Goal: Find specific page/section: Find specific page/section

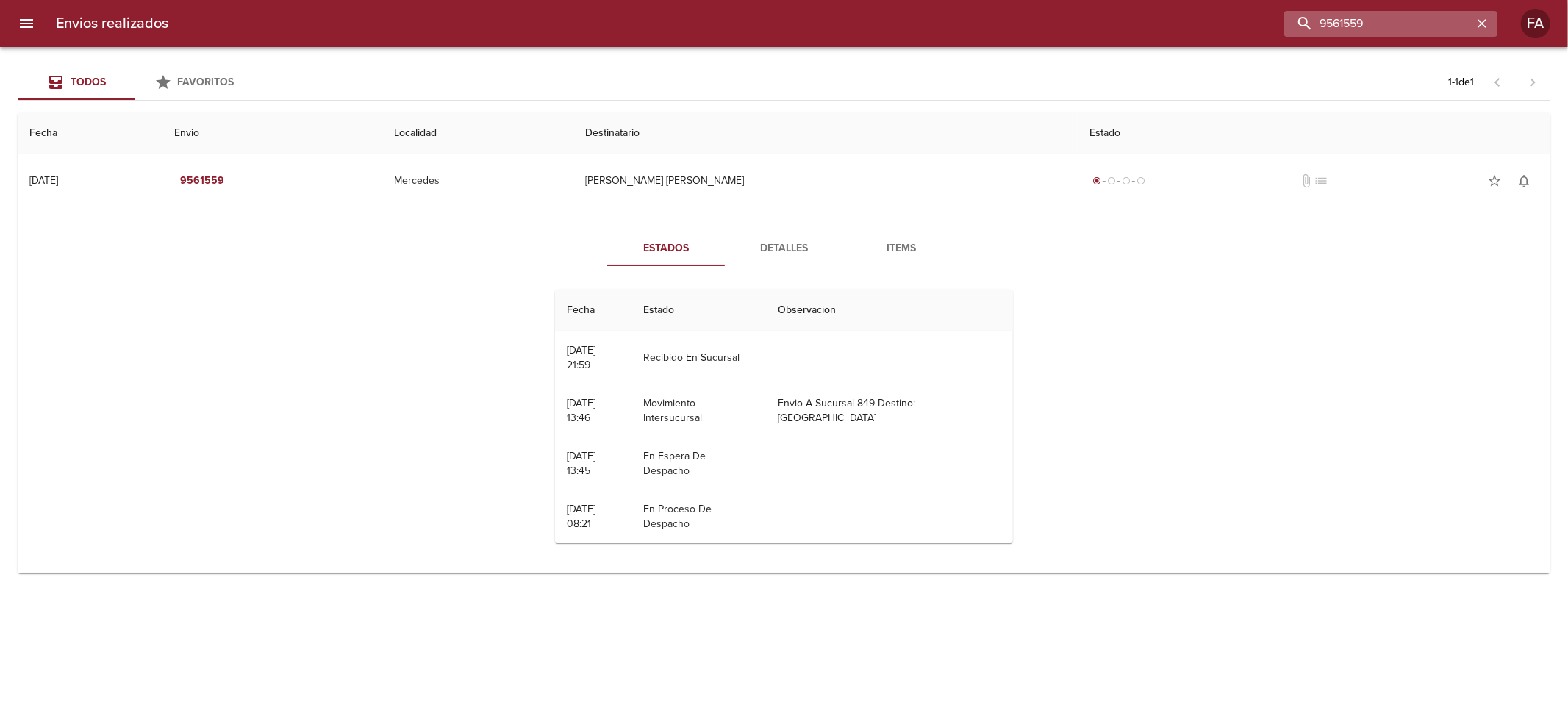
click at [1409, 24] on input "9561559" at bounding box center [1378, 23] width 188 height 26
paste input "[PERSON_NAME]"
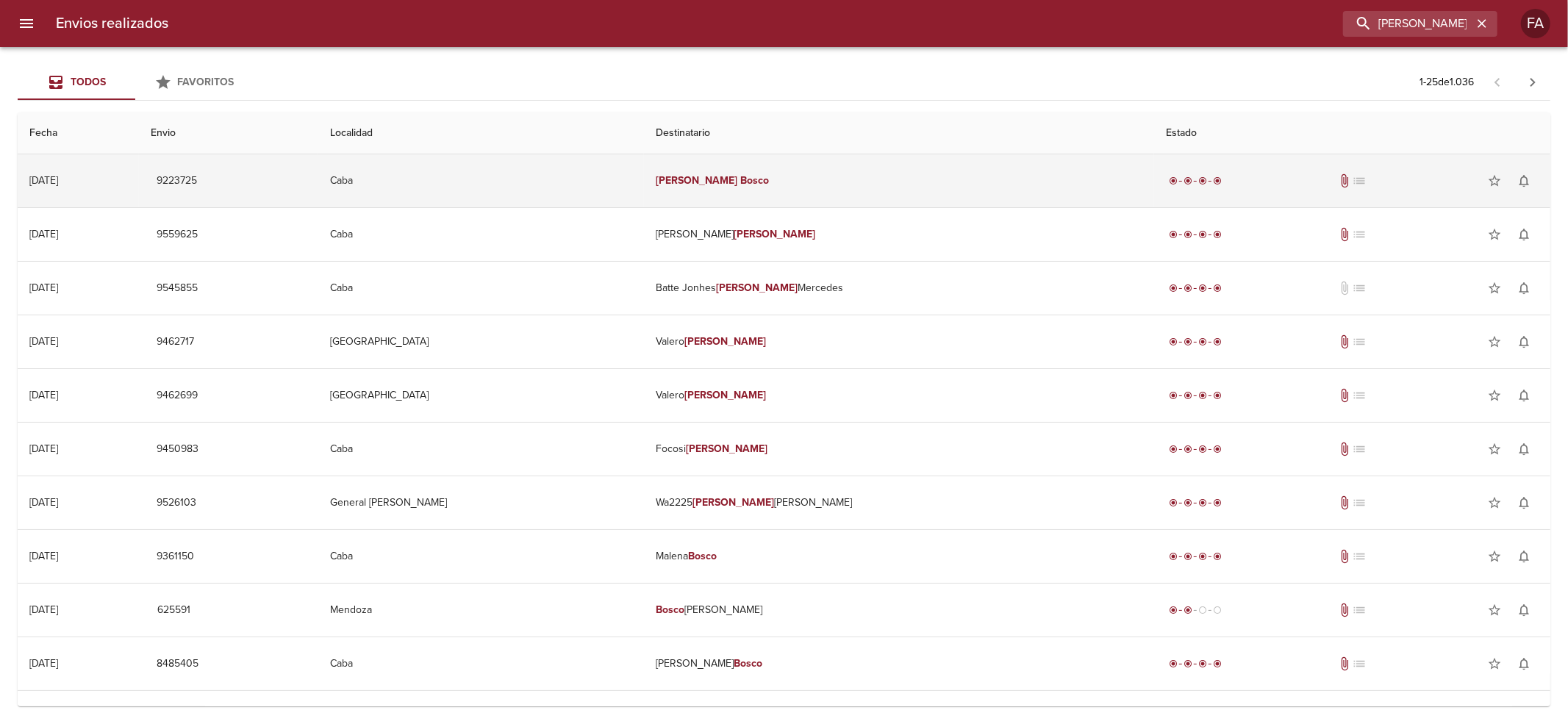
click at [930, 193] on td "[PERSON_NAME]" at bounding box center [899, 180] width 510 height 53
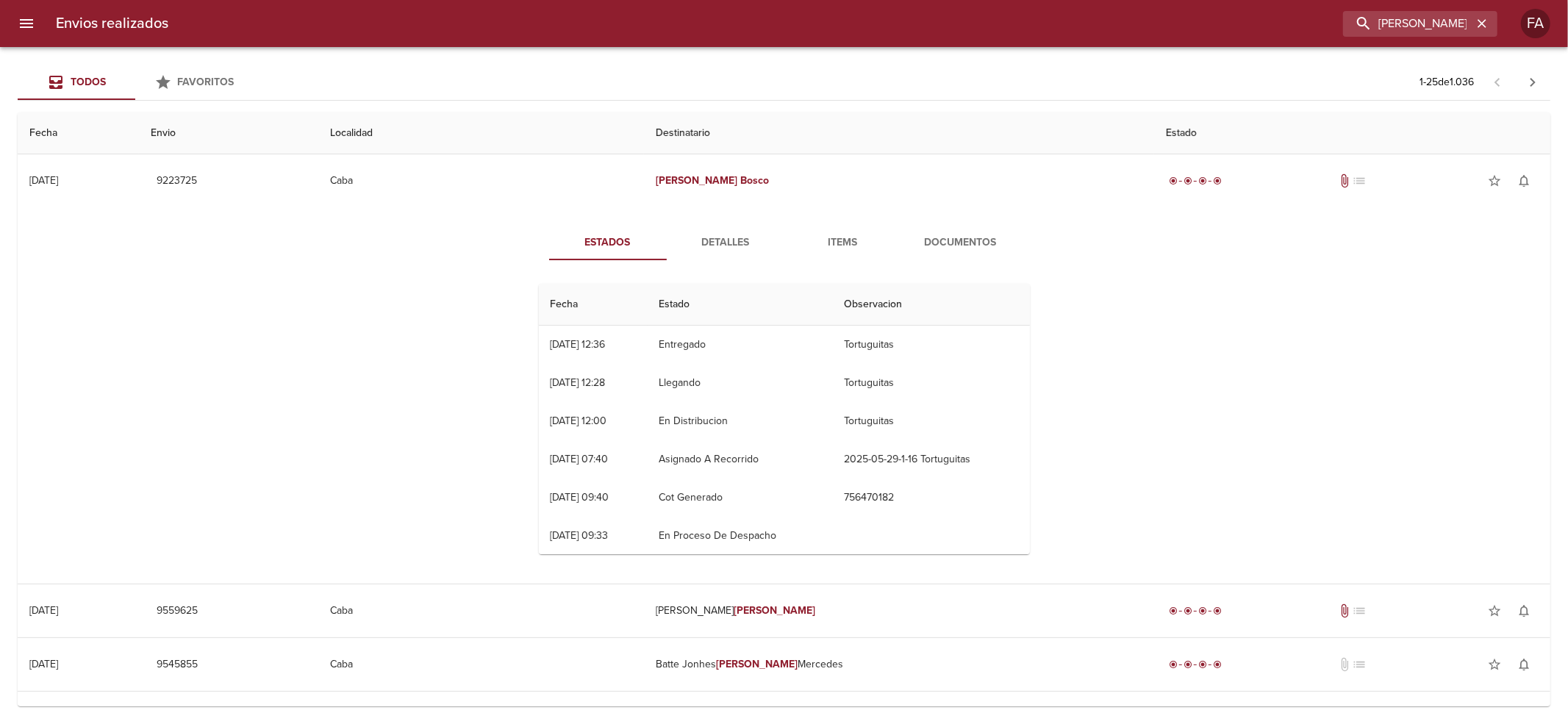
click at [948, 248] on span "Documentos" at bounding box center [960, 243] width 100 height 18
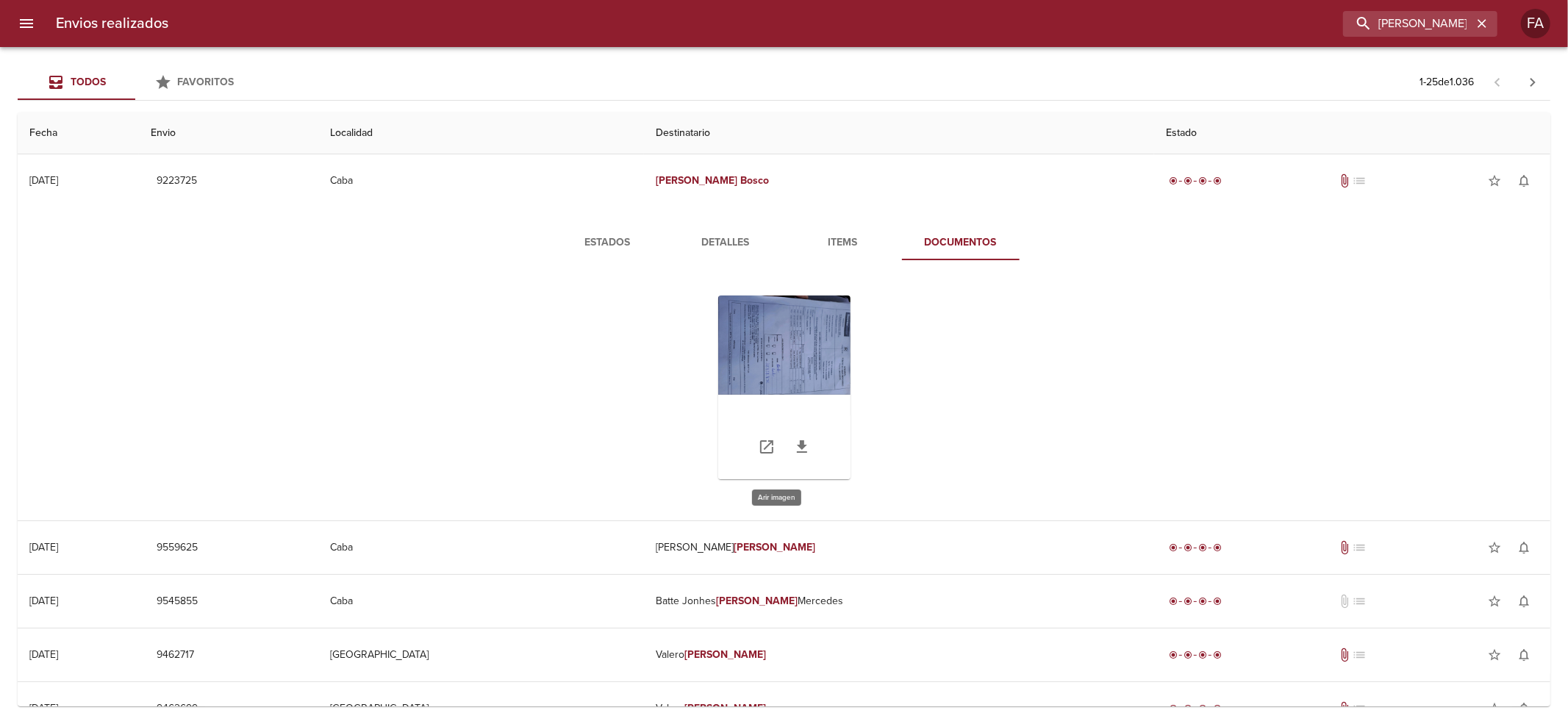
click at [759, 362] on div "Tabla de envíos del cliente" at bounding box center [784, 387] width 133 height 184
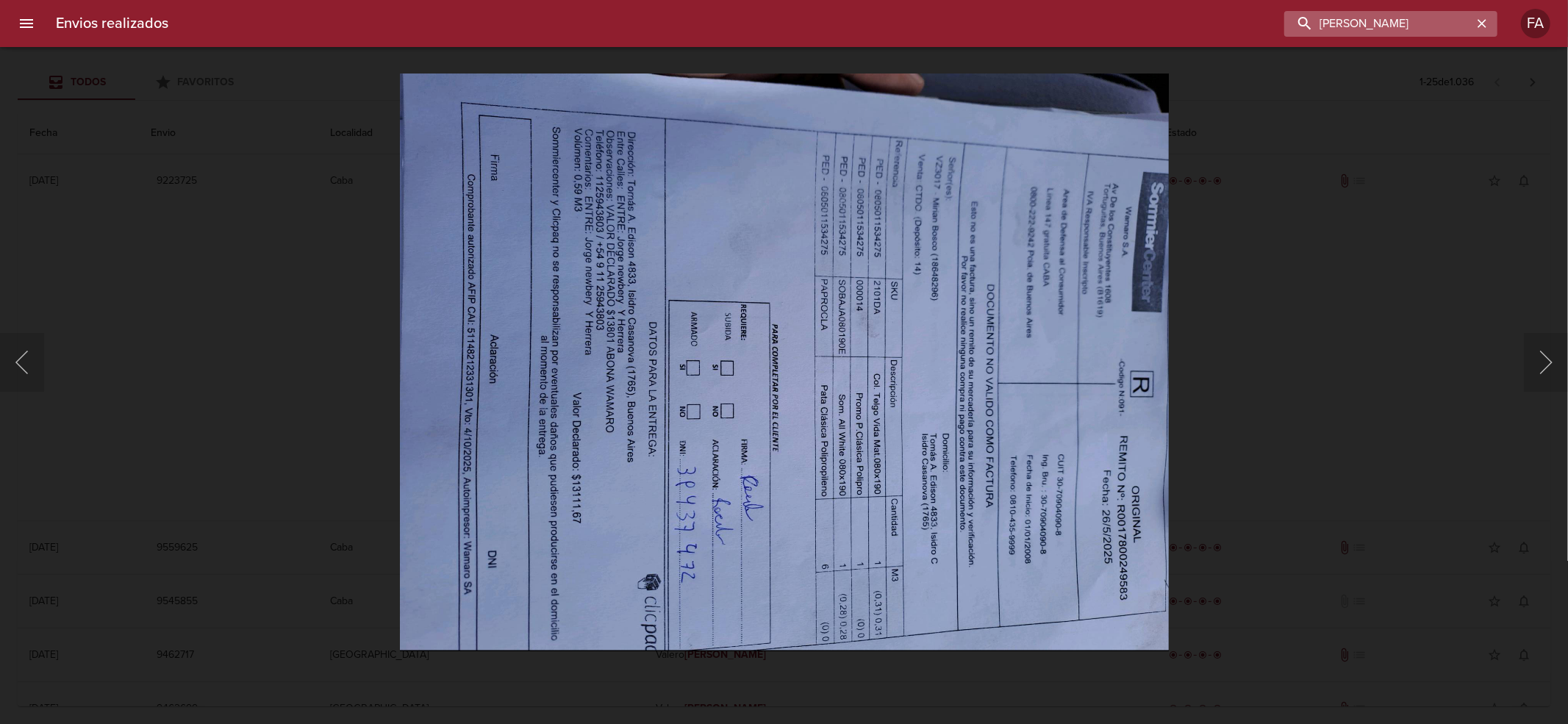
click at [1401, 33] on input "[PERSON_NAME]" at bounding box center [1378, 23] width 188 height 26
click at [1400, 31] on input "[PERSON_NAME]" at bounding box center [1378, 23] width 188 height 26
paste input "[PERSON_NAME]"
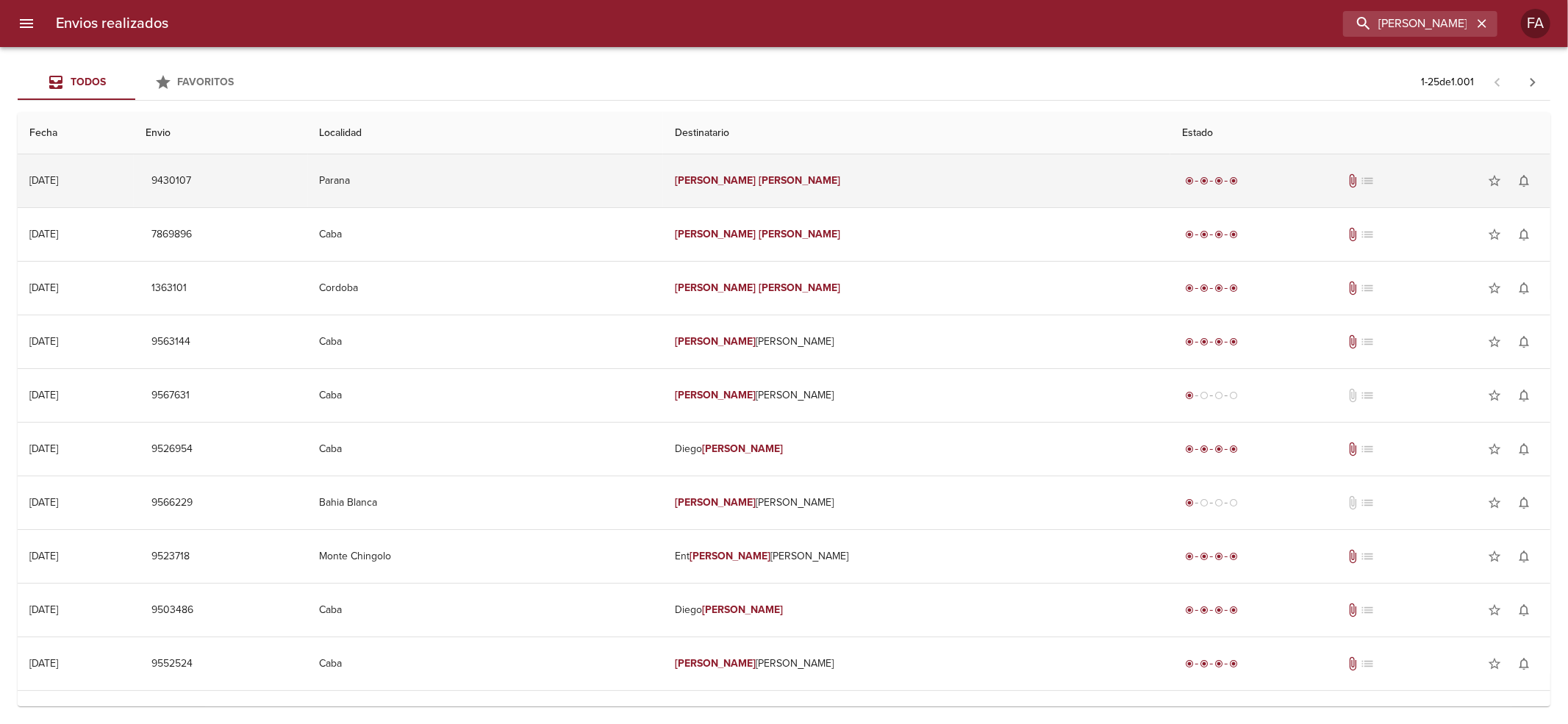
click at [884, 204] on td "[PERSON_NAME]" at bounding box center [916, 180] width 507 height 53
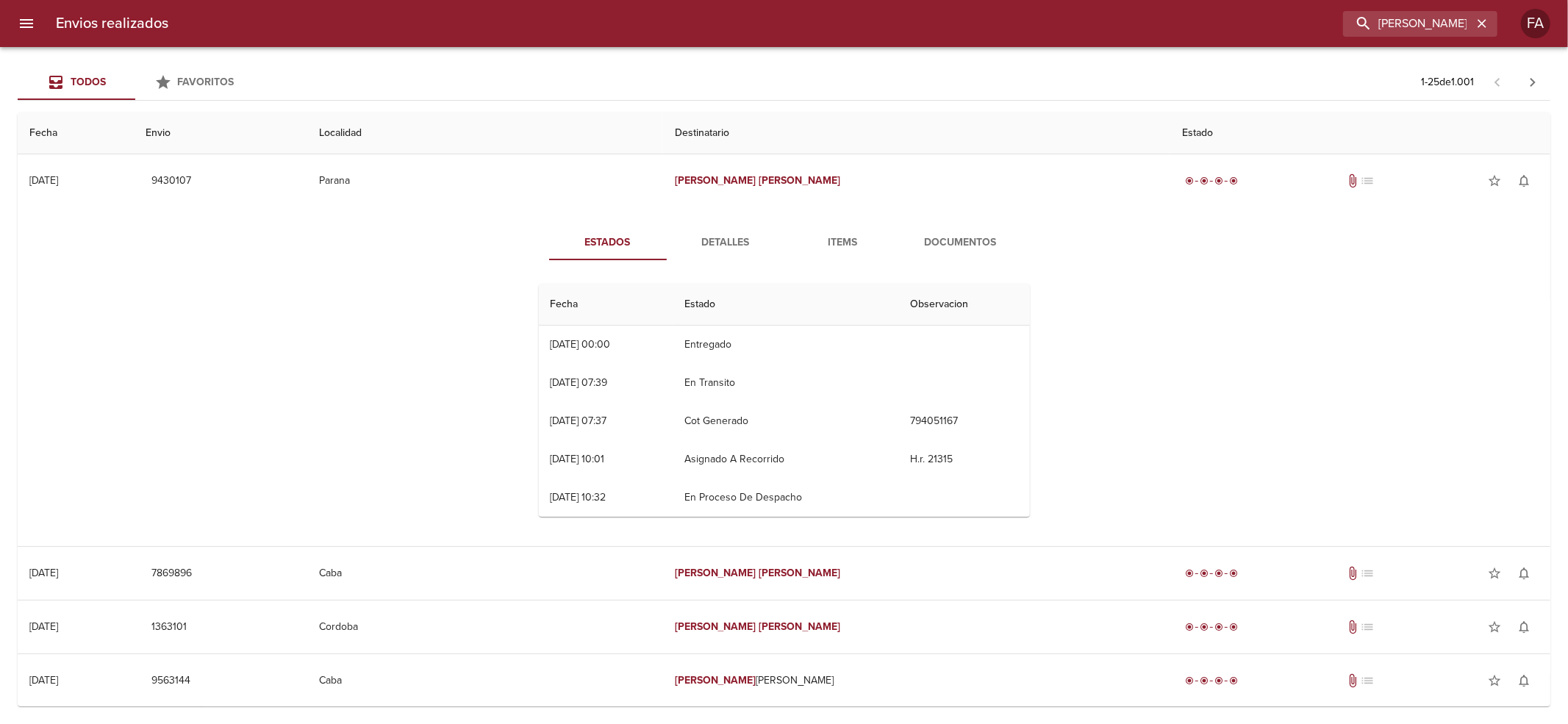
click at [1018, 260] on div "Estados Detalles Items Documentos Fecha Estado Observacion 08/08 [DATE] 00:00 E…" at bounding box center [784, 377] width 529 height 304
click at [929, 224] on div "Estados Detalles Items Documentos Fecha Estado Observacion 08/08 [DATE] 00:00 E…" at bounding box center [784, 376] width 1509 height 339
click at [930, 245] on span "Documentos" at bounding box center [960, 243] width 100 height 18
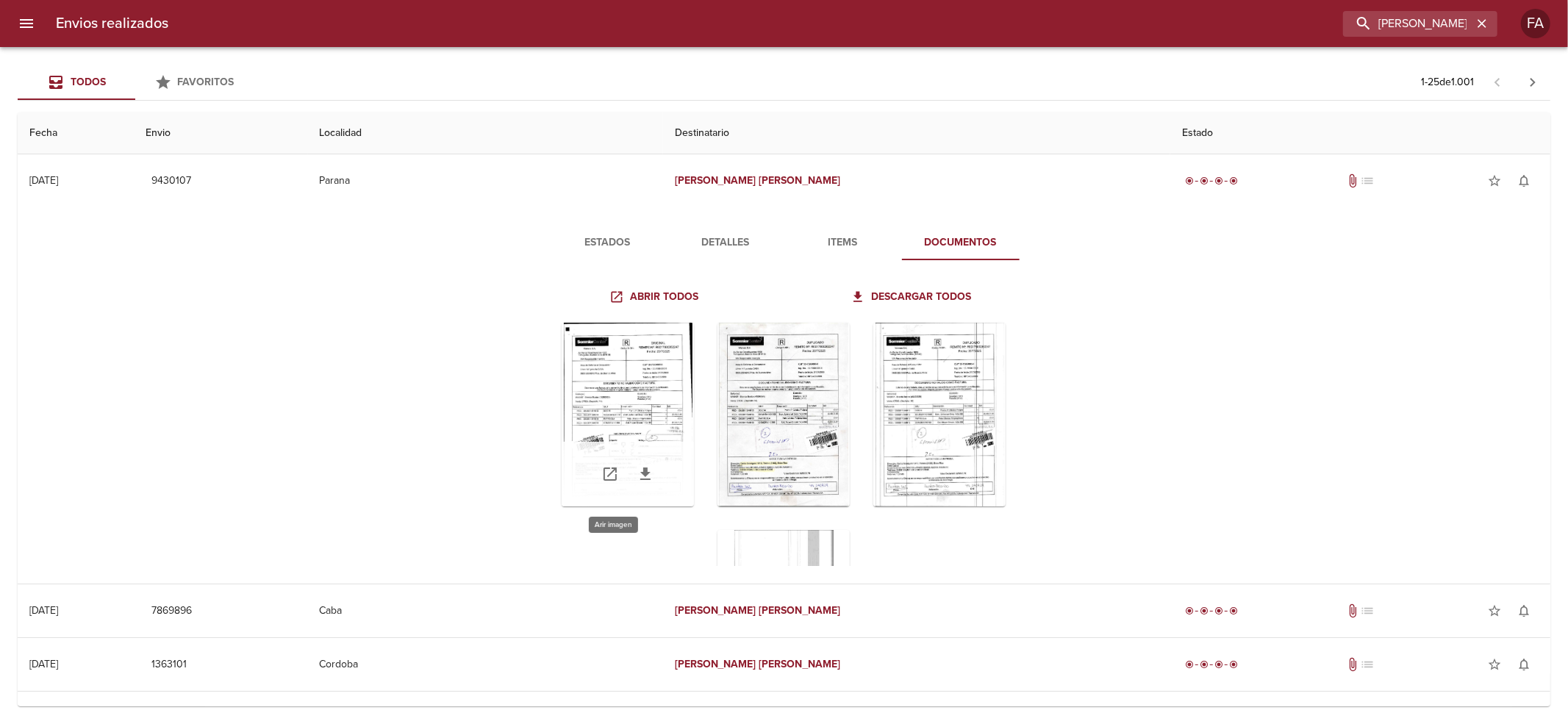
click at [674, 401] on div "Tabla de envíos del cliente" at bounding box center [628, 415] width 133 height 184
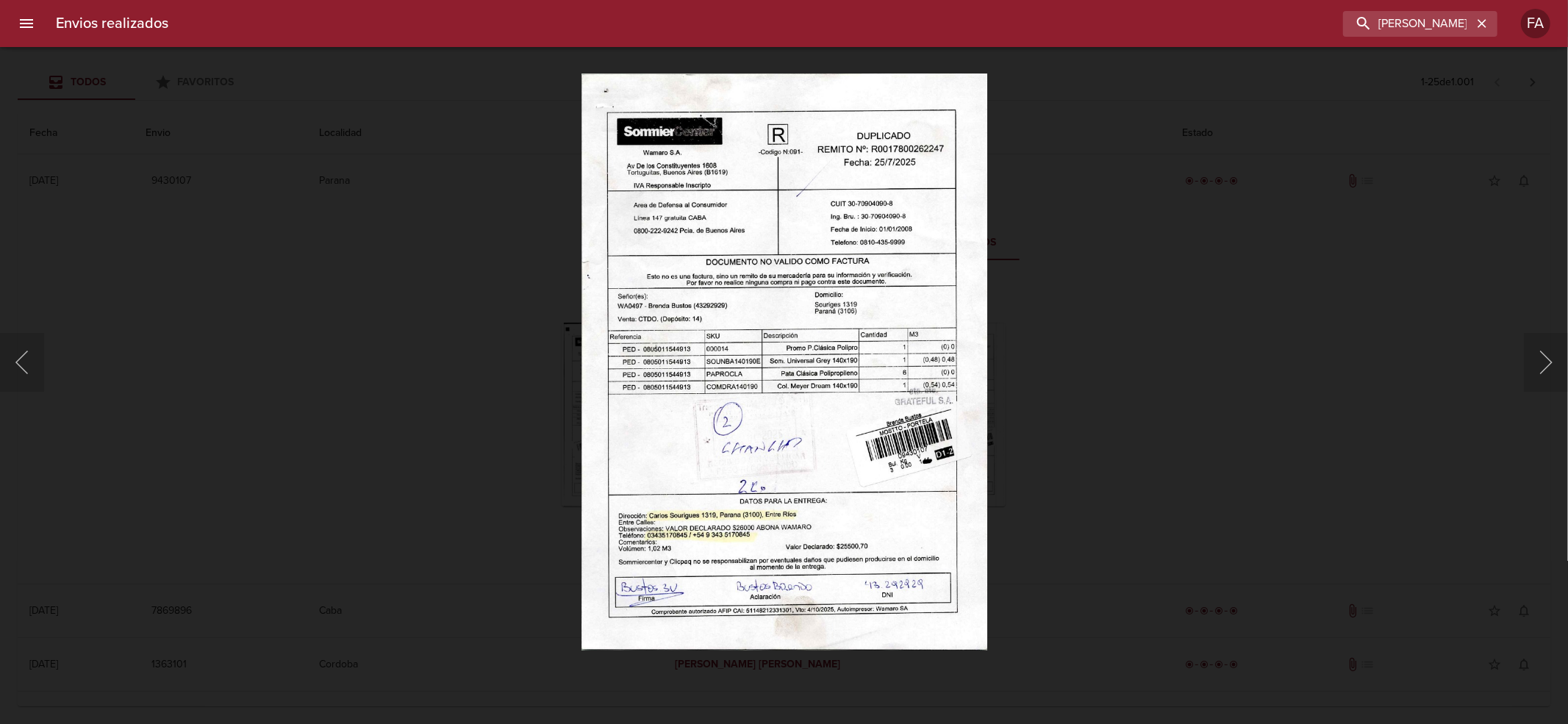
click at [981, 457] on img "Lightbox" at bounding box center [784, 361] width 406 height 576
drag, startPoint x: 1030, startPoint y: 418, endPoint x: 1032, endPoint y: 547, distance: 129.0
click at [1030, 419] on div "Lightbox" at bounding box center [784, 362] width 1568 height 724
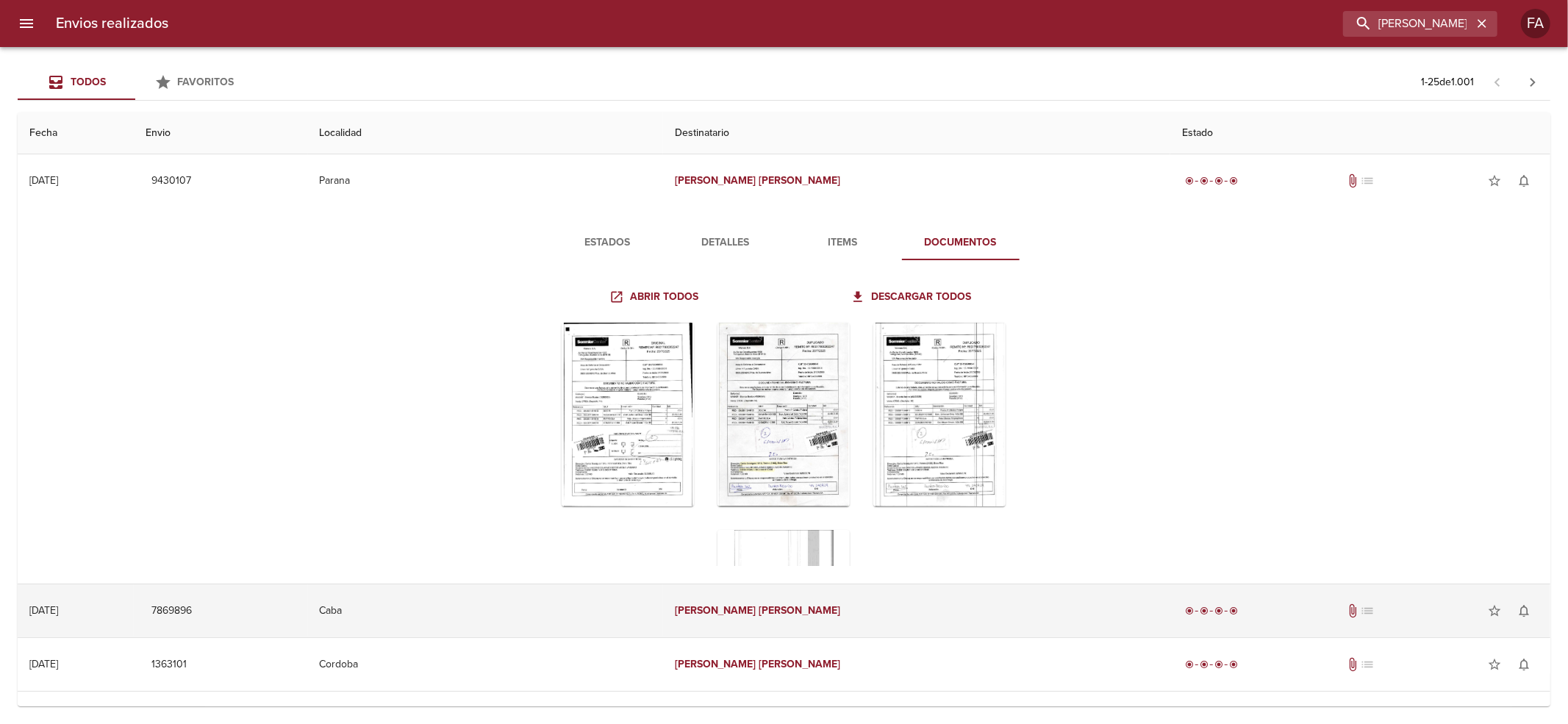
click at [998, 614] on td "[PERSON_NAME]" at bounding box center [916, 610] width 507 height 53
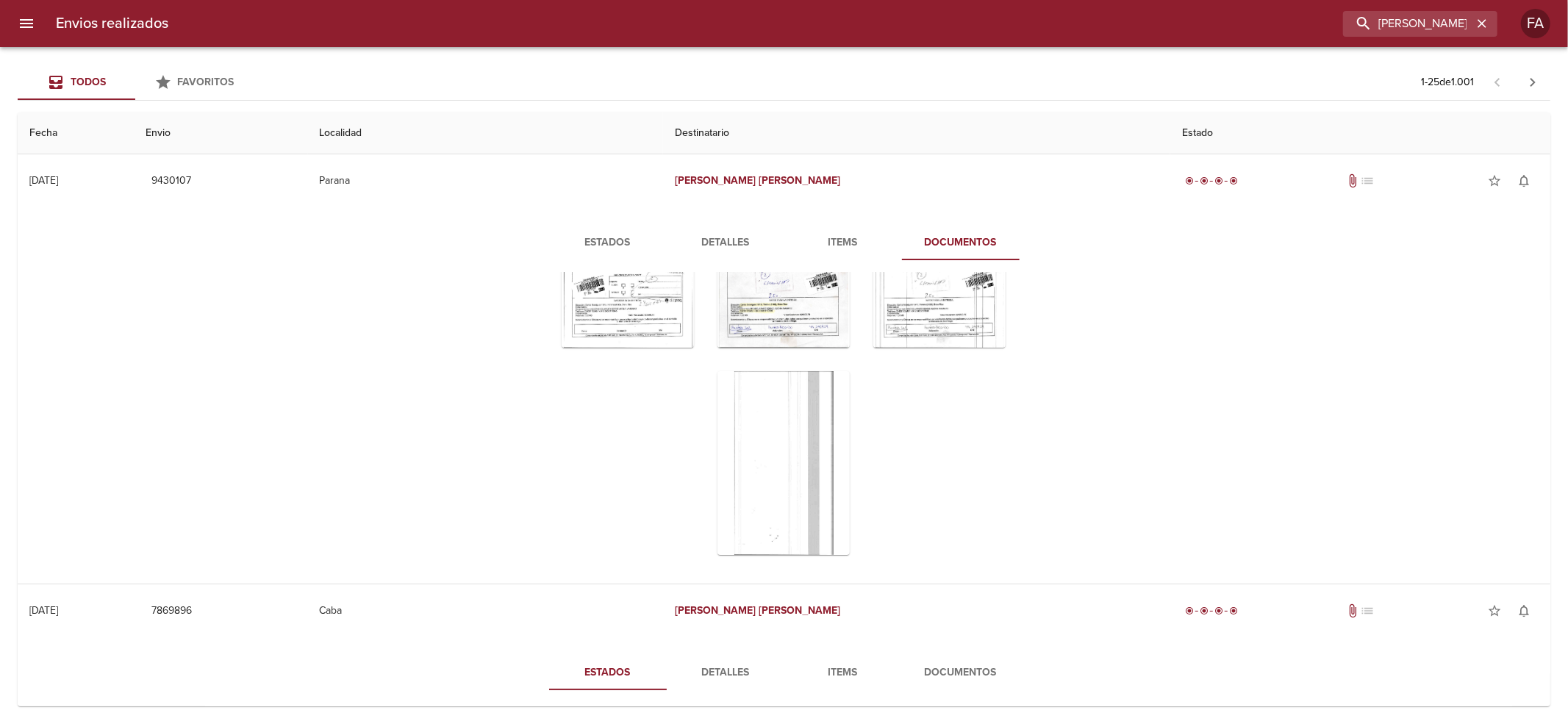
scroll to position [195, 0]
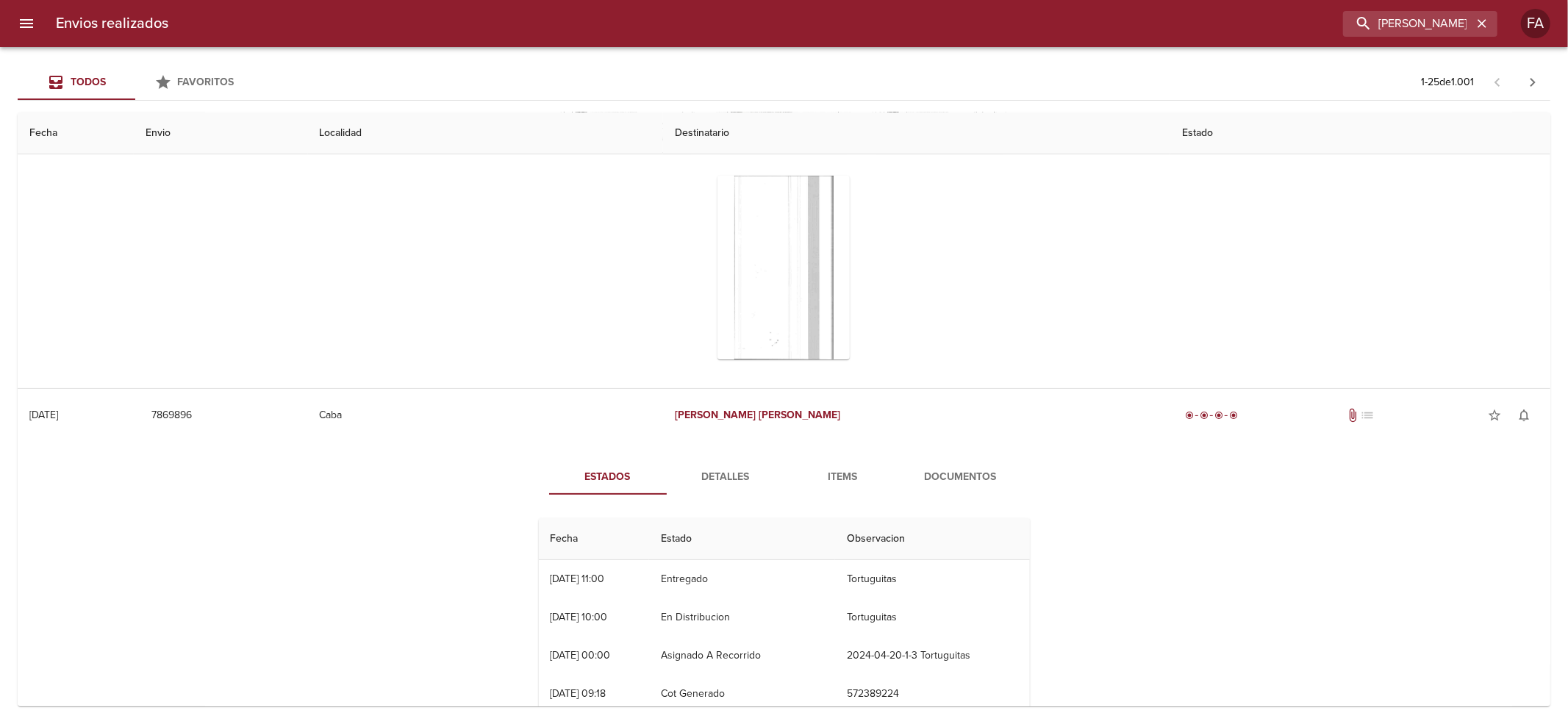
click at [934, 484] on span "Documentos" at bounding box center [960, 477] width 100 height 18
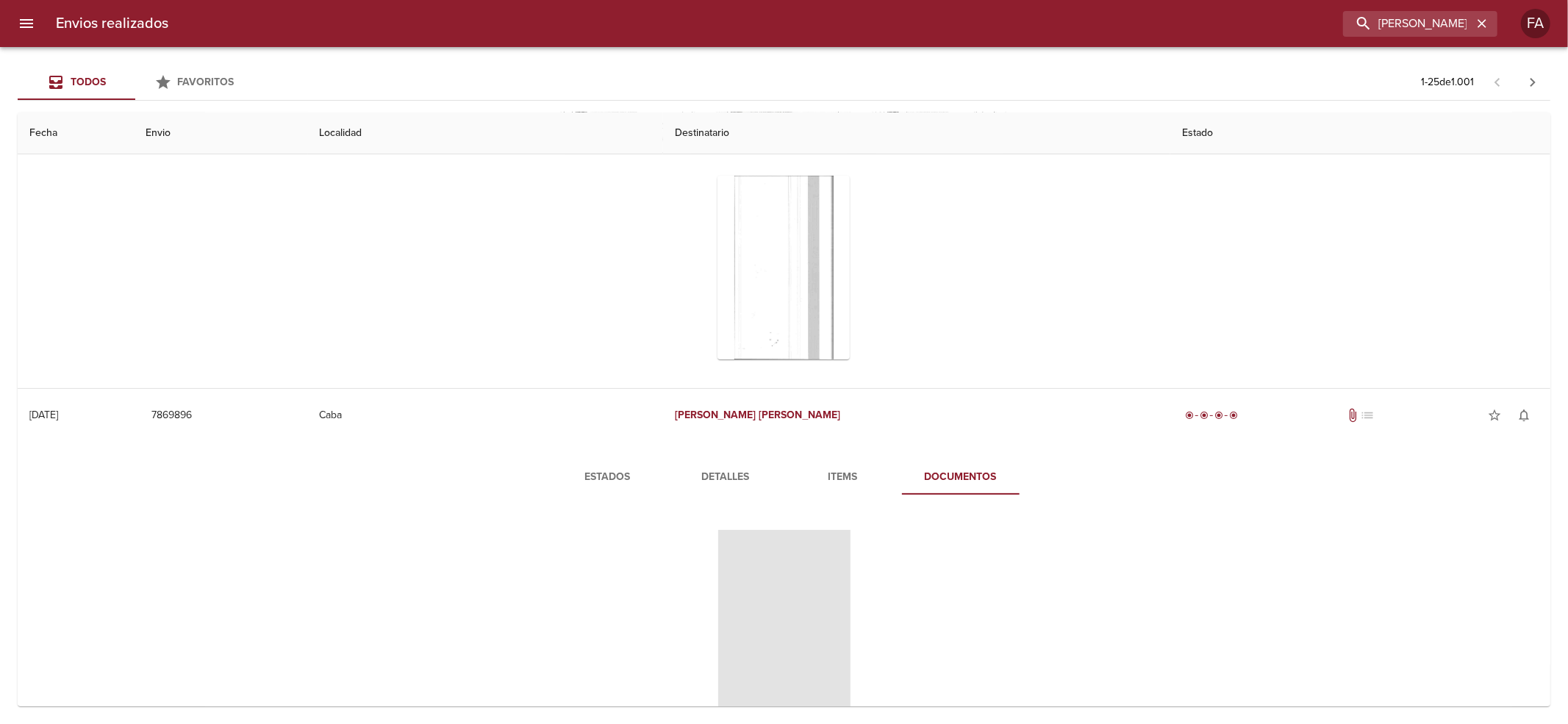
scroll to position [294, 0]
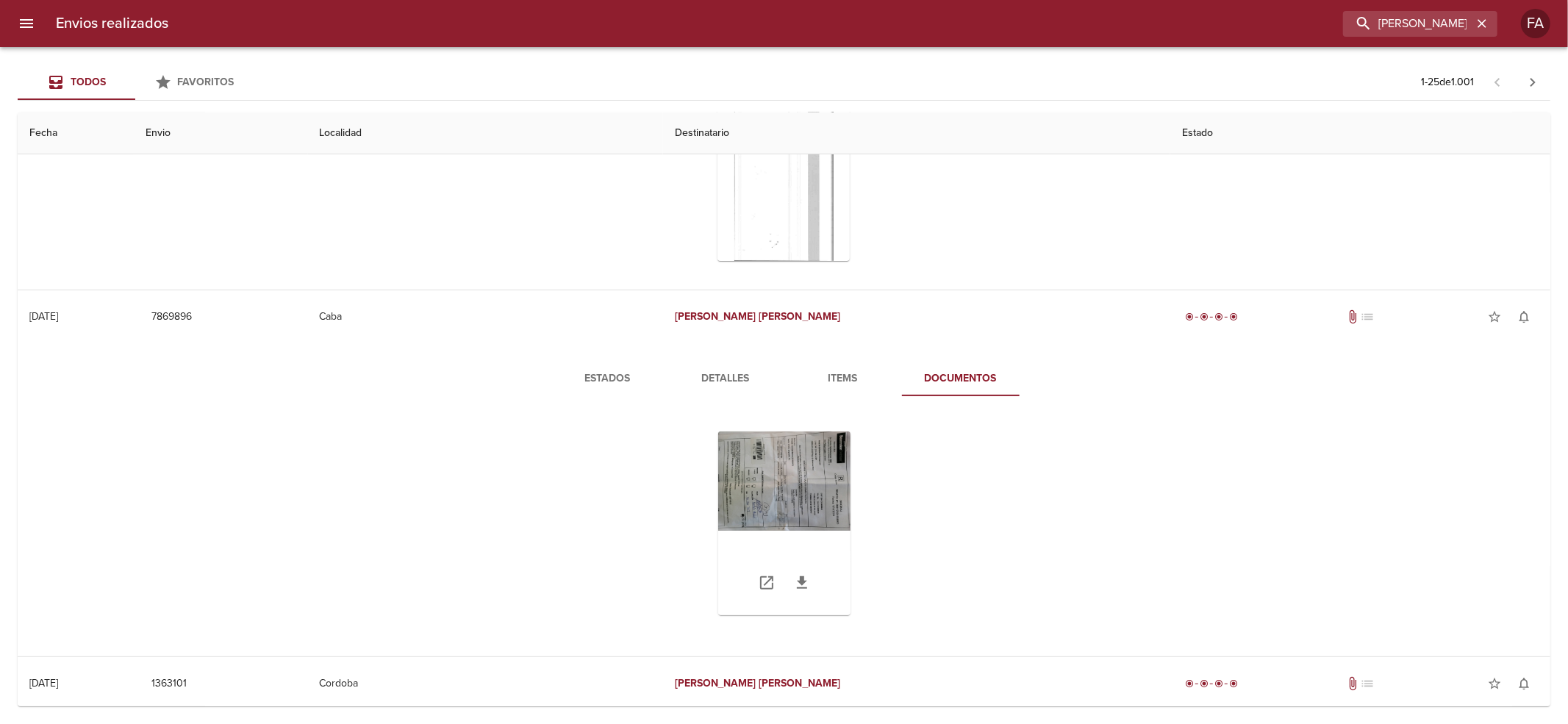
click at [785, 491] on div "Tabla de envíos del cliente" at bounding box center [784, 523] width 133 height 184
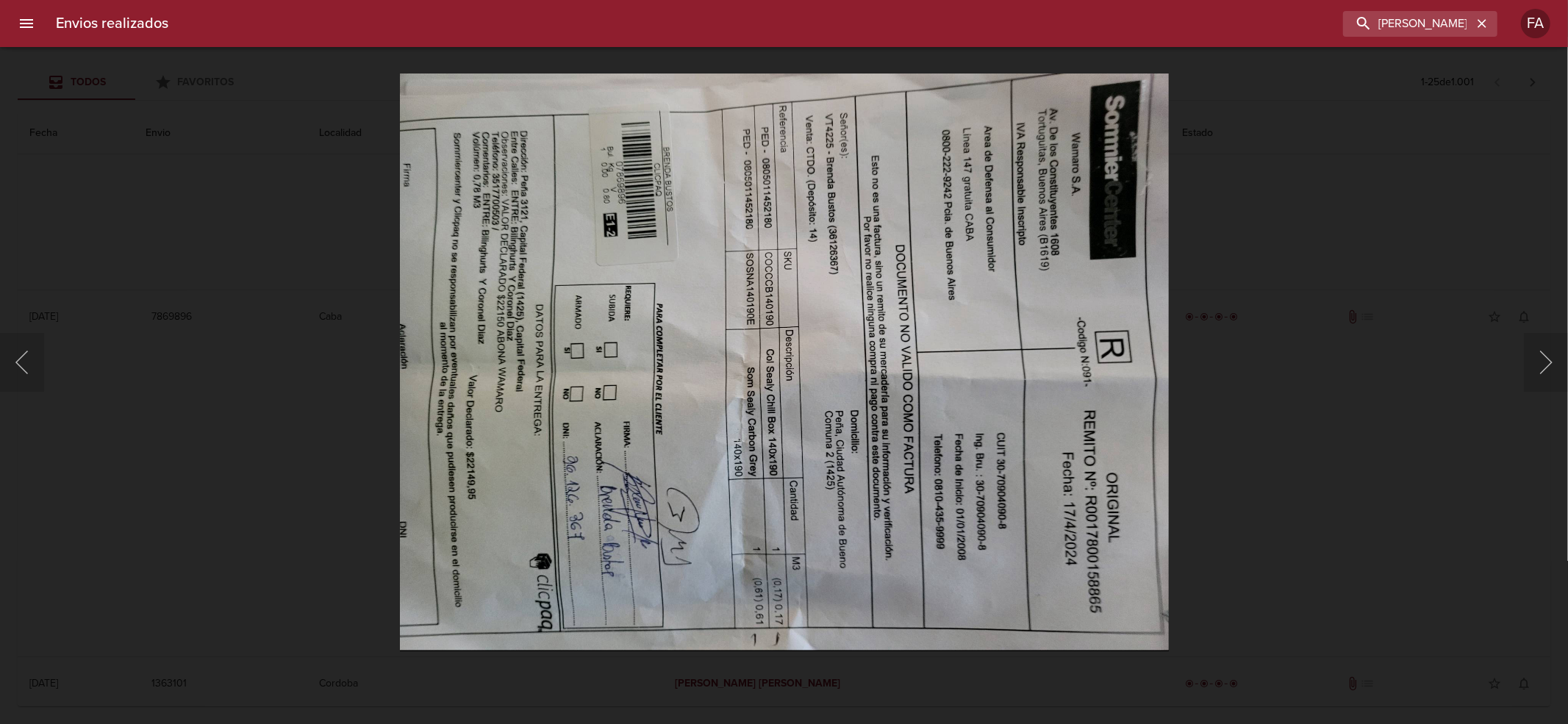
click at [1496, 218] on div "Lightbox" at bounding box center [784, 362] width 1568 height 724
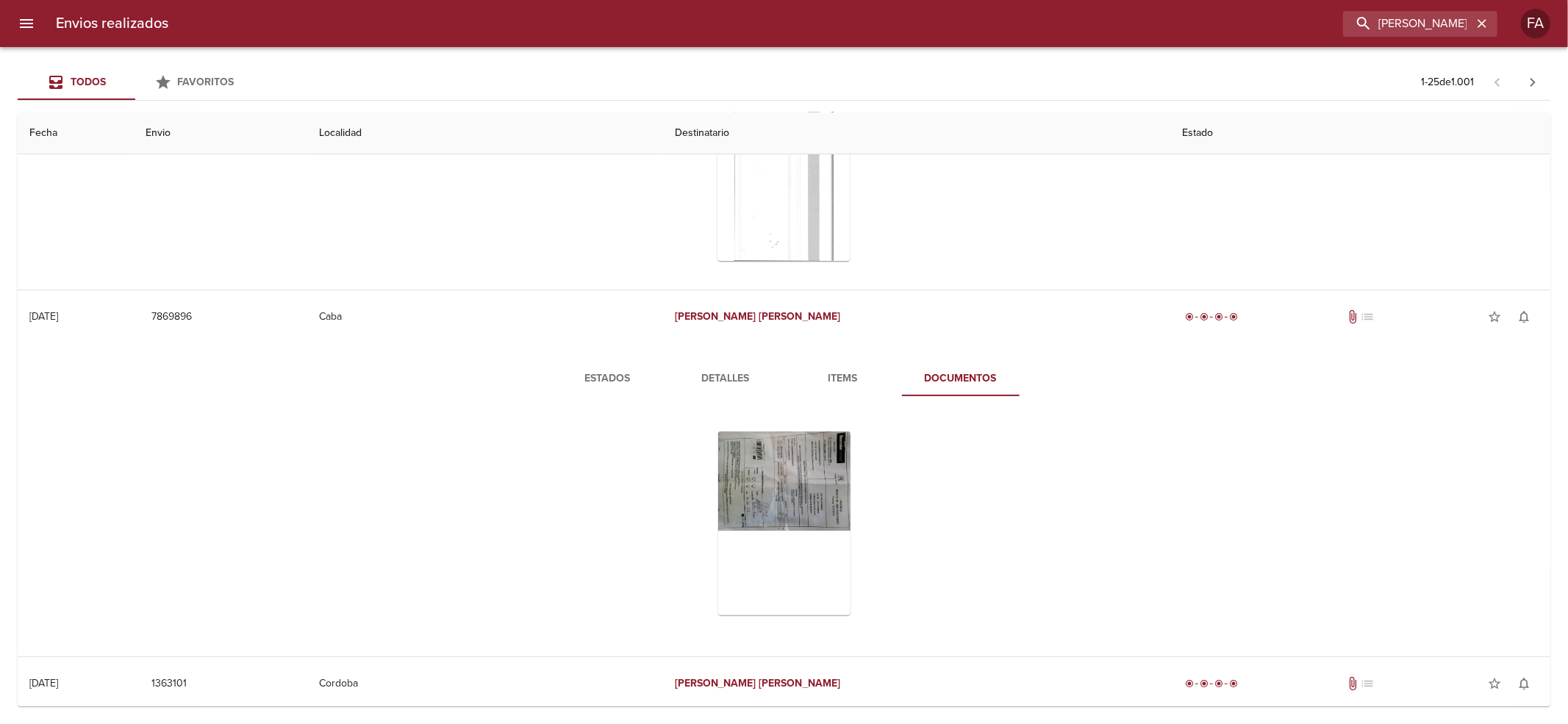
scroll to position [0, 0]
click at [880, 177] on div "Tabla de envíos del cliente" at bounding box center [939, 120] width 133 height 184
click at [820, 160] on div "Tabla de envíos del cliente" at bounding box center [784, 180] width 133 height 65
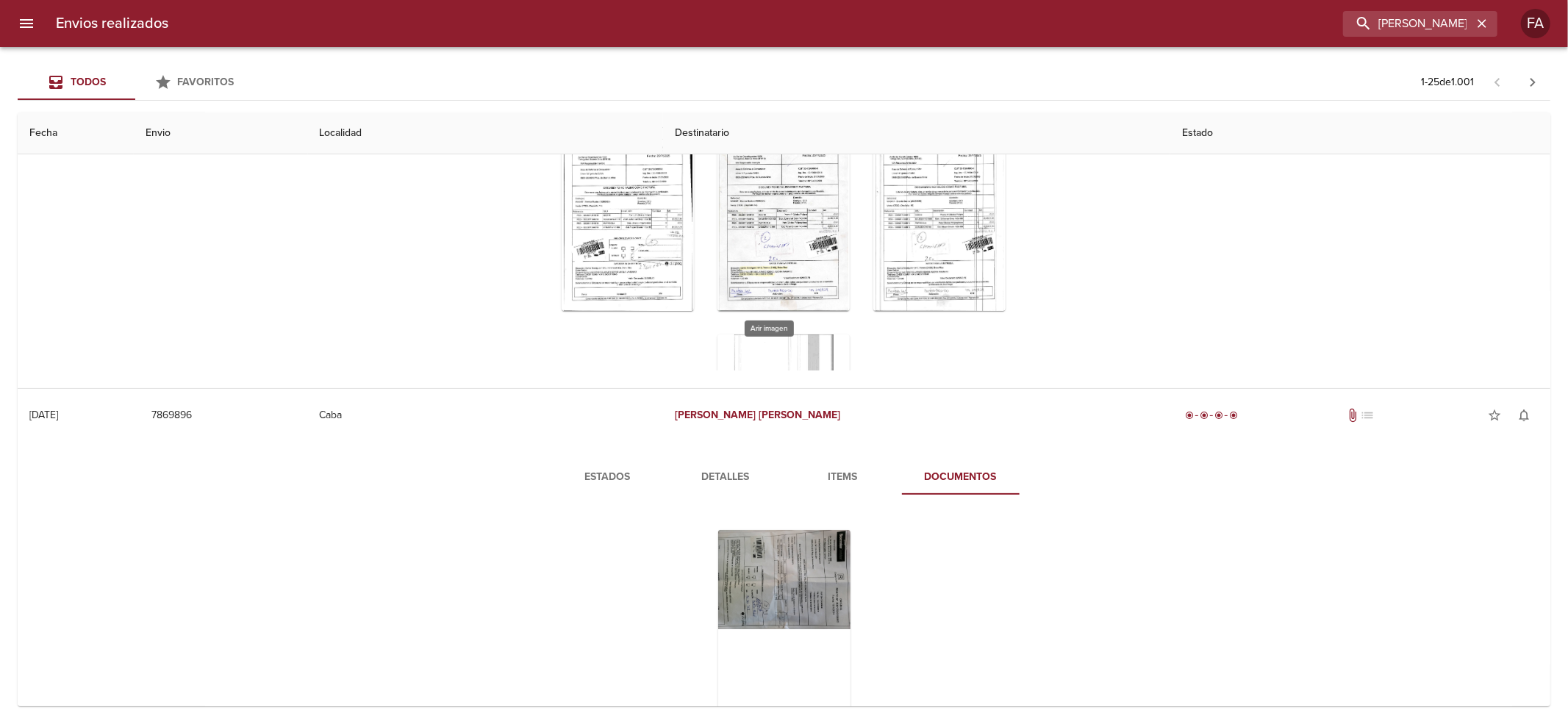
scroll to position [98, 0]
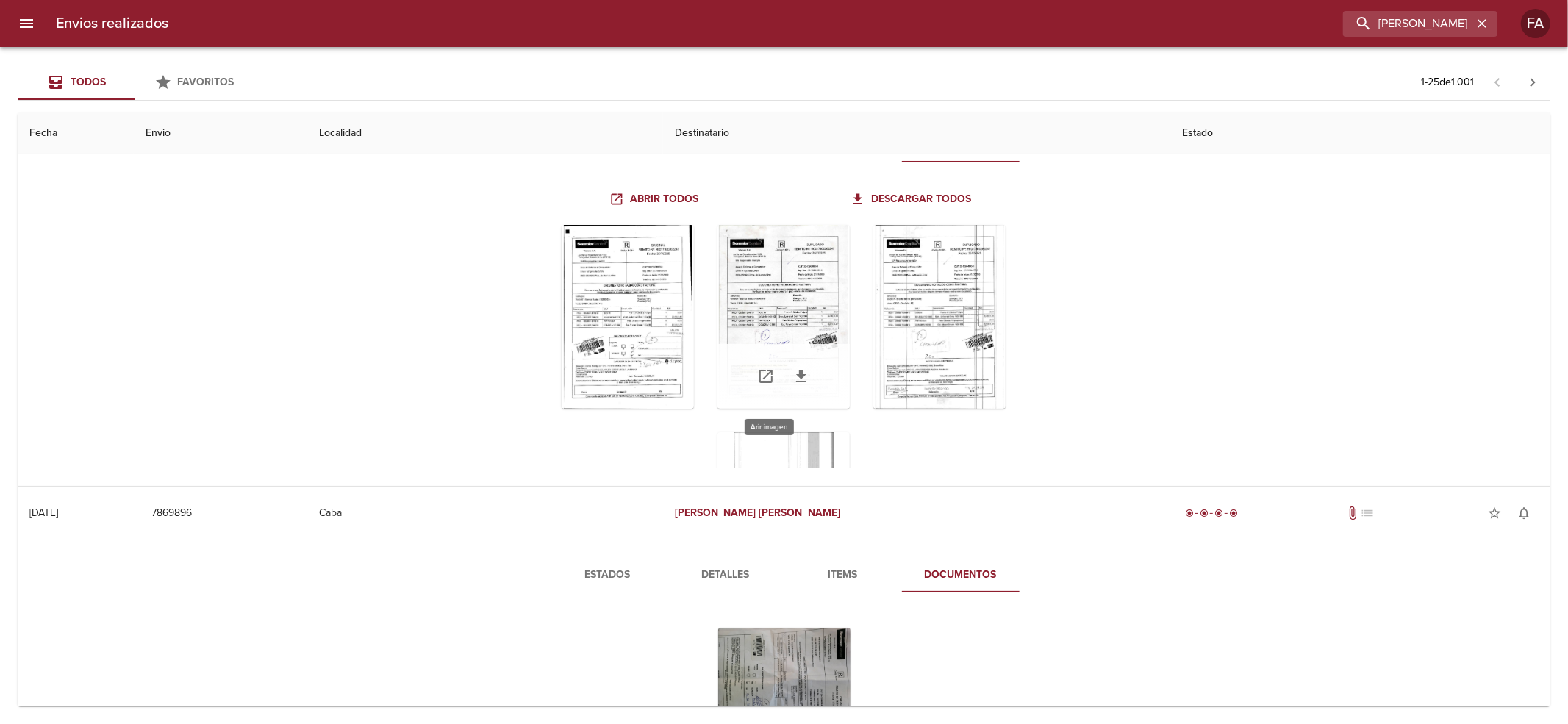
click at [769, 283] on div "Tabla de envíos del cliente" at bounding box center [784, 317] width 133 height 184
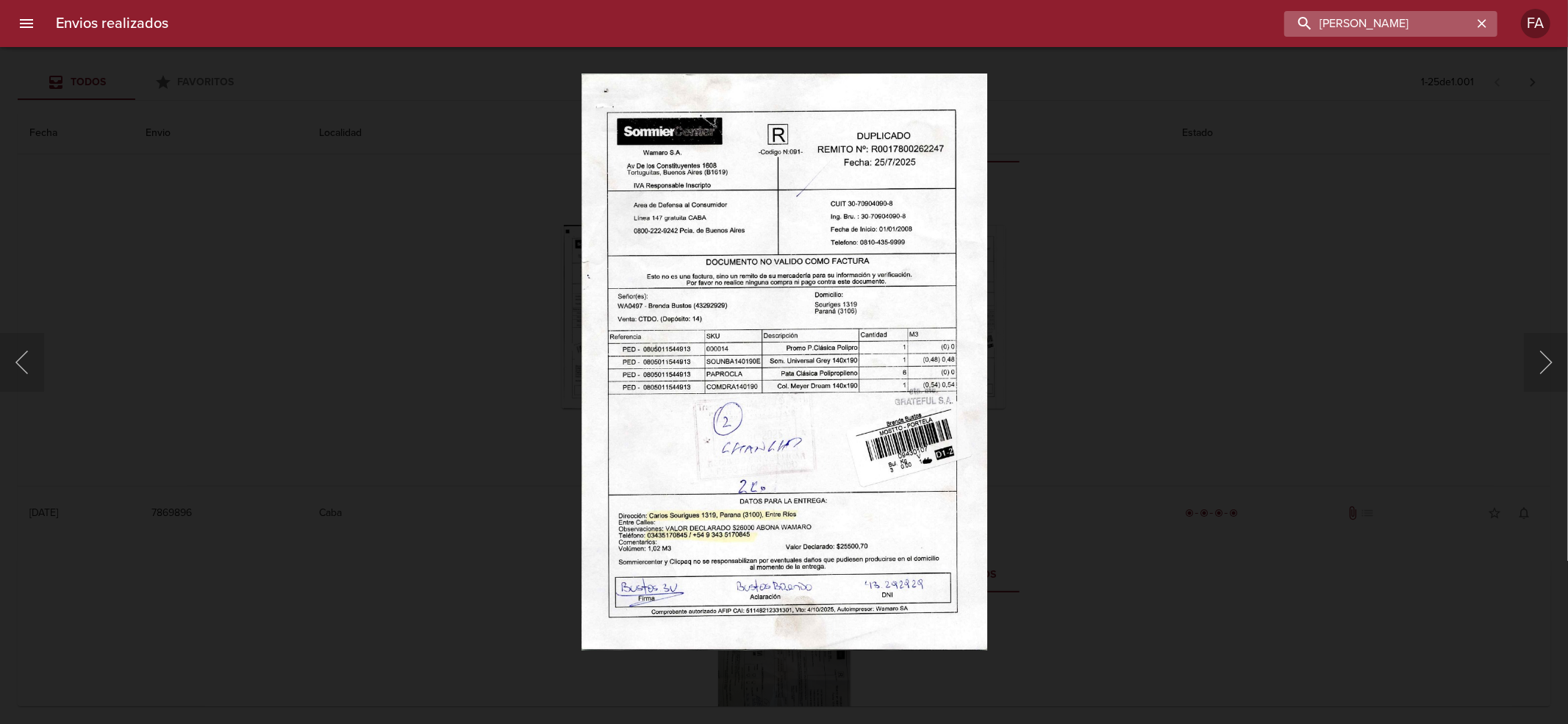
click at [1426, 21] on input "[PERSON_NAME]" at bounding box center [1378, 23] width 188 height 26
click at [1427, 25] on input "[PERSON_NAME]" at bounding box center [1378, 23] width 188 height 26
paste input "[PERSON_NAME]"
click at [1427, 25] on input "[PERSON_NAME]" at bounding box center [1378, 23] width 188 height 26
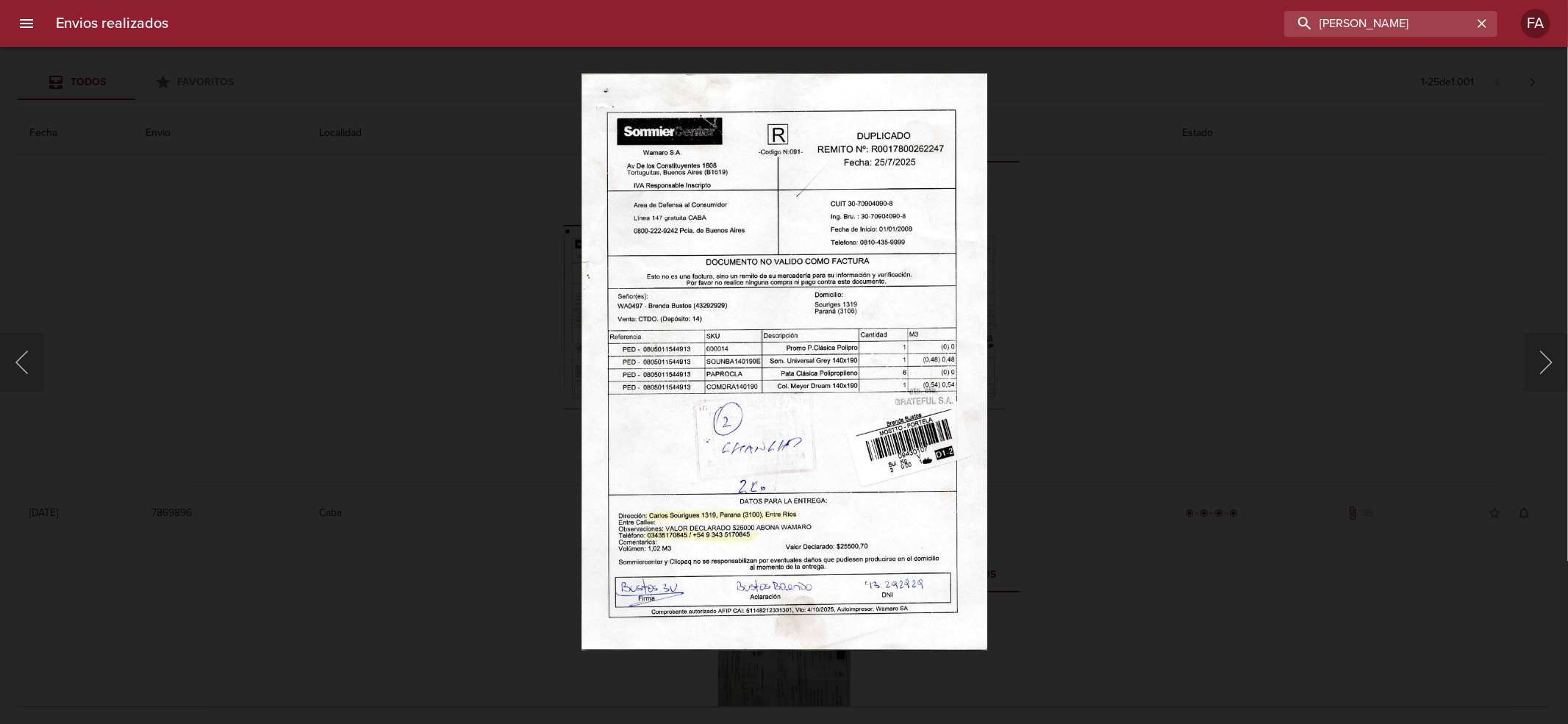
drag, startPoint x: 1427, startPoint y: 25, endPoint x: 939, endPoint y: 83, distance: 491.4
click at [940, 0] on body "Envios realizados [PERSON_NAME] FA Todos Favoritos 1 - 25 de 1.001 Fecha Envio …" at bounding box center [784, 0] width 1568 height 0
paste input "buscar"
type input "[PERSON_NAME]"
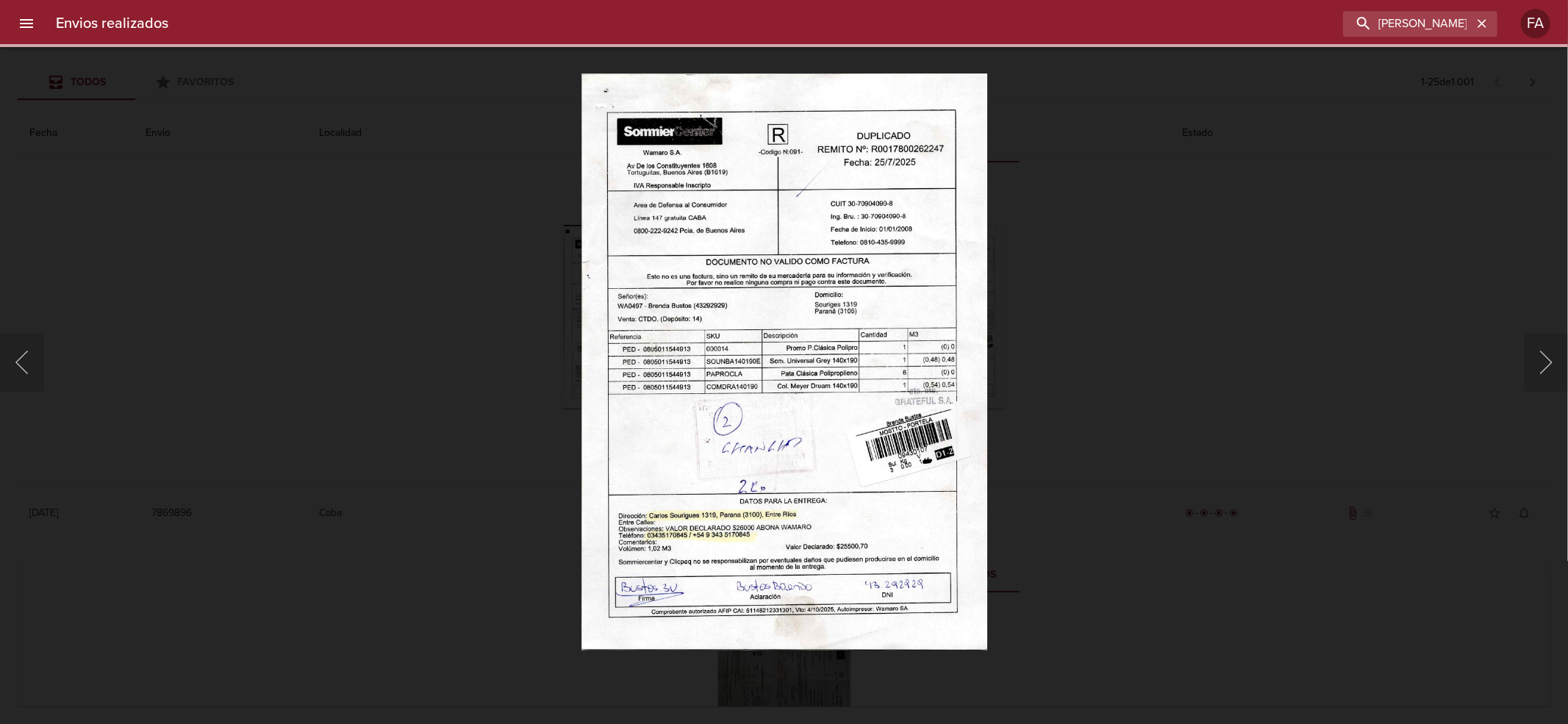
click at [1318, 153] on div "Lightbox" at bounding box center [784, 362] width 1568 height 724
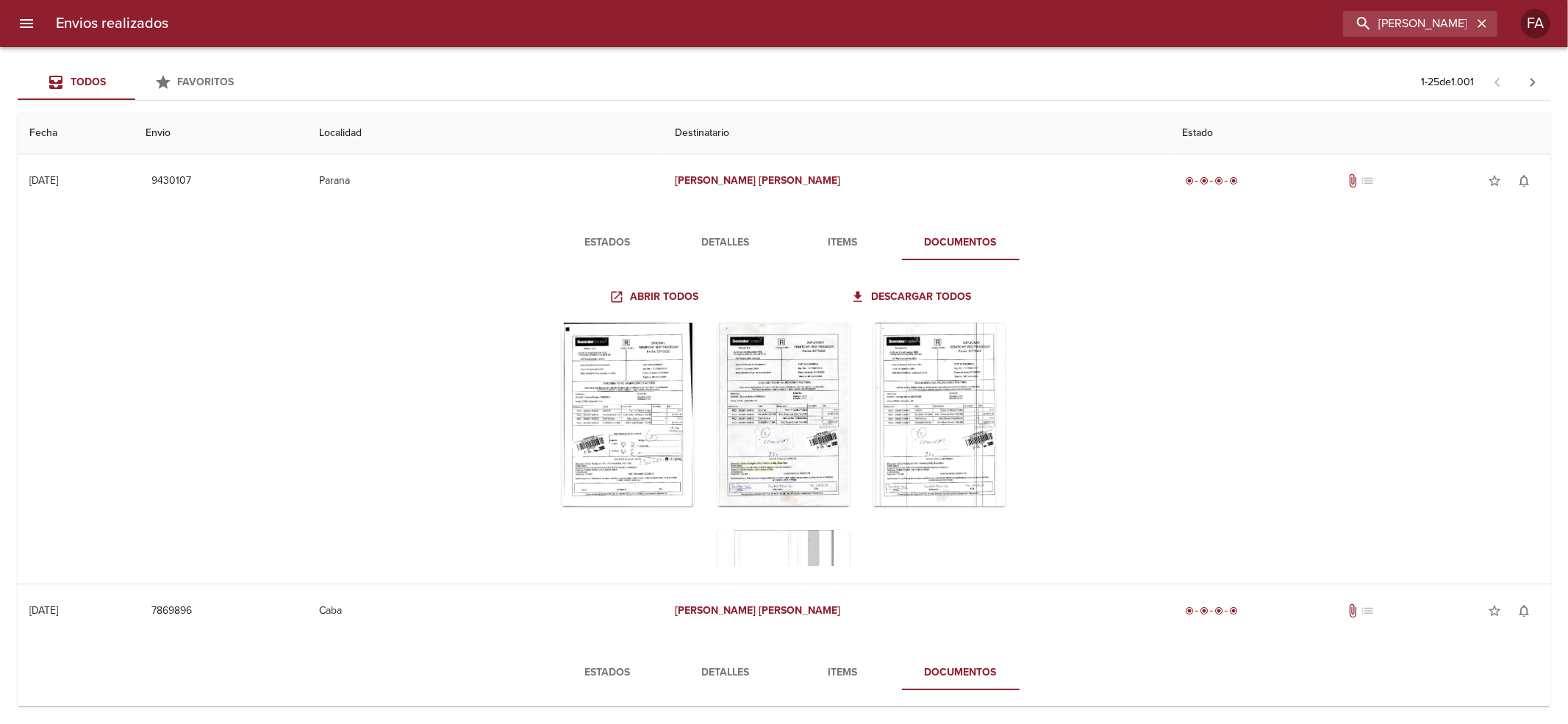
scroll to position [294, 0]
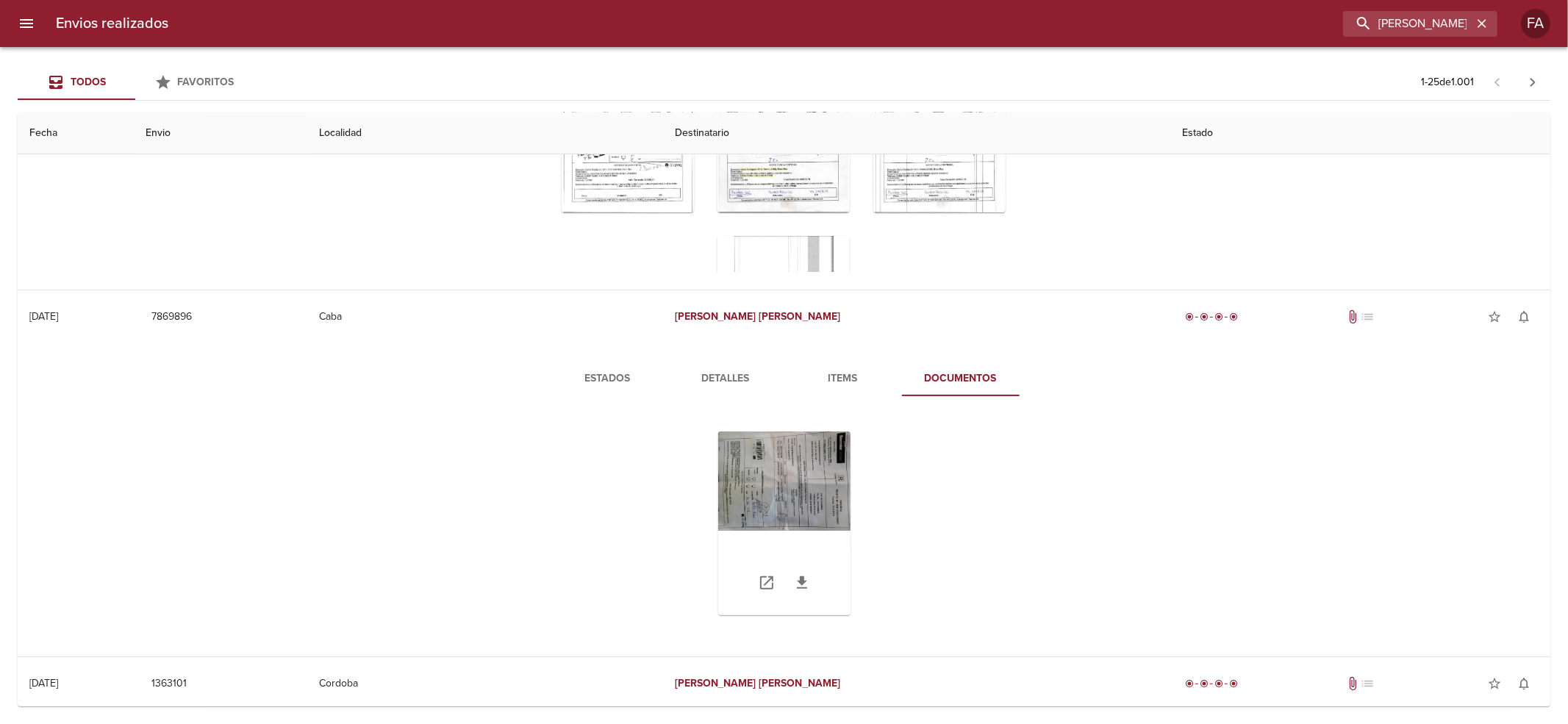
click at [799, 485] on div "Tabla de envíos del cliente" at bounding box center [784, 523] width 133 height 184
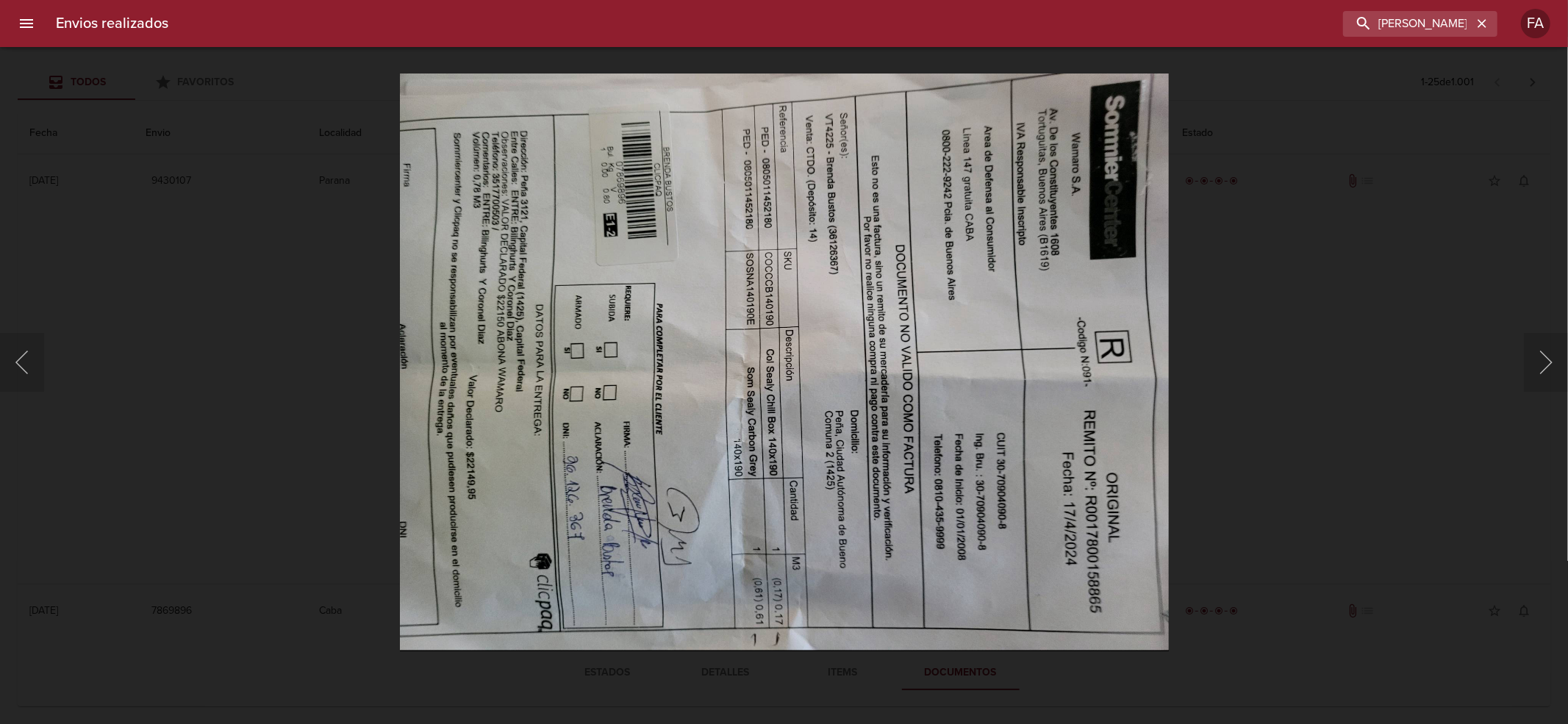
scroll to position [294, 0]
drag, startPoint x: 1202, startPoint y: 336, endPoint x: 1202, endPoint y: 347, distance: 11.0
click at [1202, 342] on div "Lightbox" at bounding box center [784, 362] width 1568 height 724
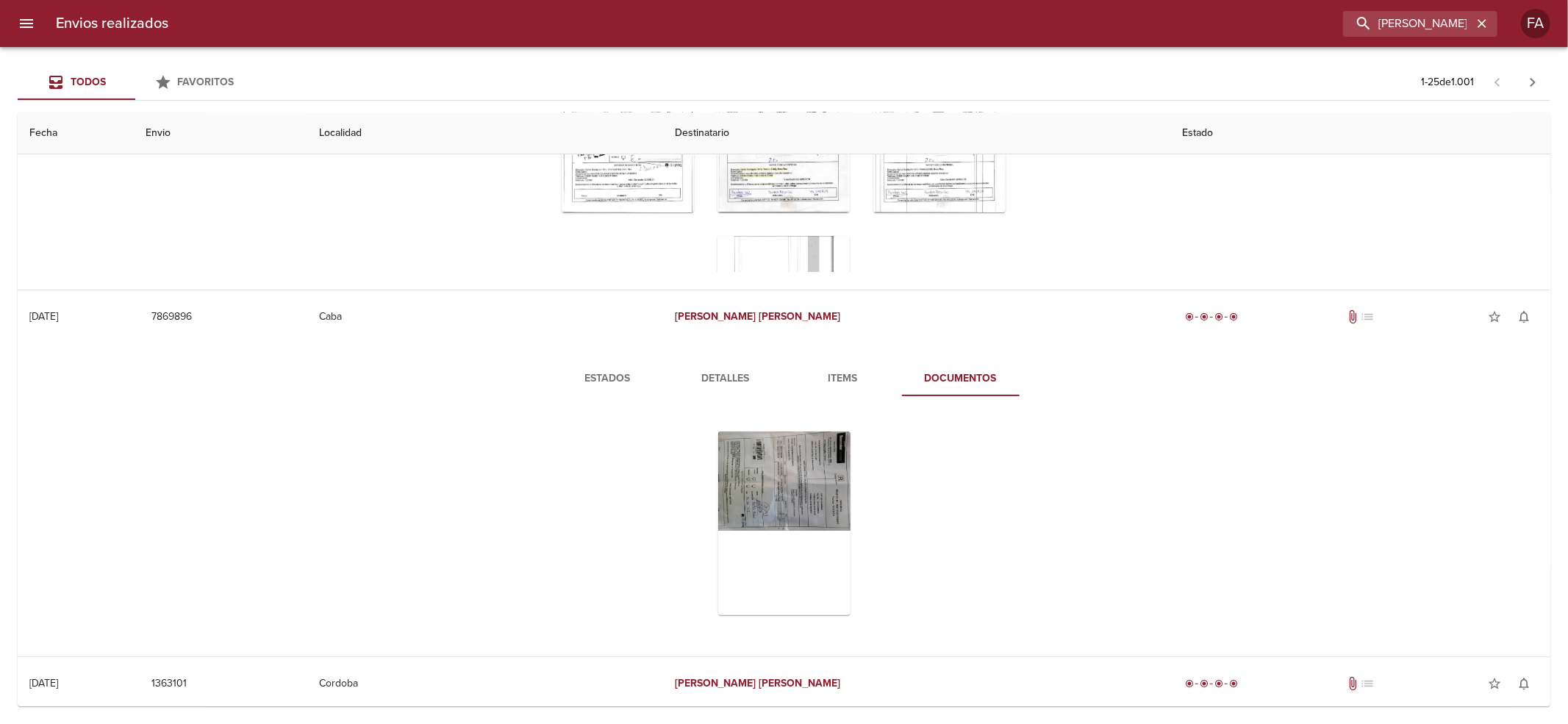
scroll to position [588, 0]
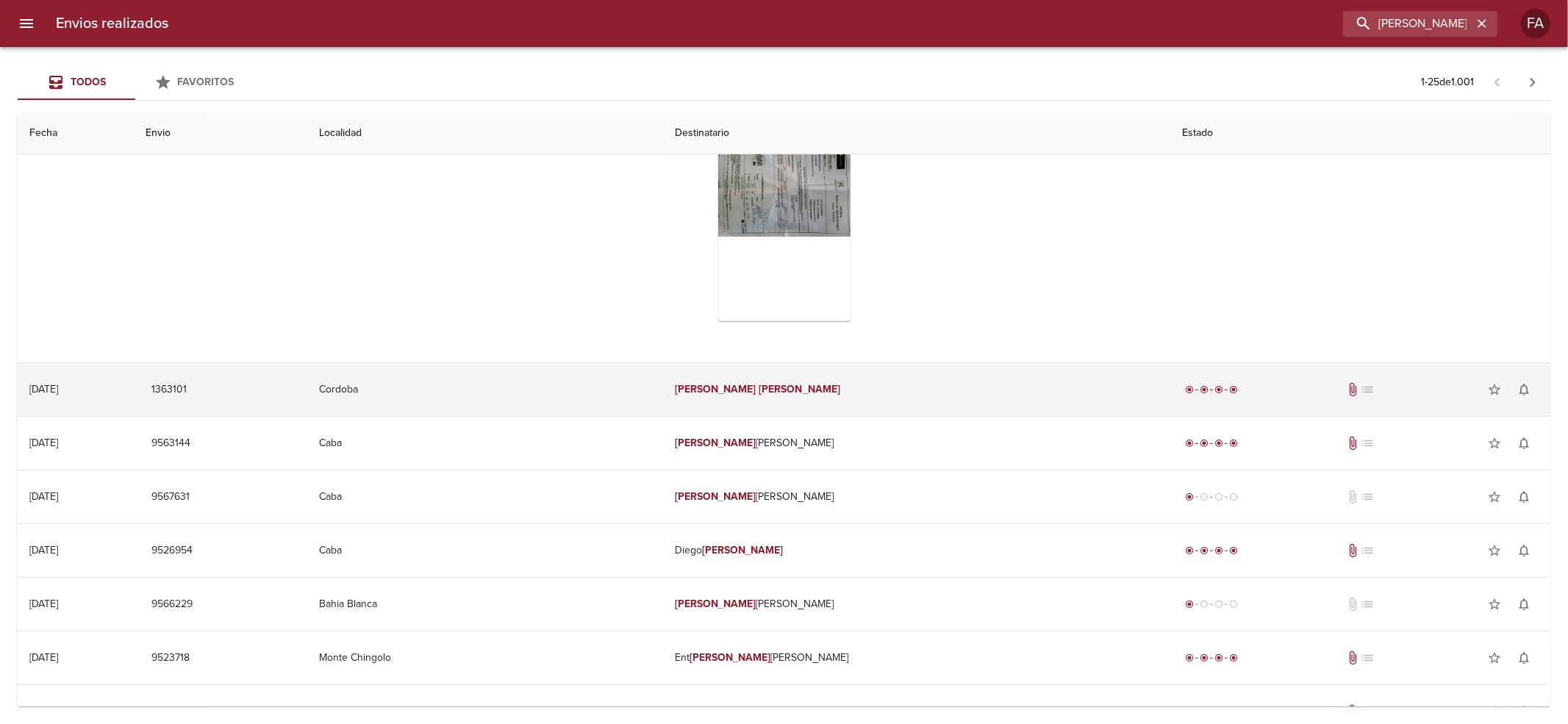
click at [927, 380] on td "[PERSON_NAME]" at bounding box center [916, 389] width 507 height 53
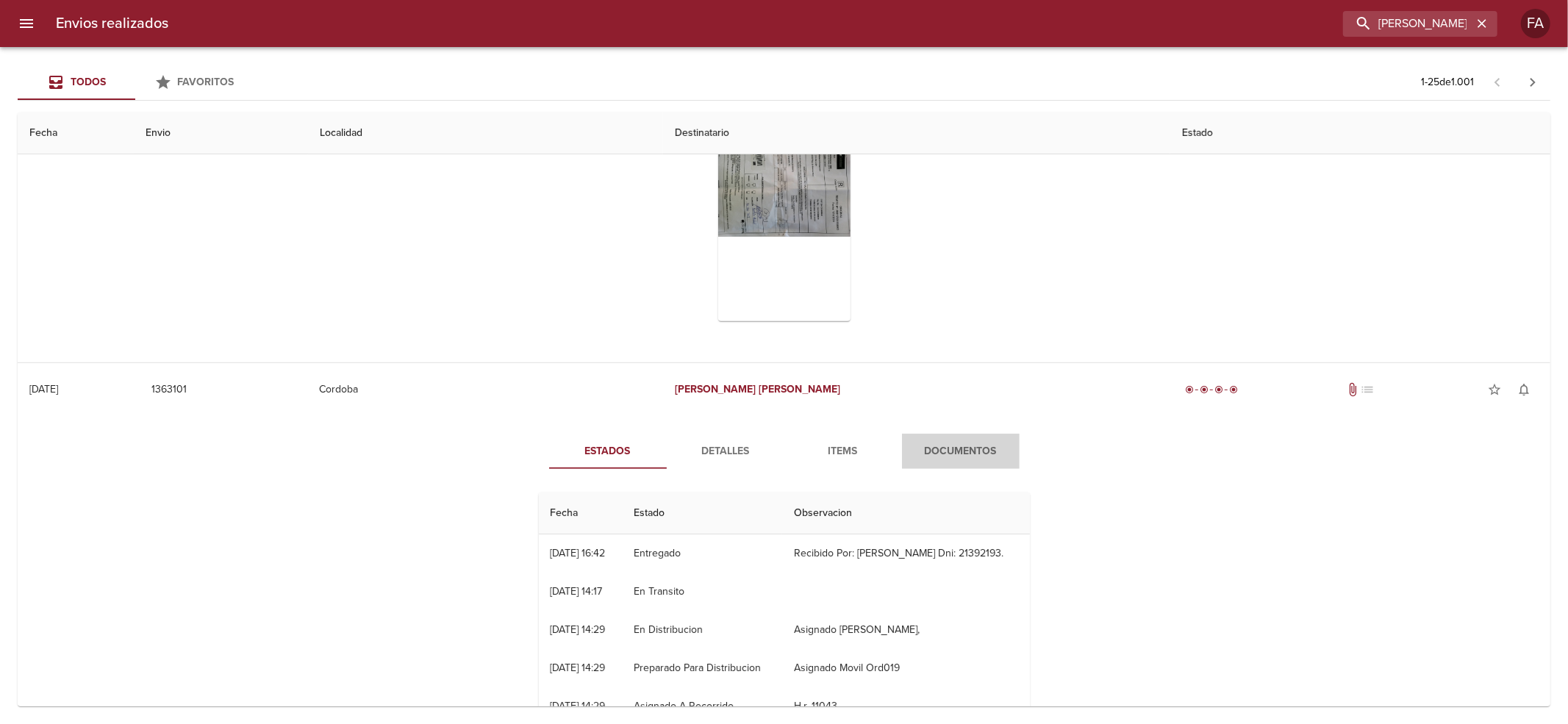
click at [965, 442] on span "Documentos" at bounding box center [960, 451] width 100 height 18
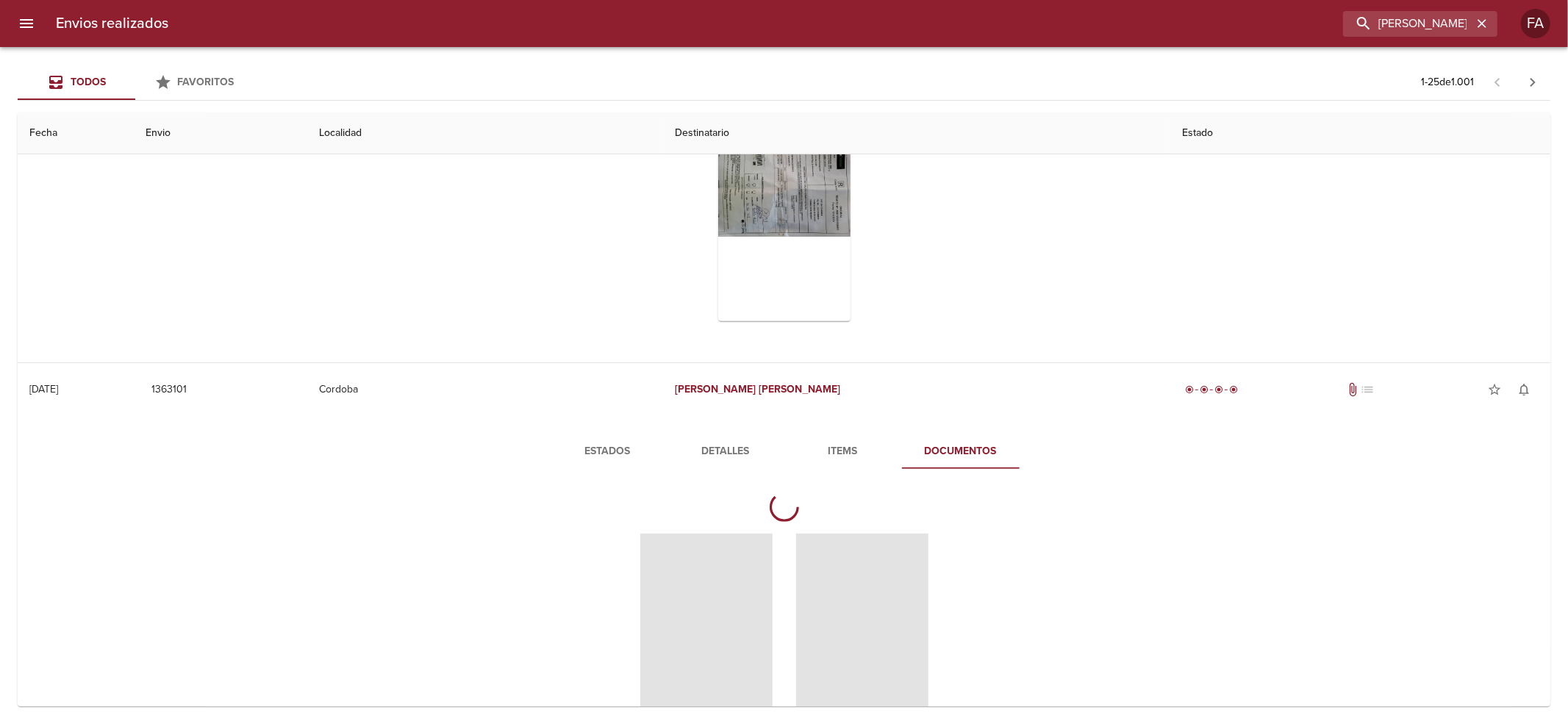
scroll to position [783, 0]
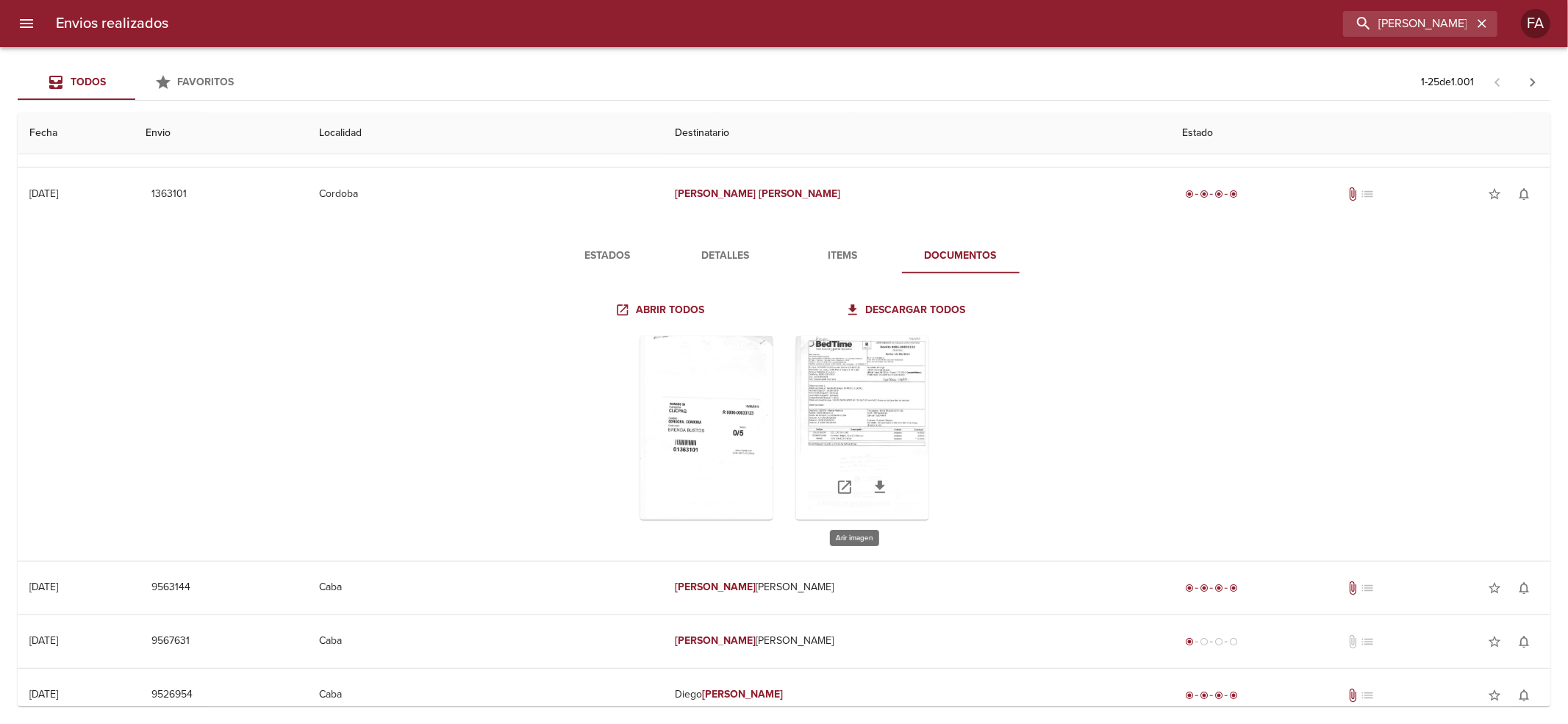
click at [830, 397] on div "Tabla de envíos del cliente" at bounding box center [862, 428] width 133 height 184
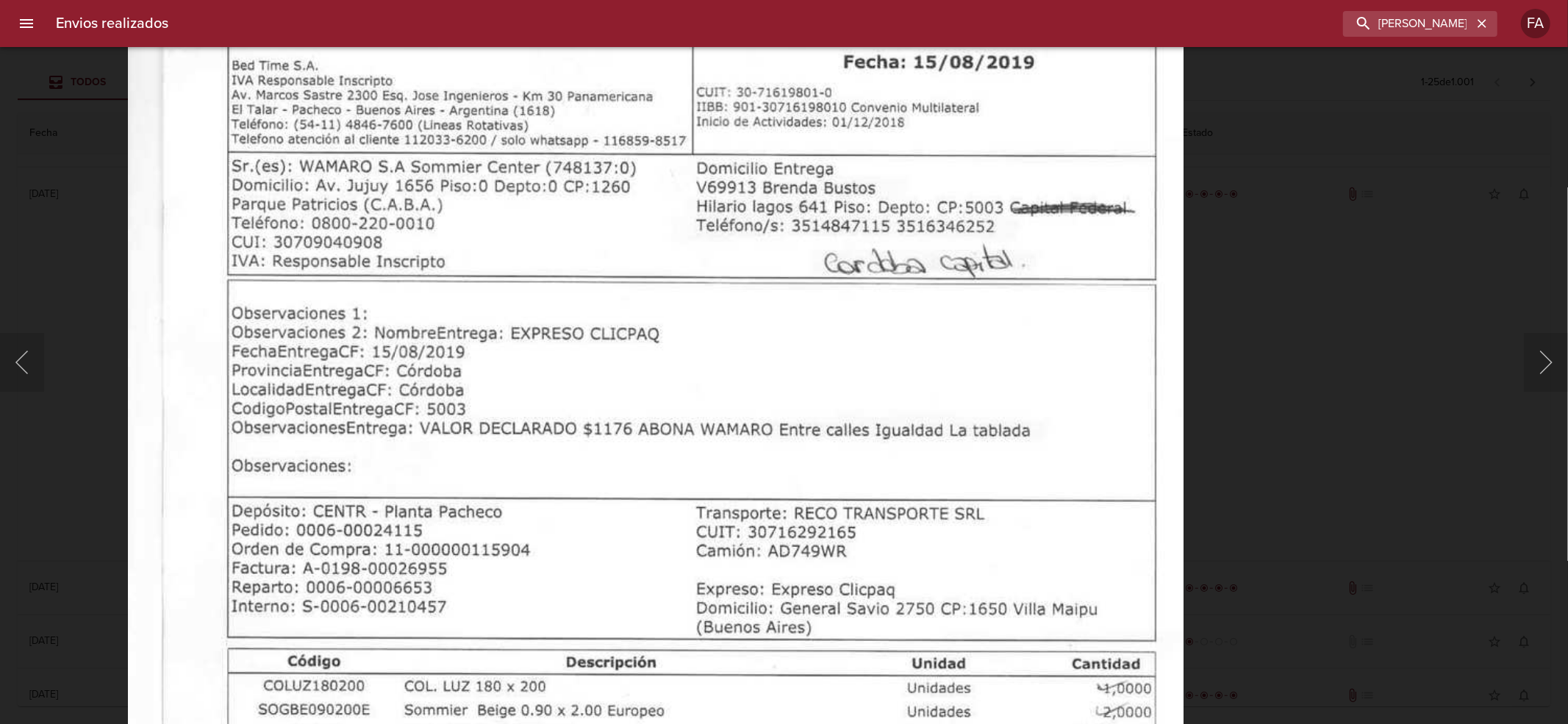
click at [929, 383] on img "Lightbox" at bounding box center [655, 647] width 1056 height 1463
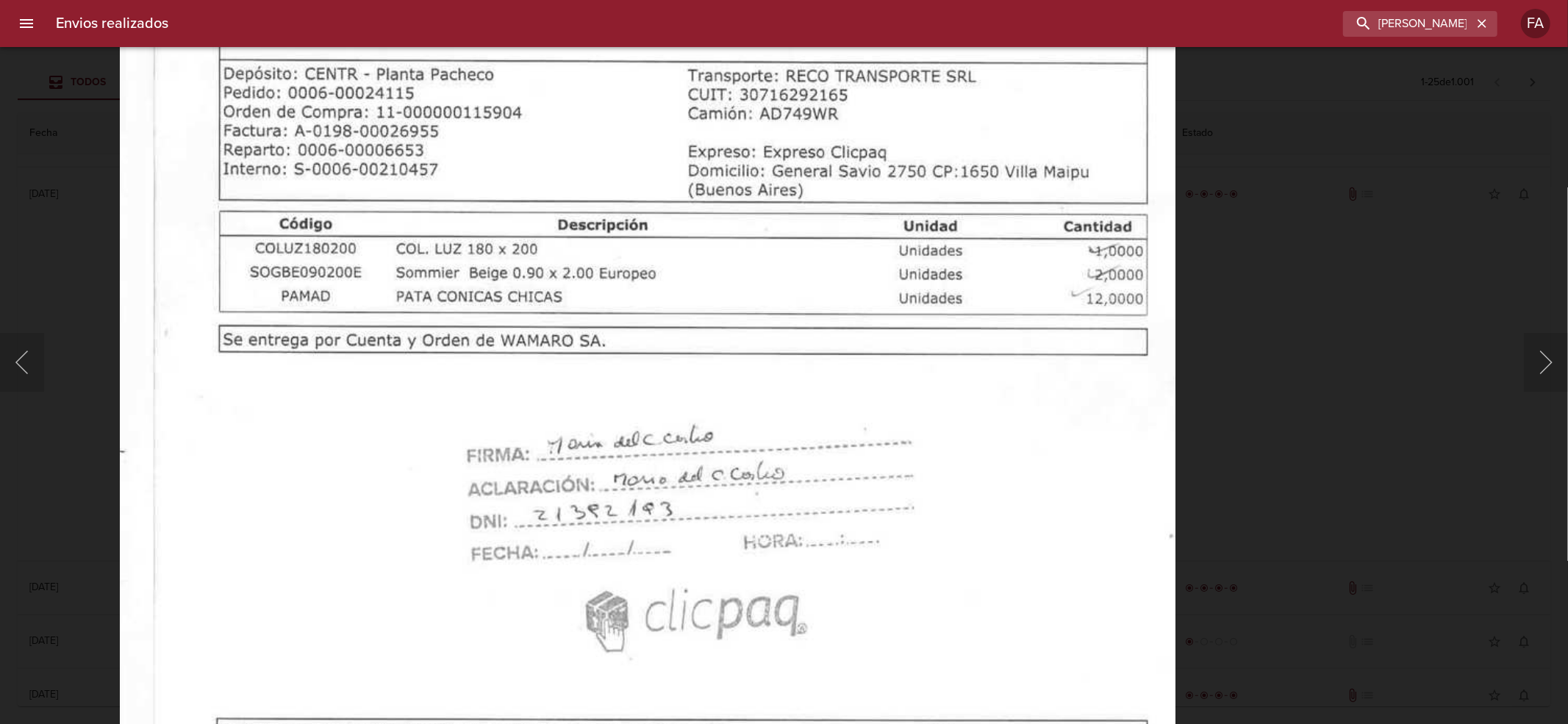
drag, startPoint x: 1350, startPoint y: 395, endPoint x: 1341, endPoint y: 394, distance: 9.1
click at [1342, 394] on div "Lightbox" at bounding box center [784, 362] width 1568 height 724
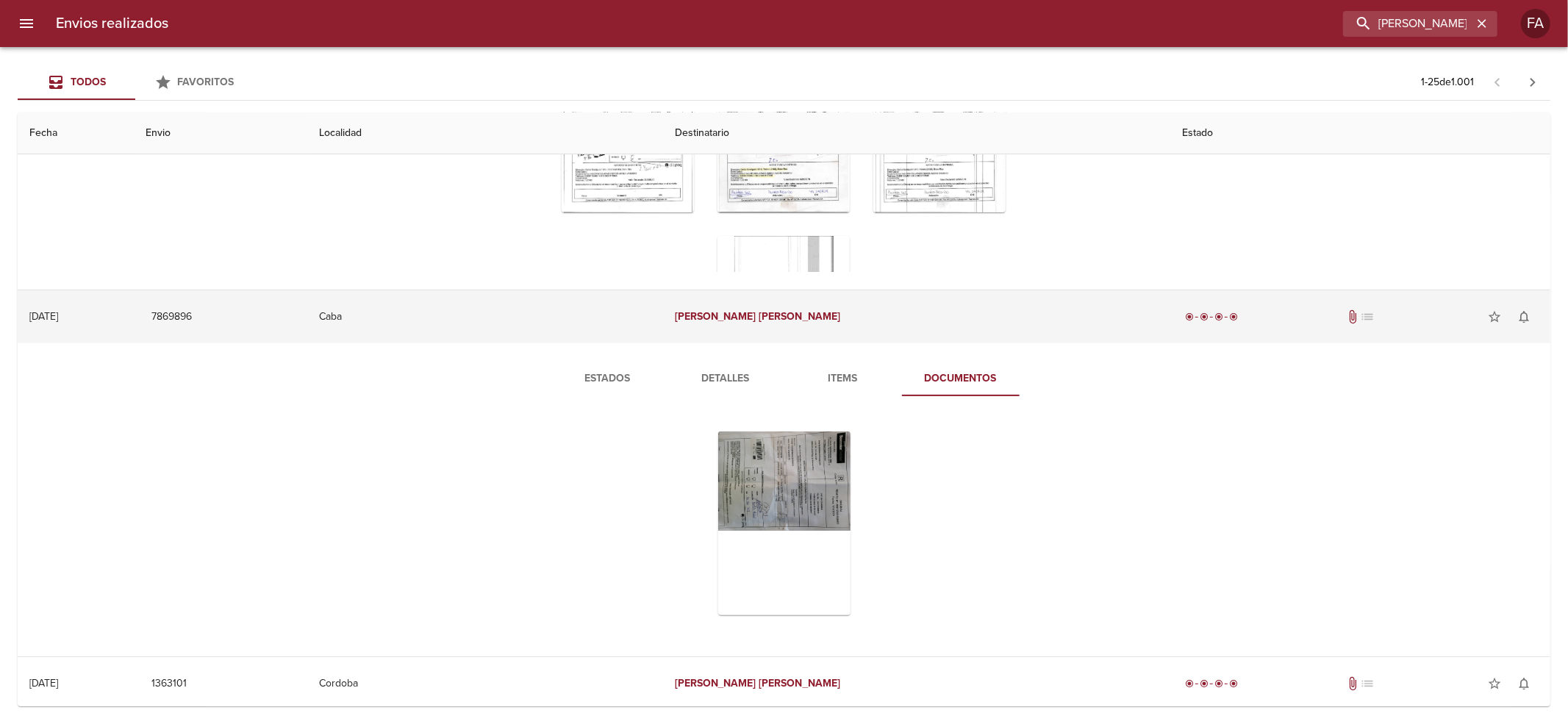
scroll to position [98, 0]
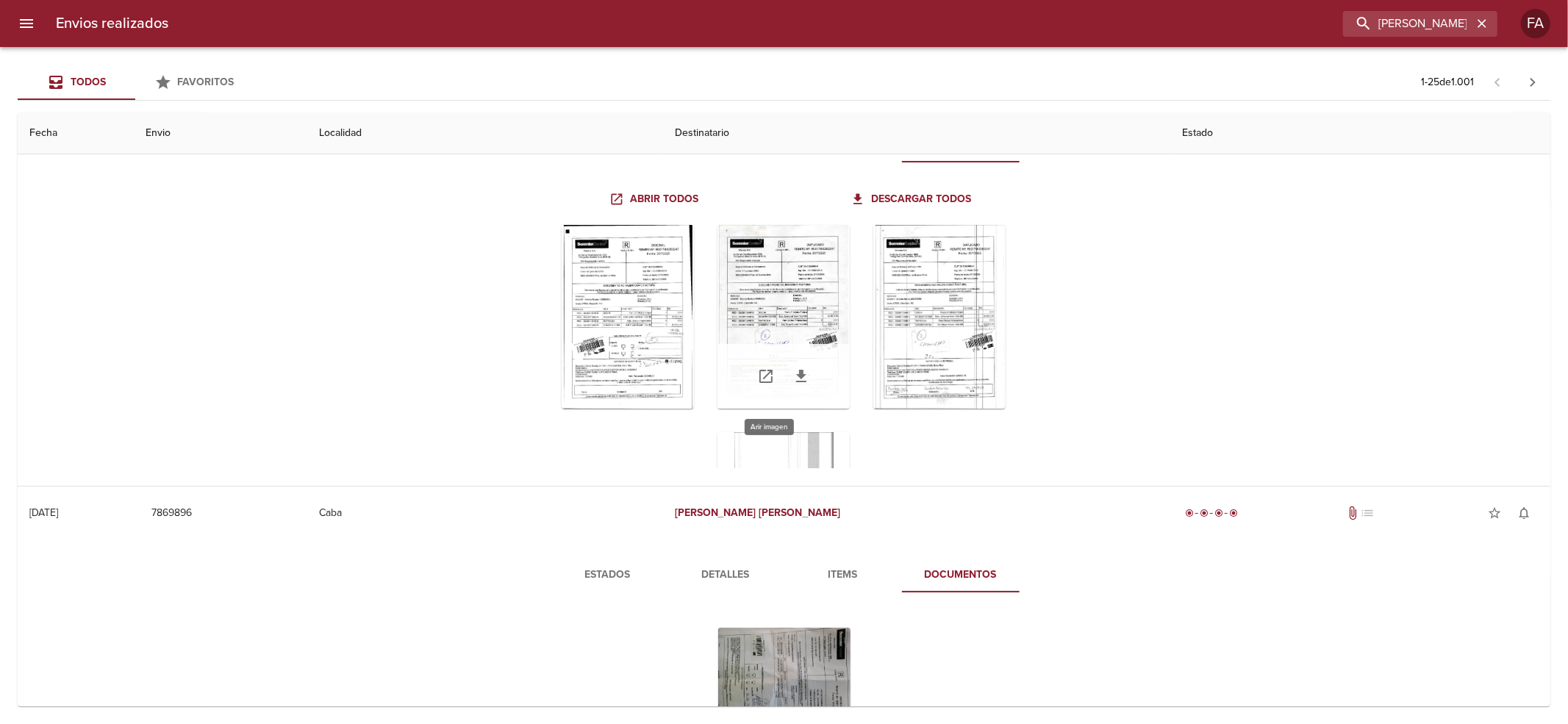
click at [798, 289] on div "Tabla de envíos del cliente" at bounding box center [784, 317] width 133 height 184
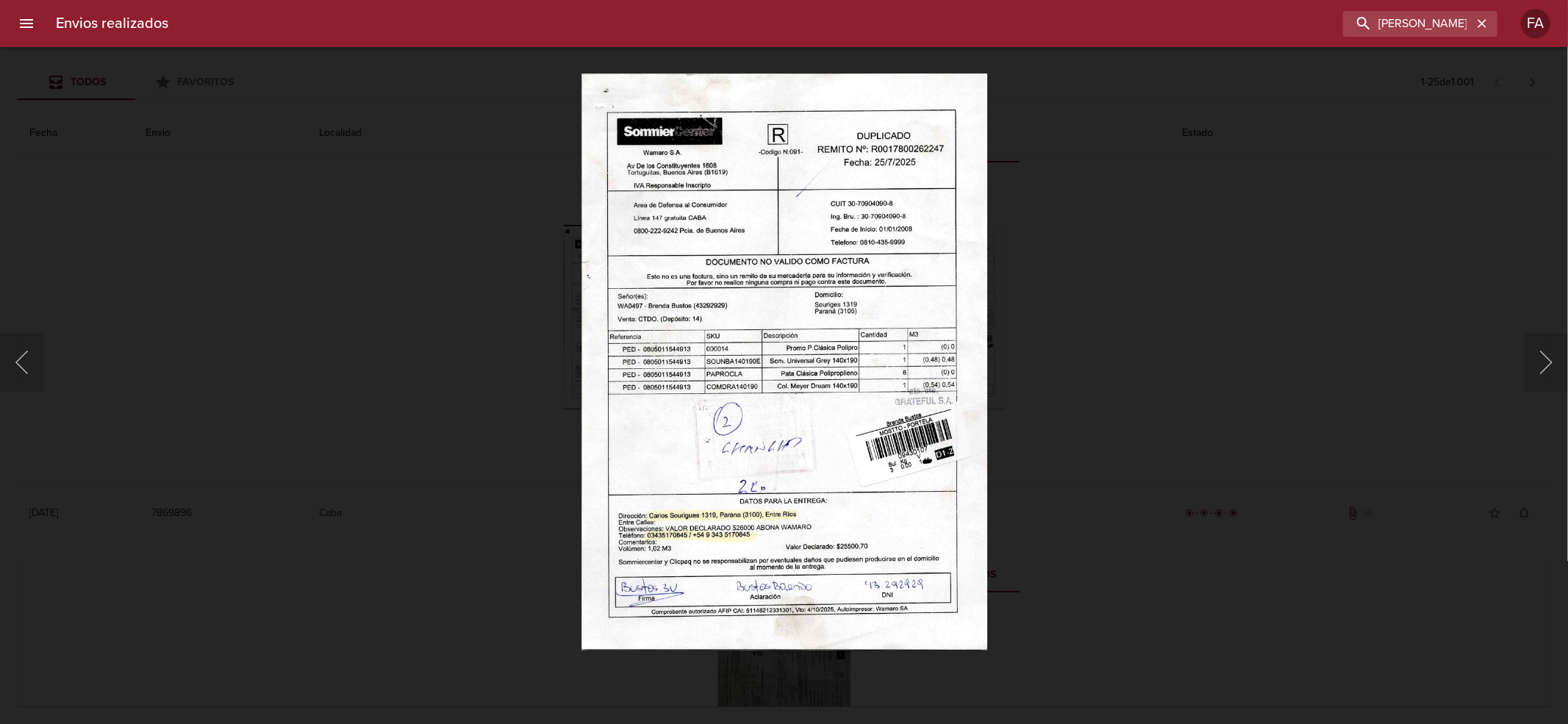
click at [1192, 428] on div "Lightbox" at bounding box center [784, 362] width 1568 height 724
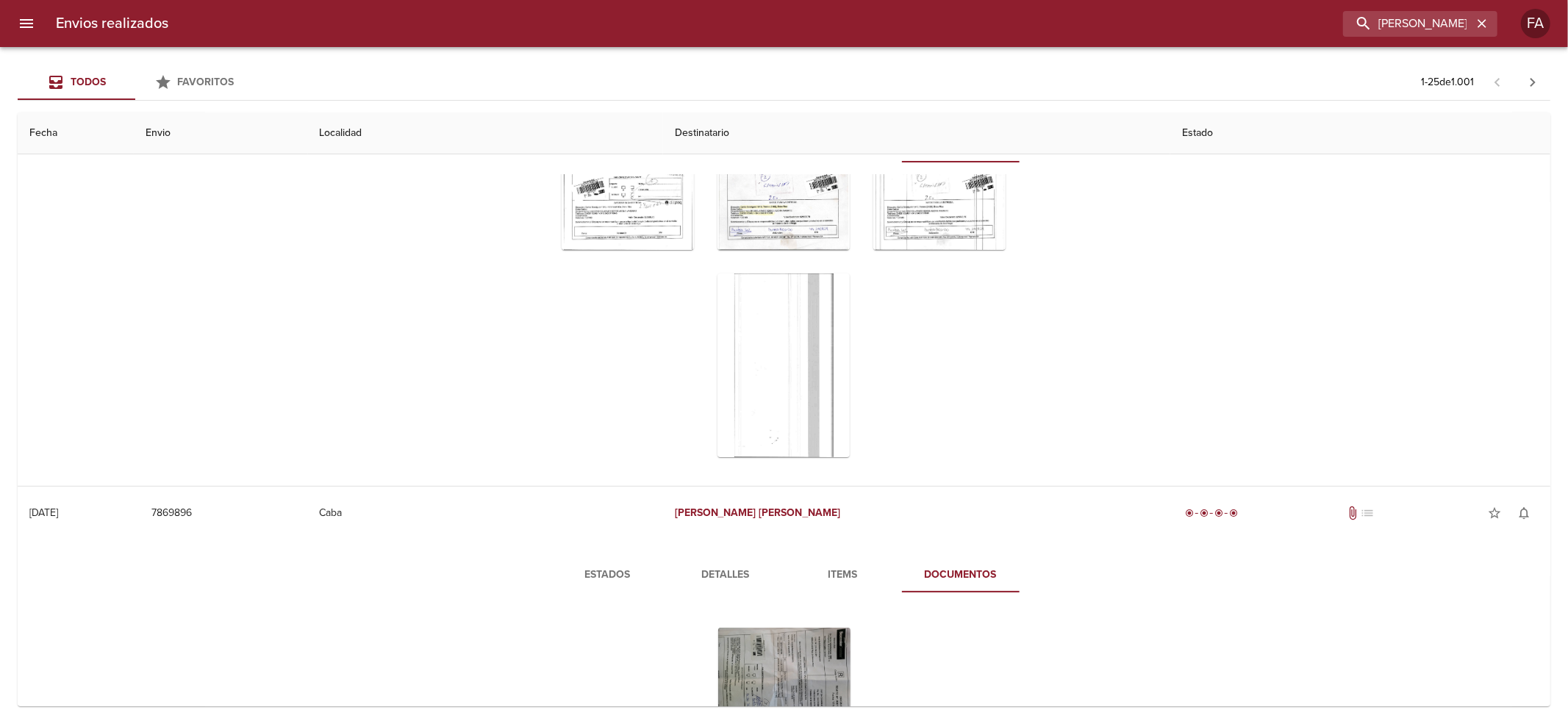
scroll to position [60, 0]
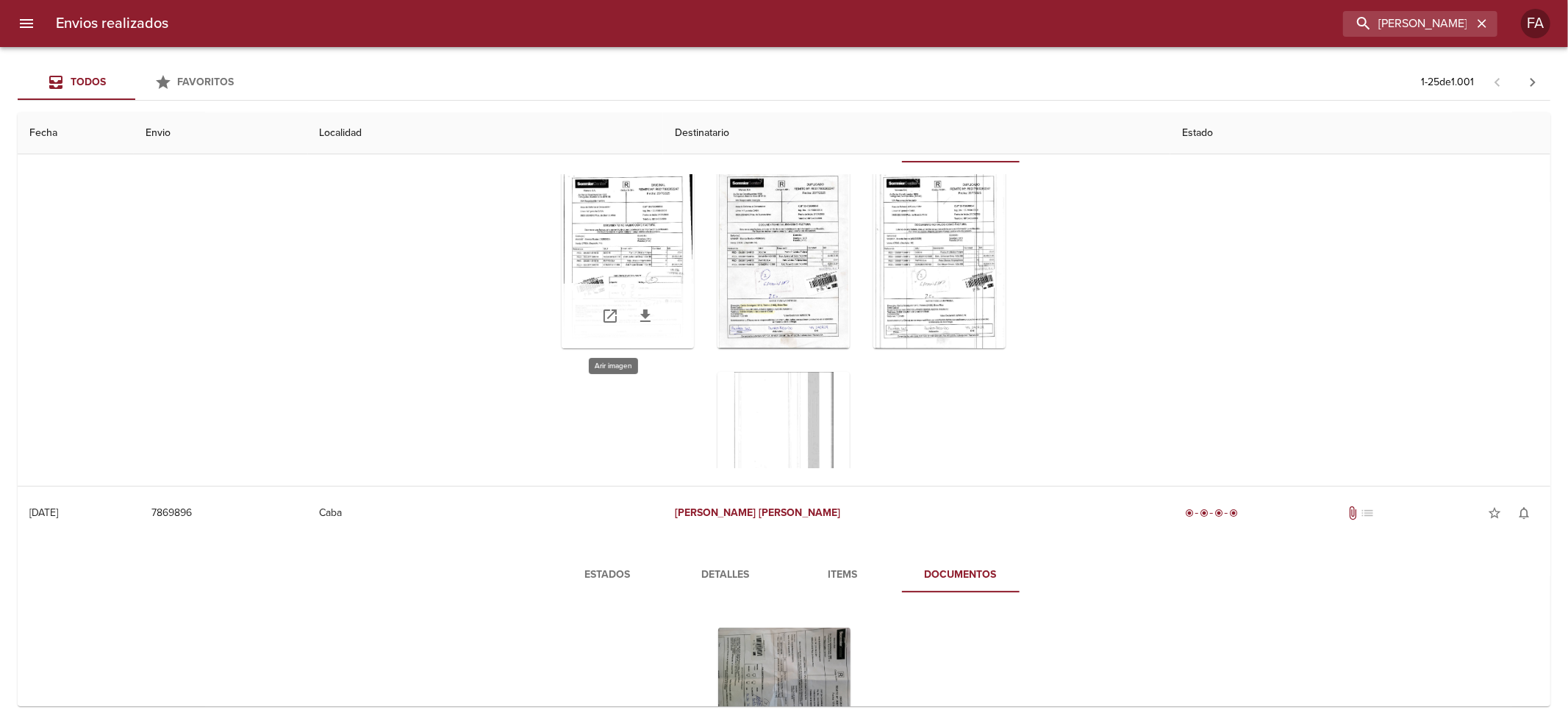
click at [562, 237] on div "Tabla de envíos del cliente" at bounding box center [628, 256] width 133 height 184
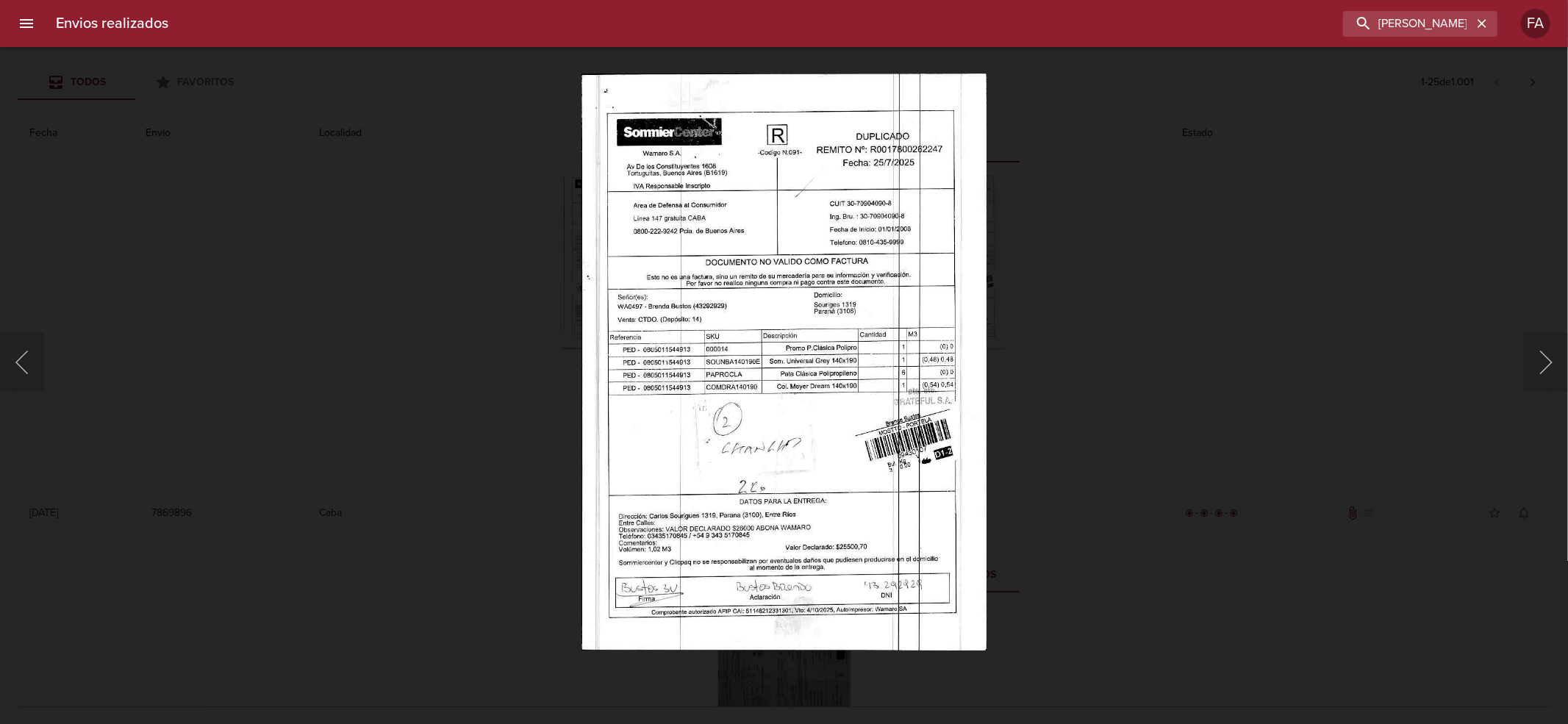
click at [480, 286] on div "Lightbox" at bounding box center [784, 362] width 1568 height 724
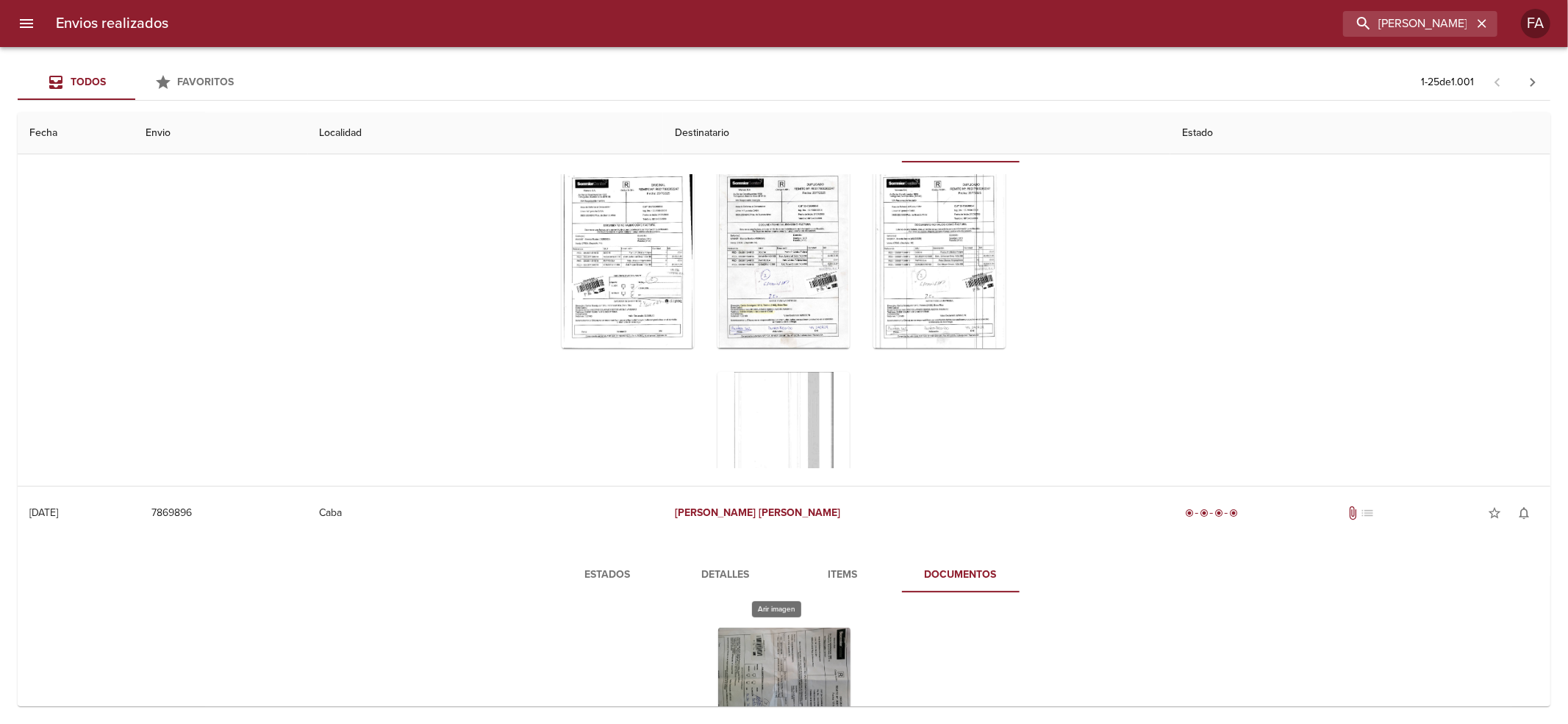
click at [811, 668] on div "Tabla de envíos del cliente" at bounding box center [784, 719] width 133 height 184
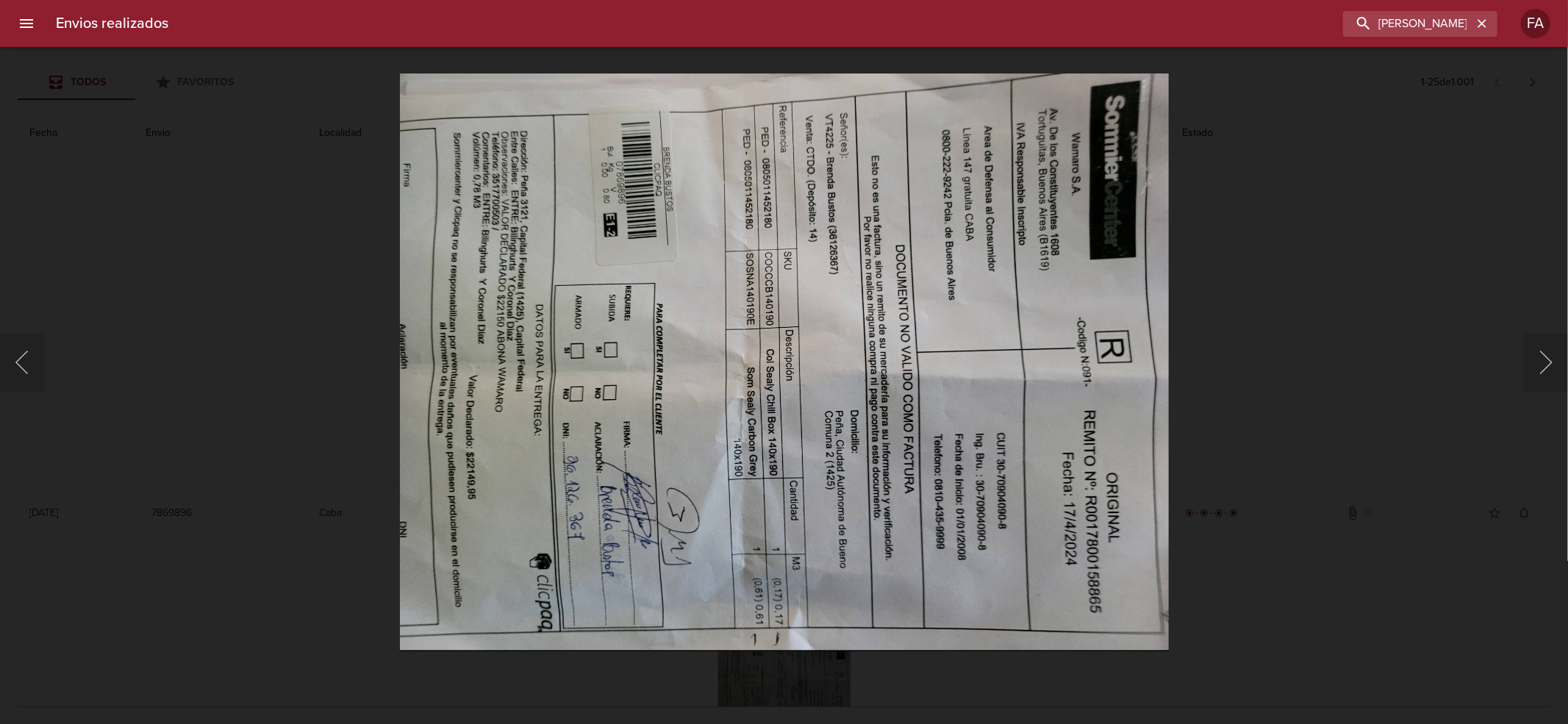
click at [1132, 312] on img "Lightbox" at bounding box center [784, 361] width 769 height 576
click at [1356, 219] on div "Lightbox" at bounding box center [784, 362] width 1568 height 724
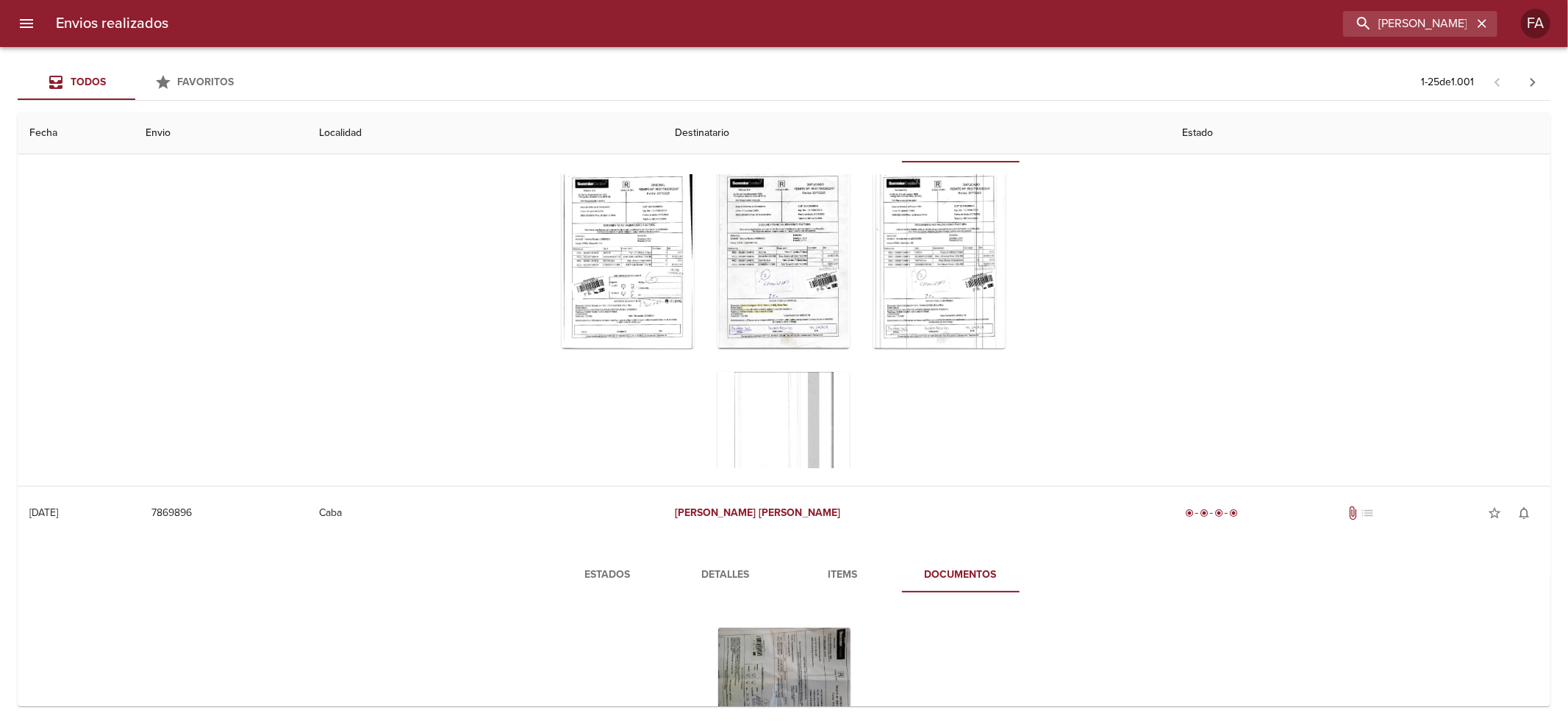
scroll to position [0, 0]
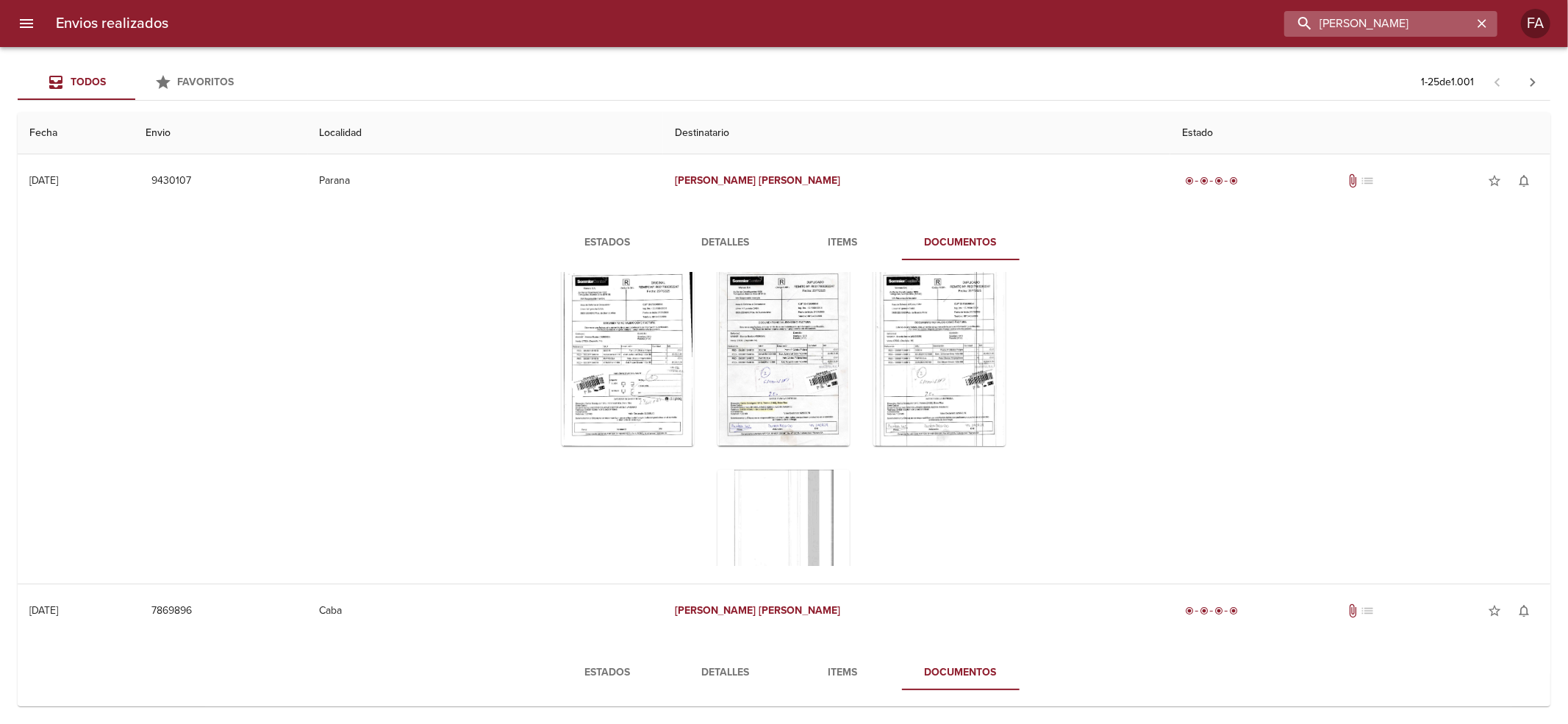
click at [1400, 28] on input "[PERSON_NAME]" at bounding box center [1378, 23] width 188 height 26
click at [1401, 25] on input "[PERSON_NAME]" at bounding box center [1378, 23] width 188 height 26
type input "[PERSON_NAME]"
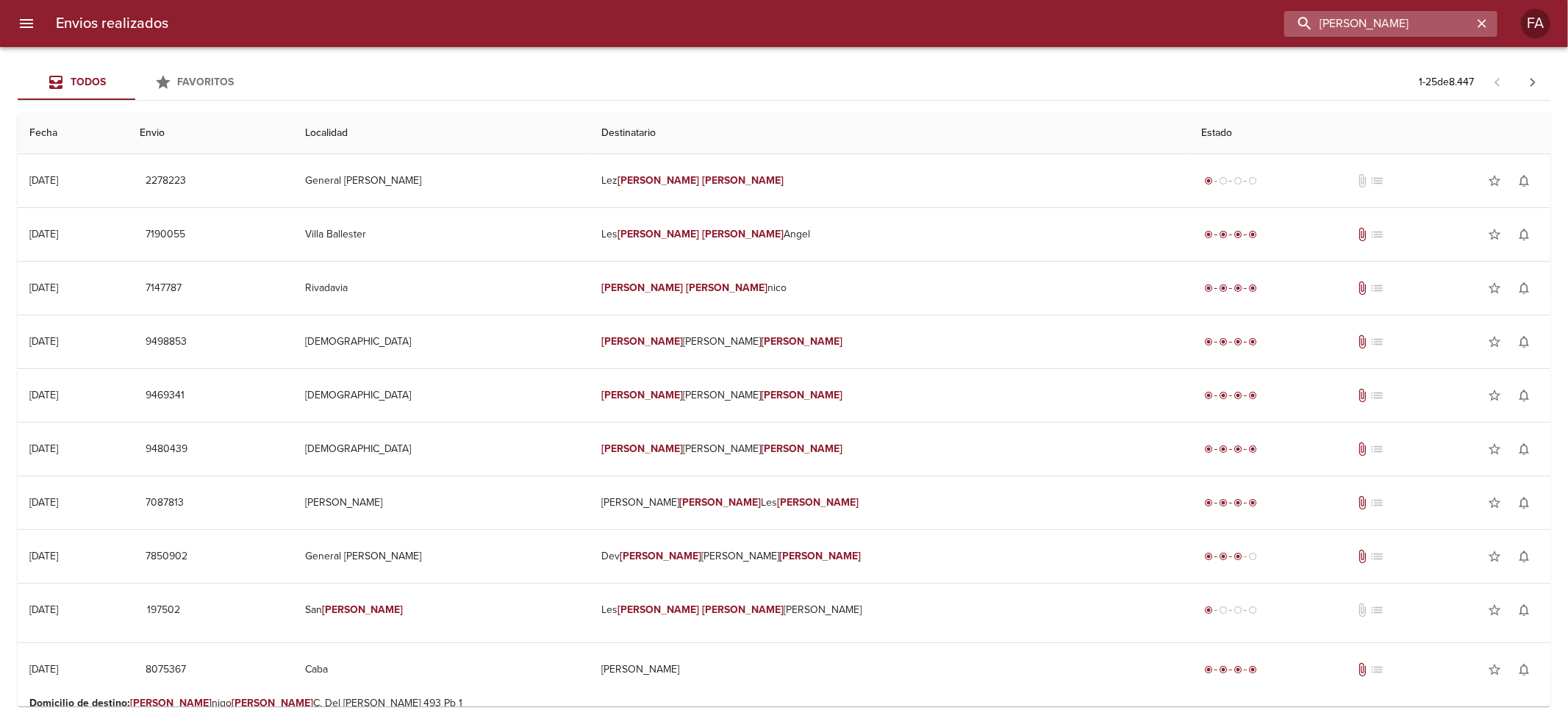
click at [1313, 19] on input "[PERSON_NAME]" at bounding box center [1378, 23] width 188 height 26
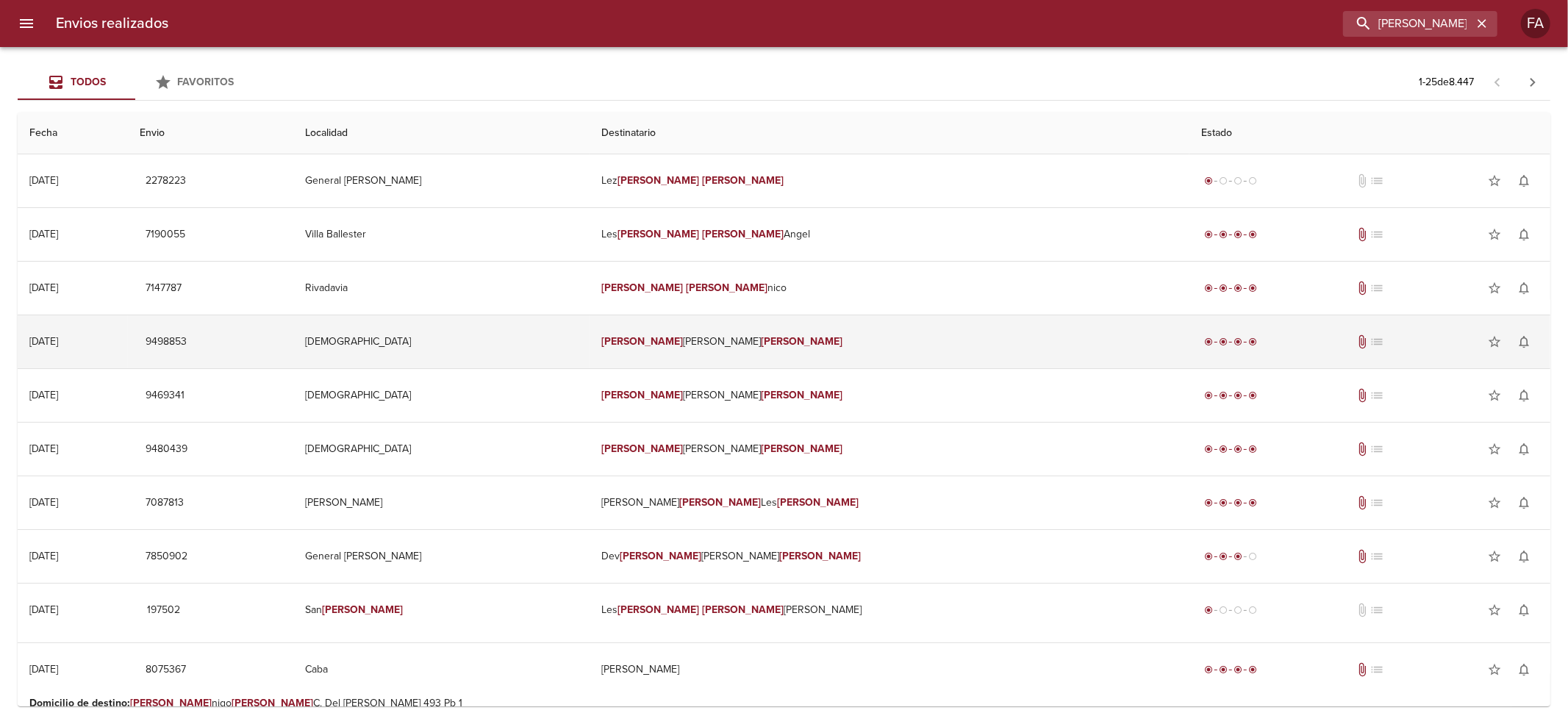
click at [876, 341] on td "Miguel Alejandro Cano" at bounding box center [889, 341] width 600 height 53
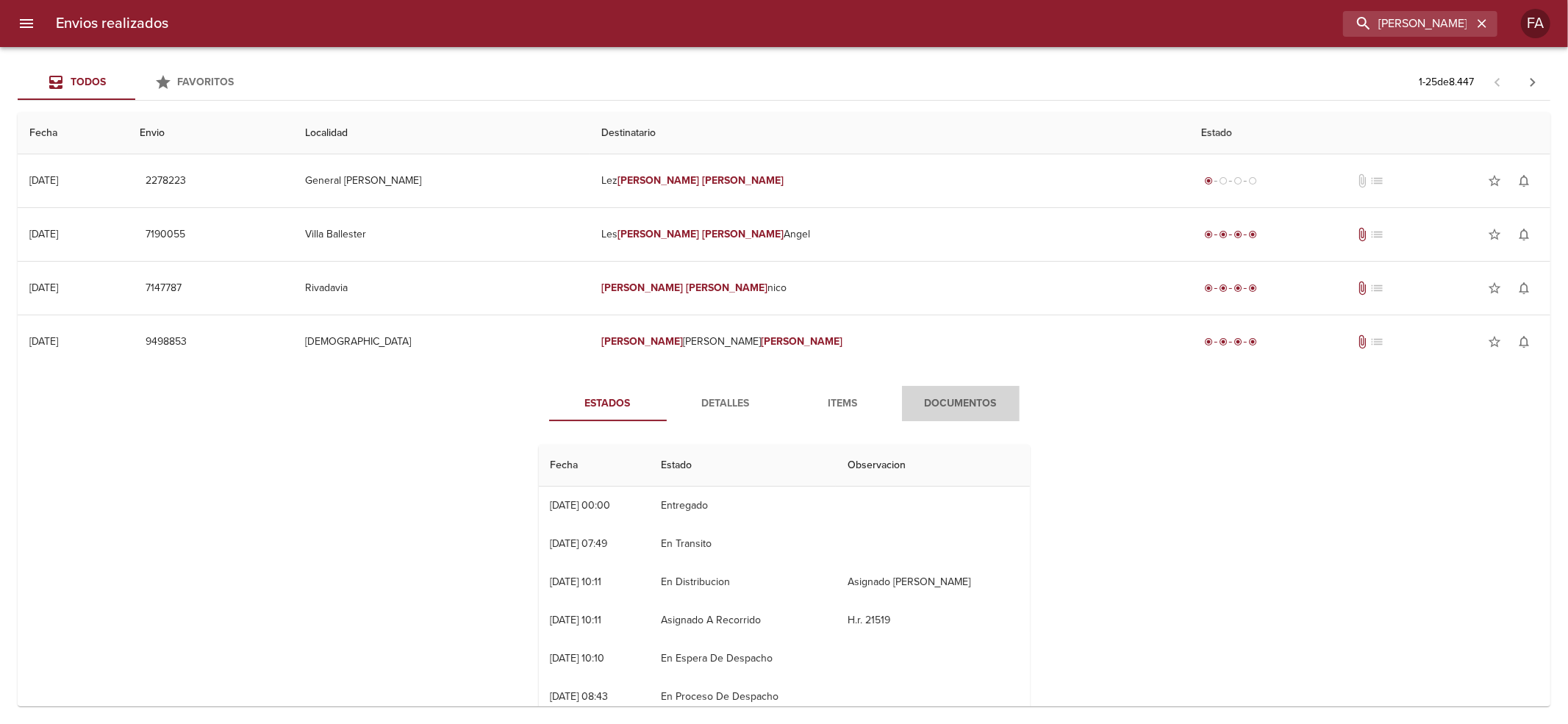
click at [965, 397] on span "Documentos" at bounding box center [960, 404] width 100 height 18
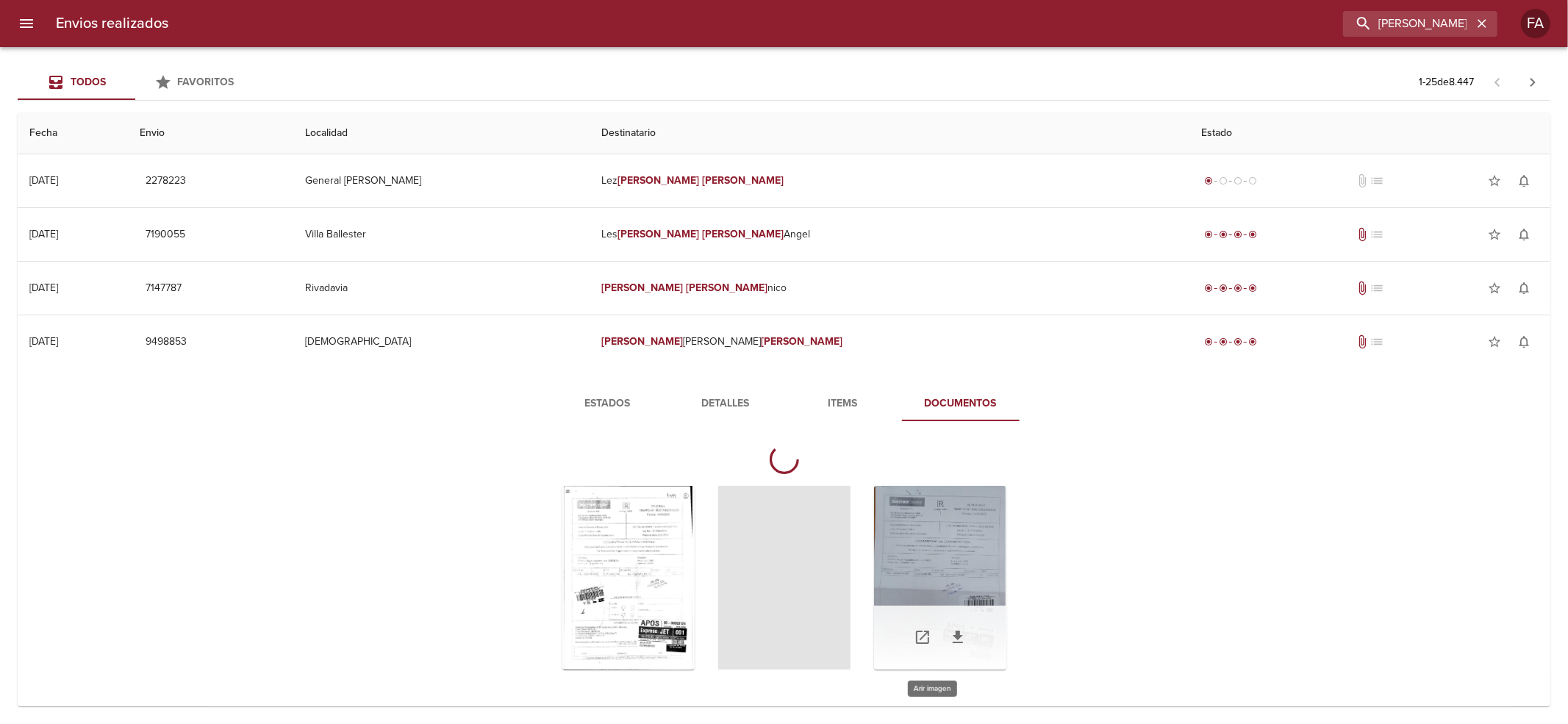
scroll to position [98, 0]
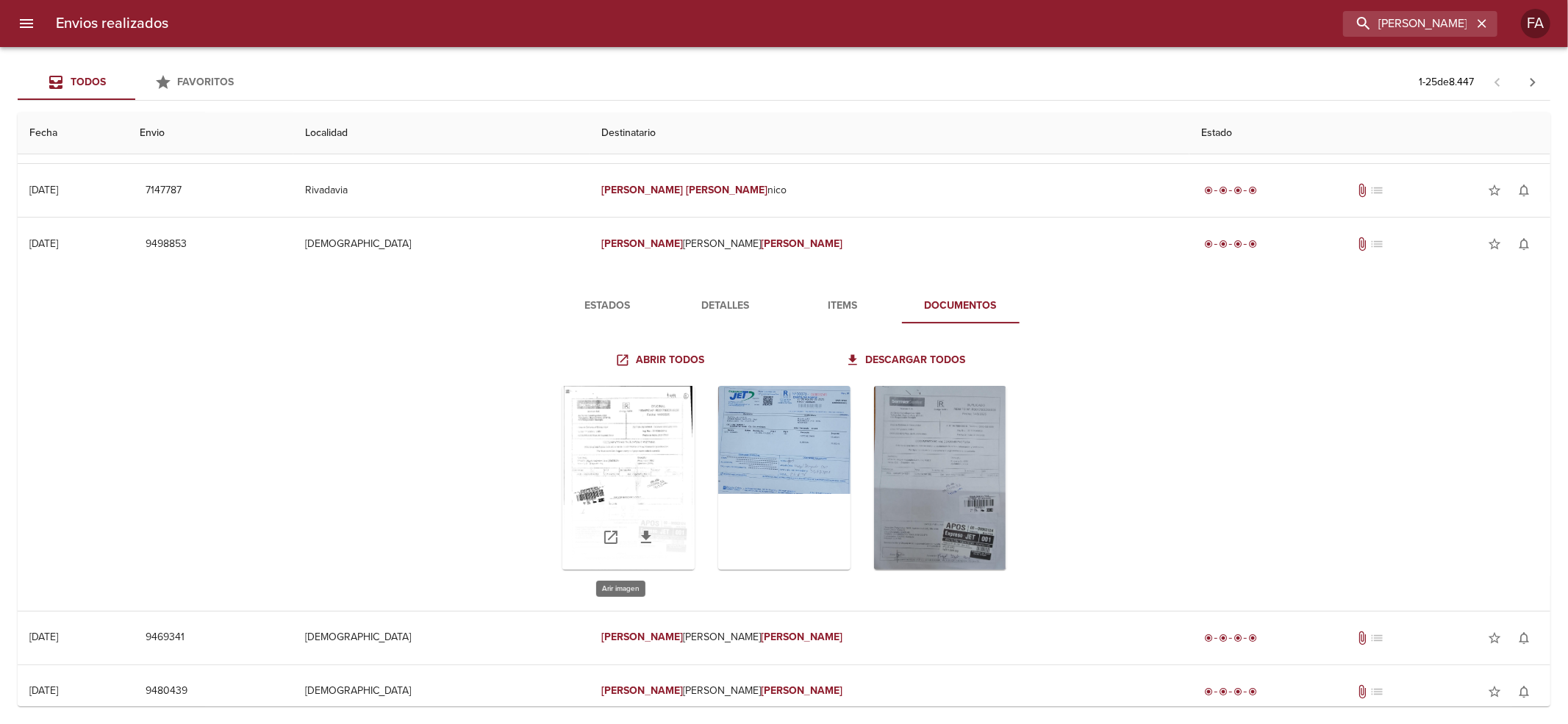
click at [582, 401] on div "Tabla de envíos del cliente" at bounding box center [628, 477] width 133 height 184
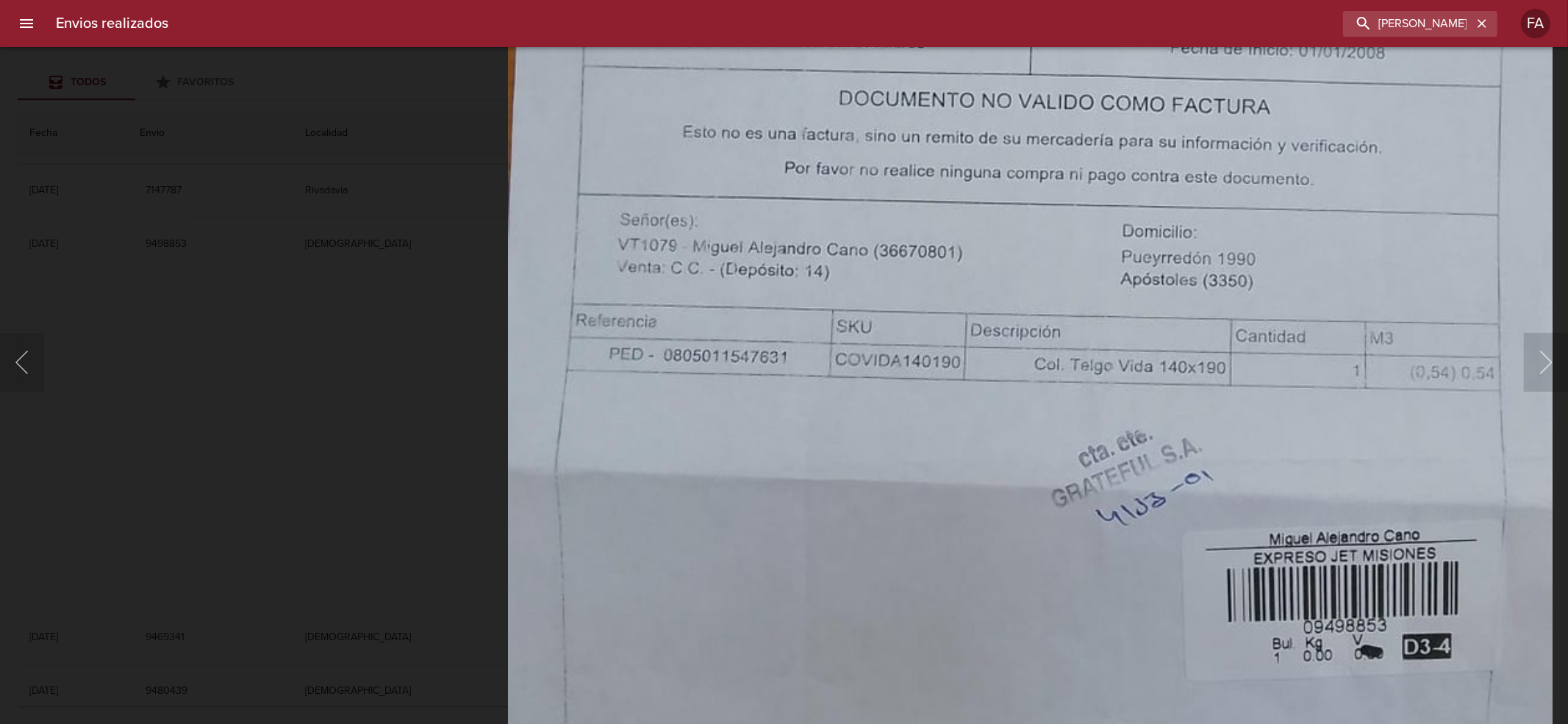
click at [294, 470] on div "Lightbox" at bounding box center [784, 362] width 1568 height 724
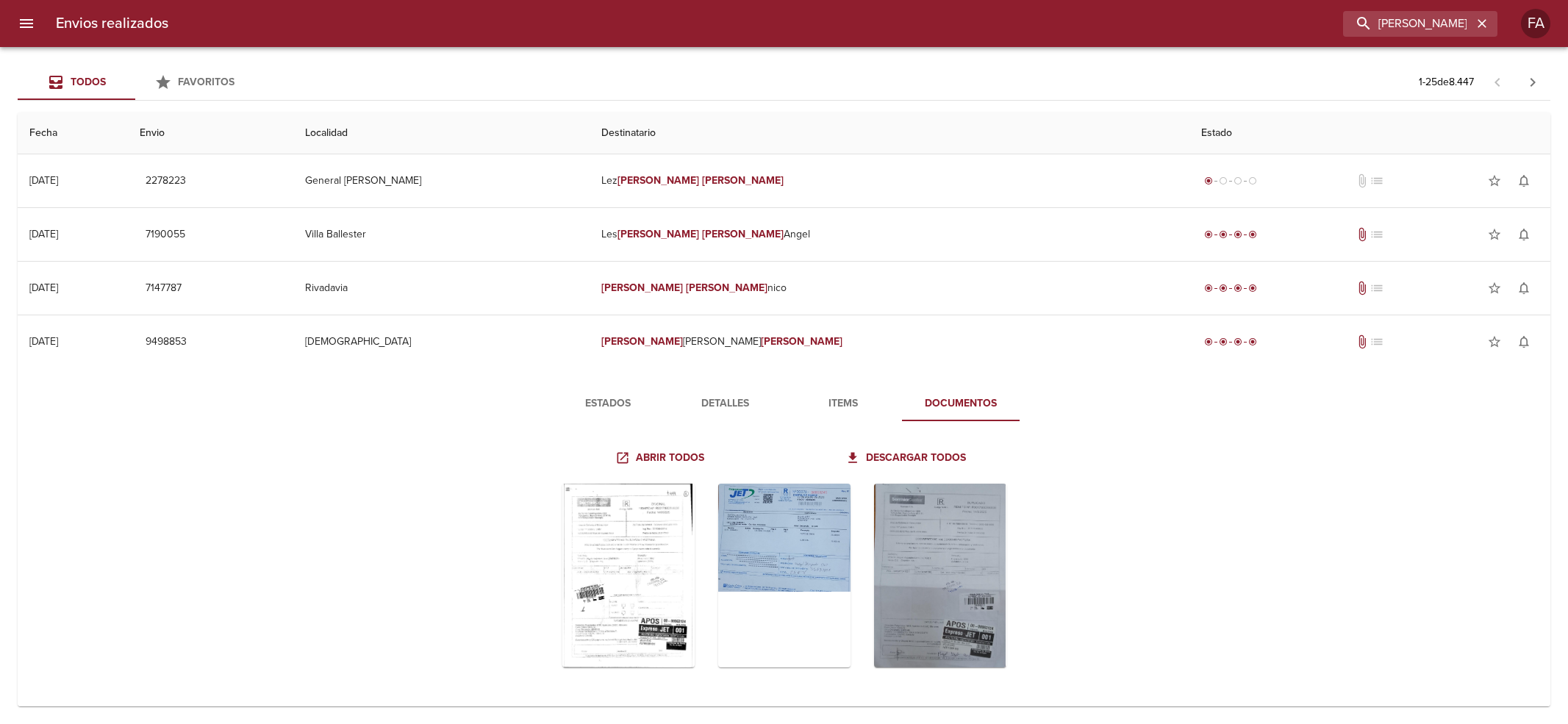
click at [590, 709] on td "[DEMOGRAPHIC_DATA]" at bounding box center [441, 735] width 297 height 53
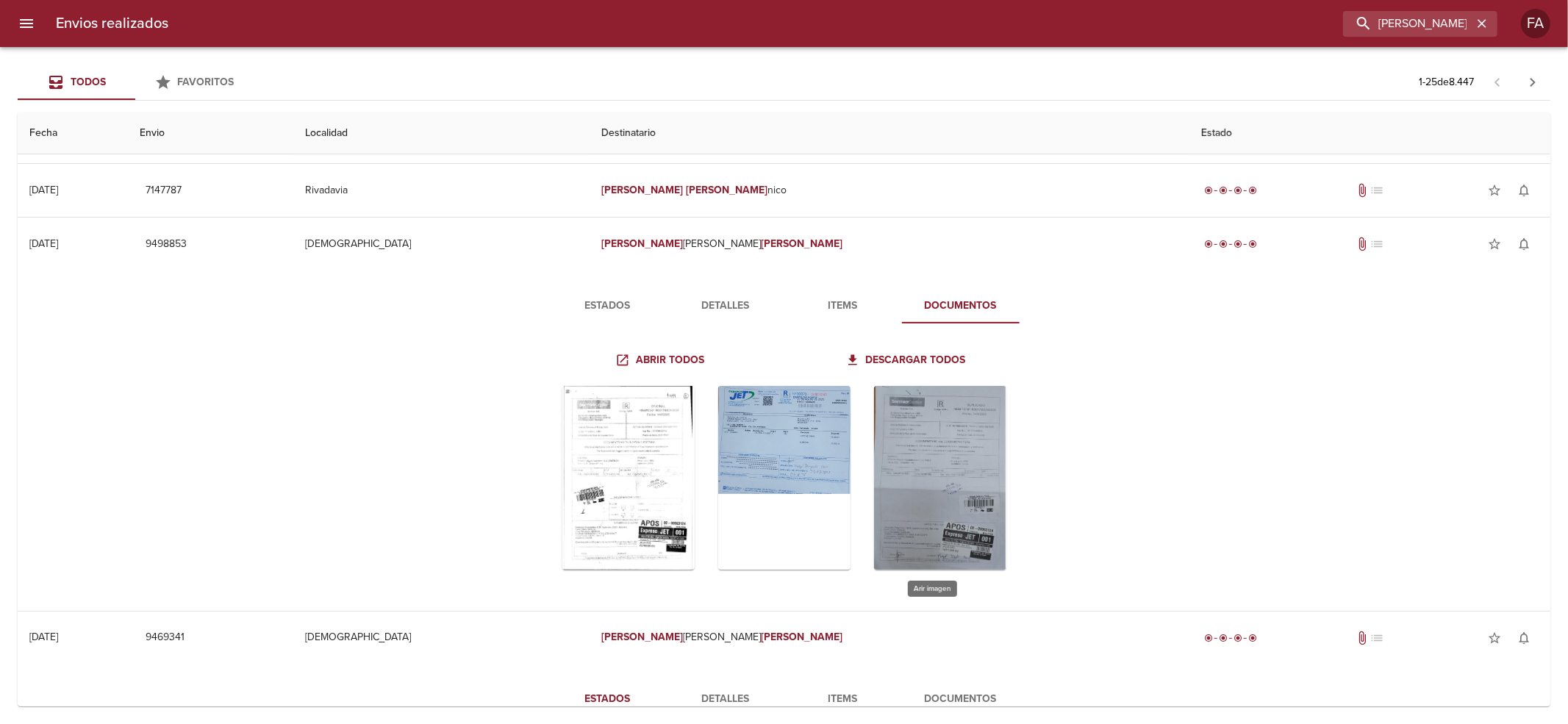
scroll to position [391, 0]
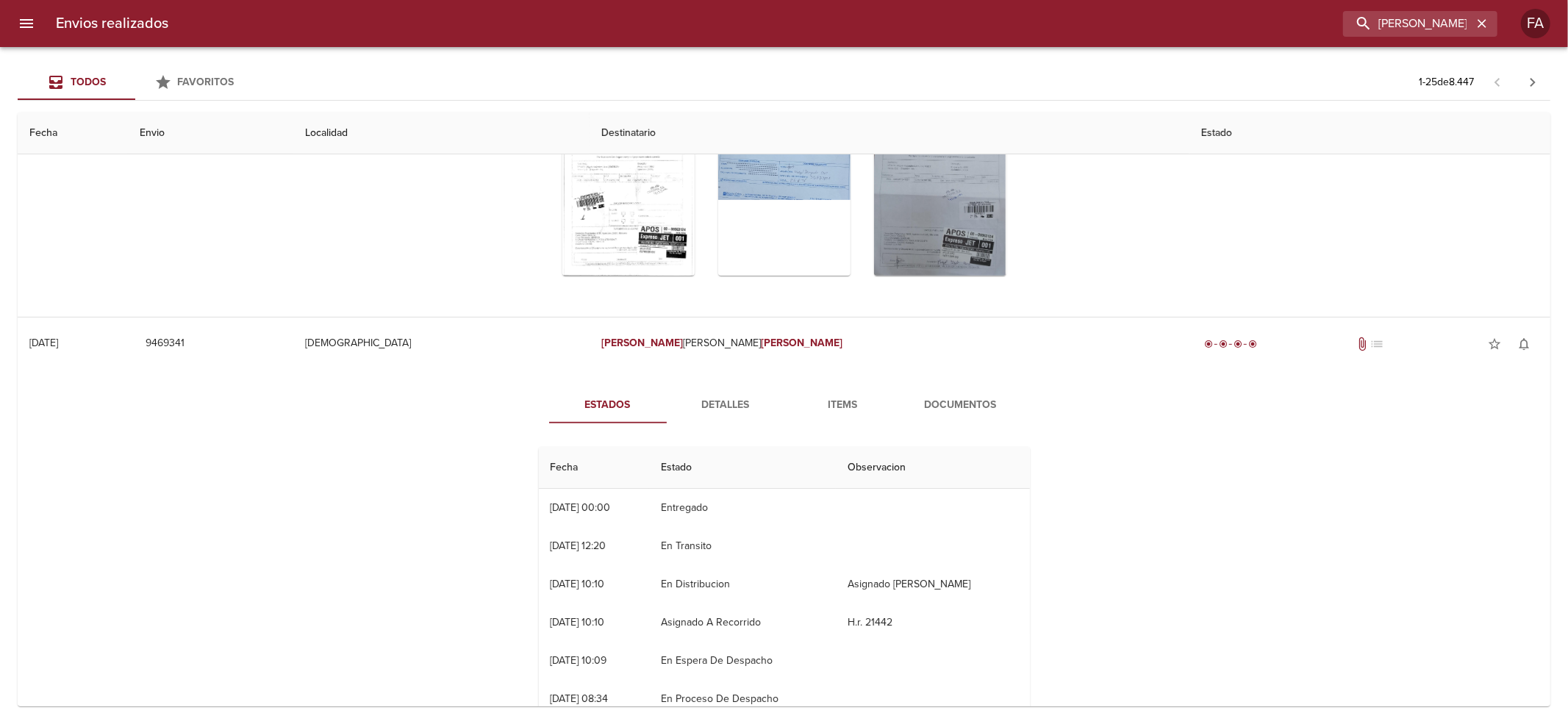
click at [996, 404] on span "Documentos" at bounding box center [960, 405] width 100 height 18
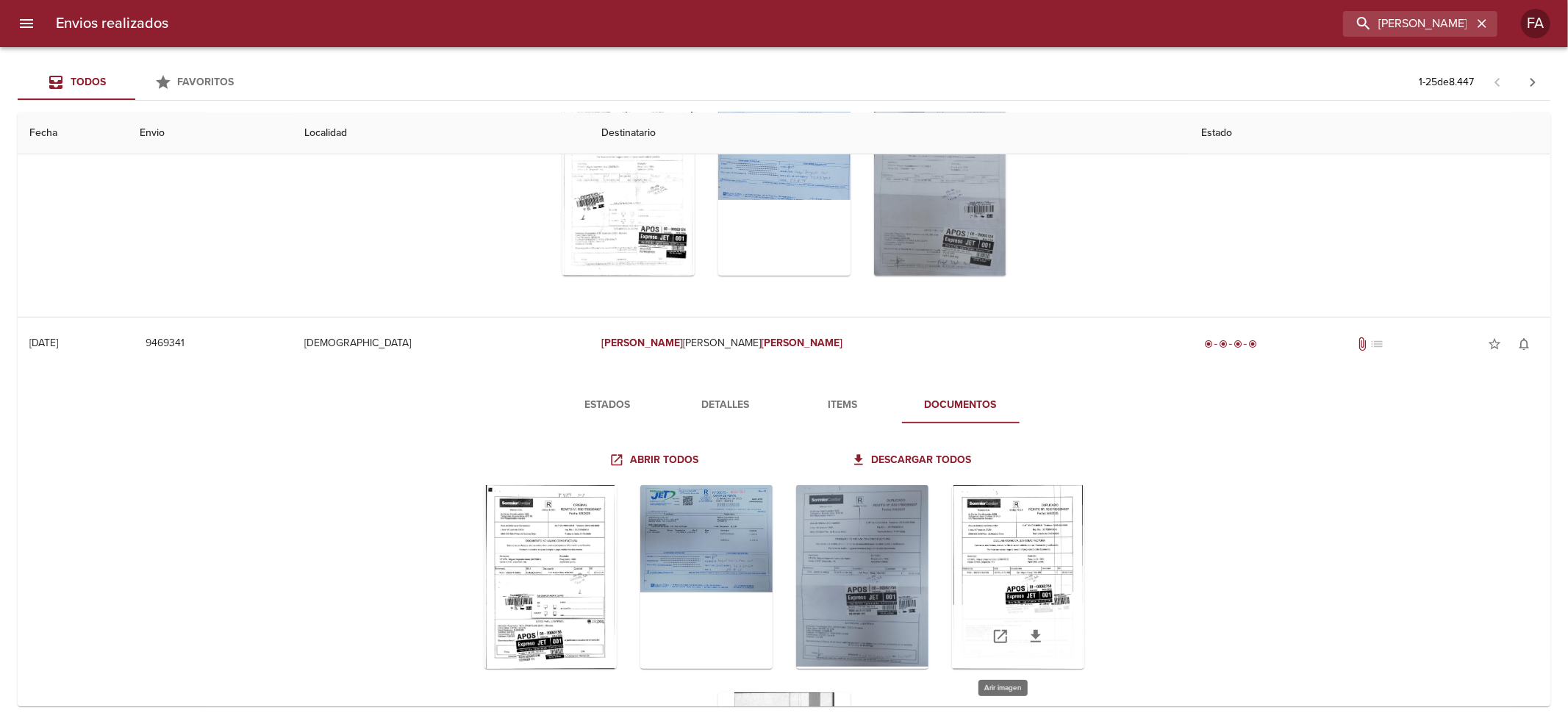
click at [980, 521] on div "Tabla de envíos del cliente" at bounding box center [1018, 576] width 133 height 184
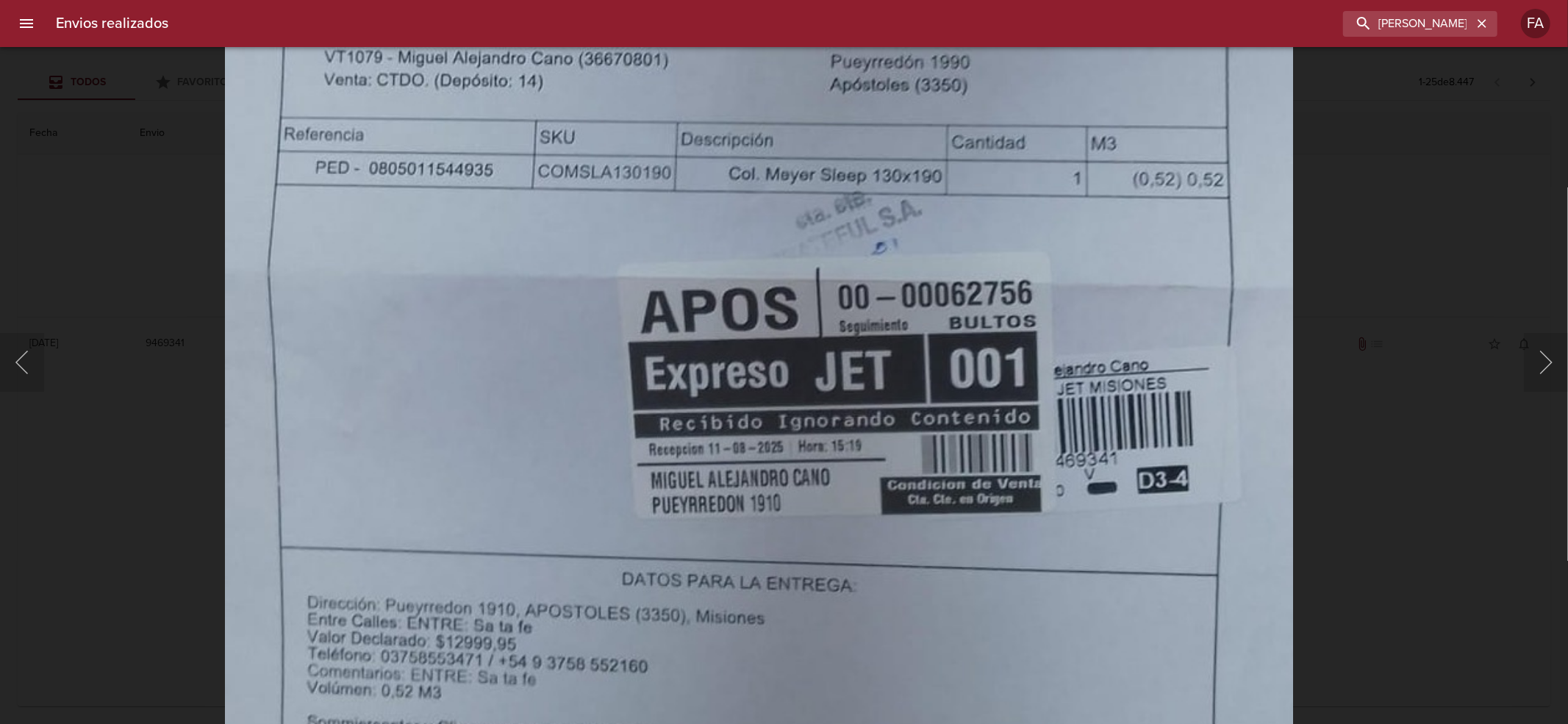
click at [1351, 420] on div "Lightbox" at bounding box center [784, 362] width 1568 height 724
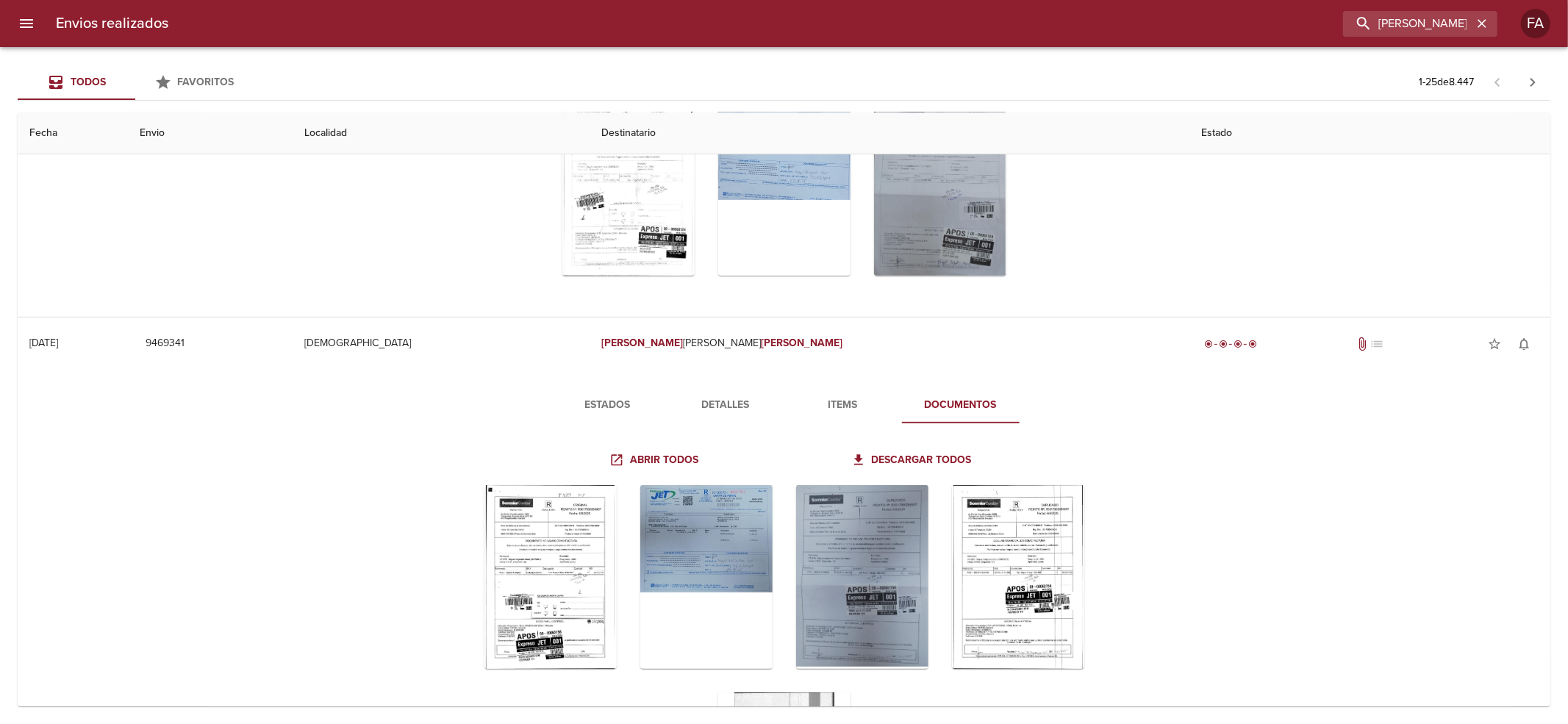
click at [1351, 420] on div "Lightbox" at bounding box center [784, 362] width 1568 height 724
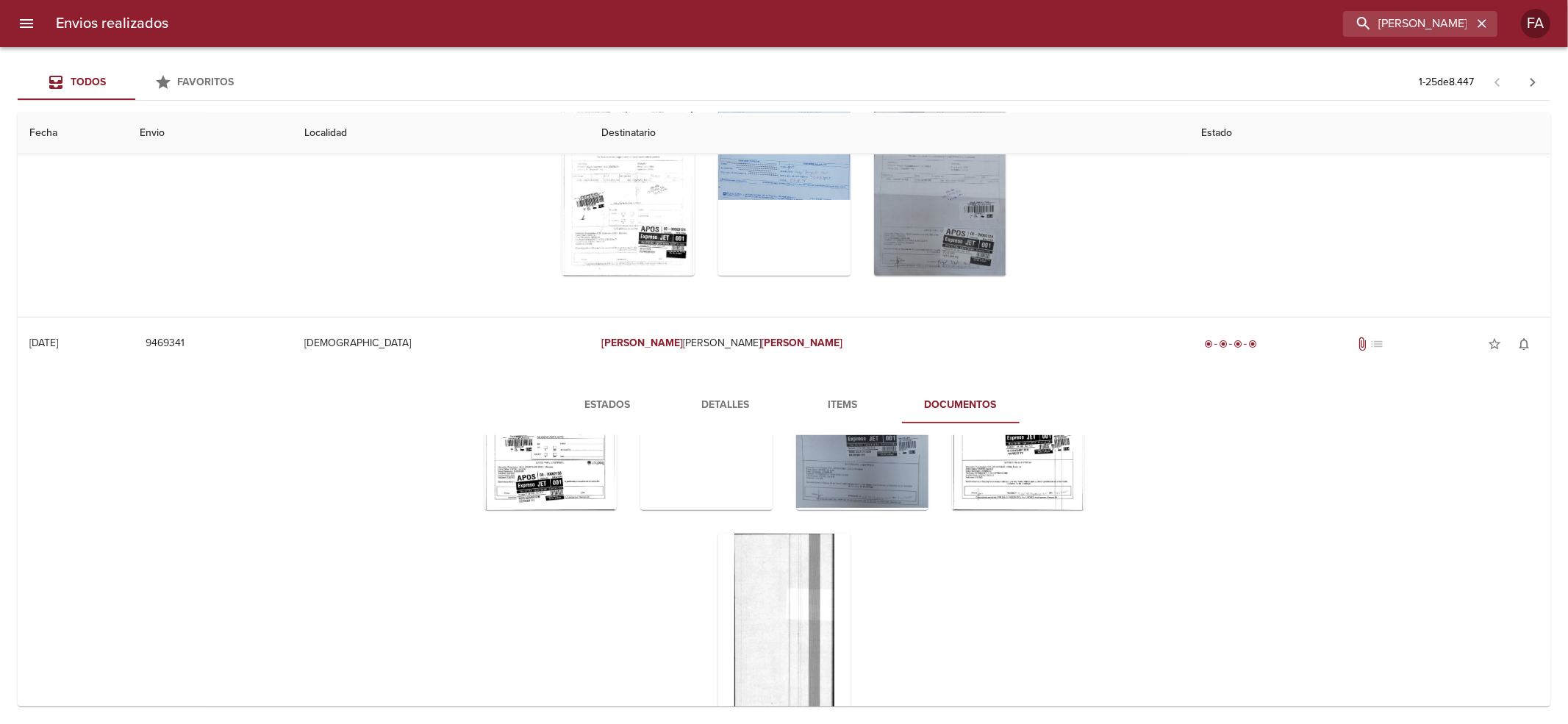
scroll to position [686, 0]
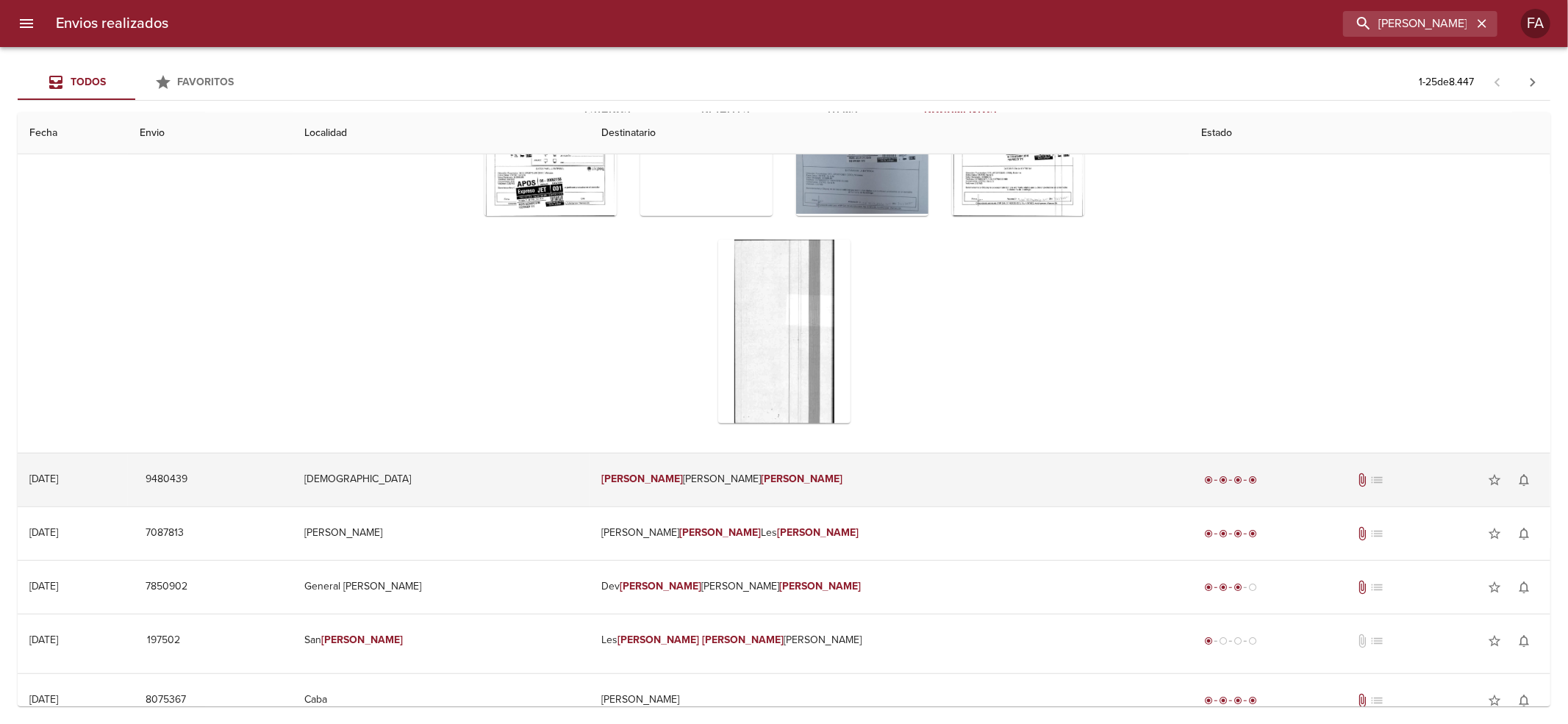
click at [977, 465] on td "Miguel Alejandro Cano" at bounding box center [889, 479] width 600 height 53
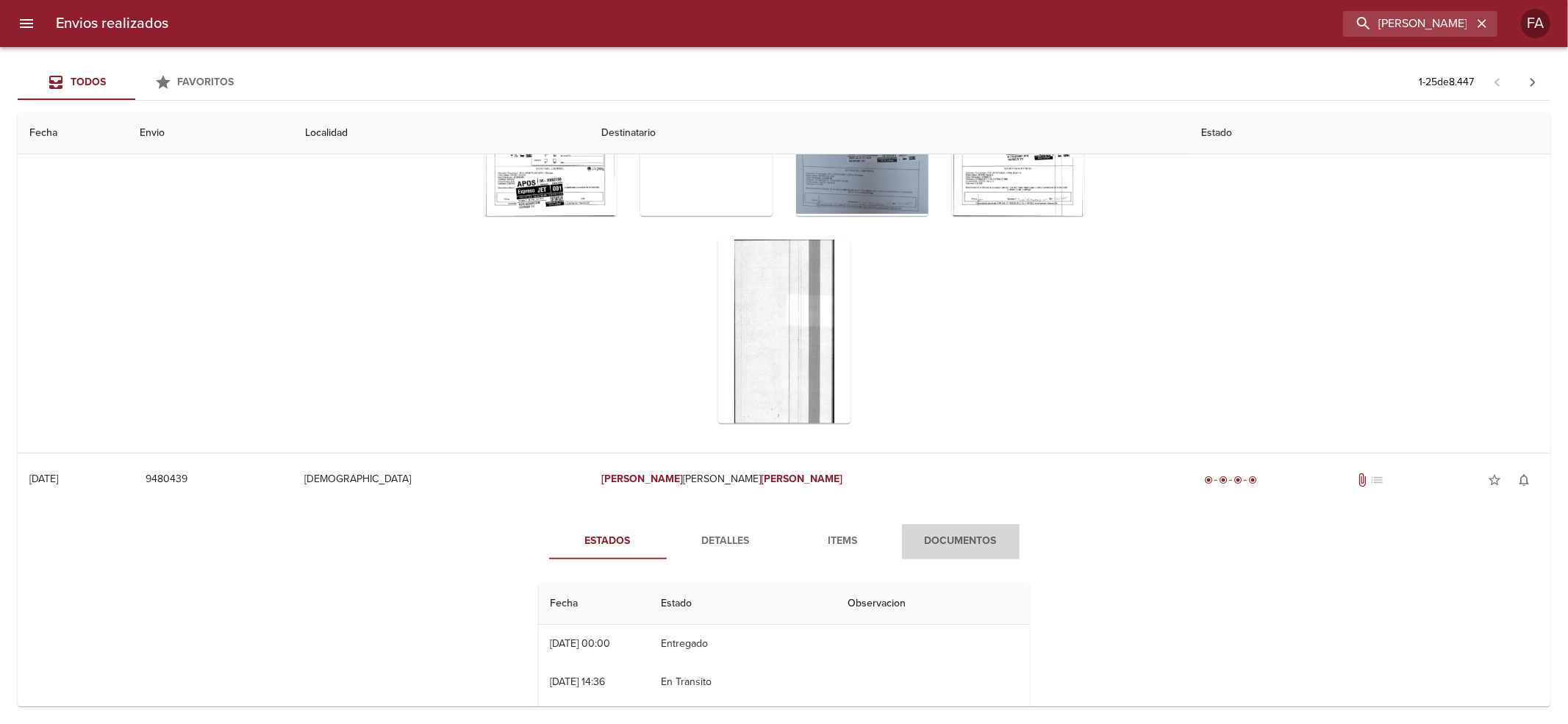
click at [902, 529] on button "Documentos" at bounding box center [960, 541] width 118 height 35
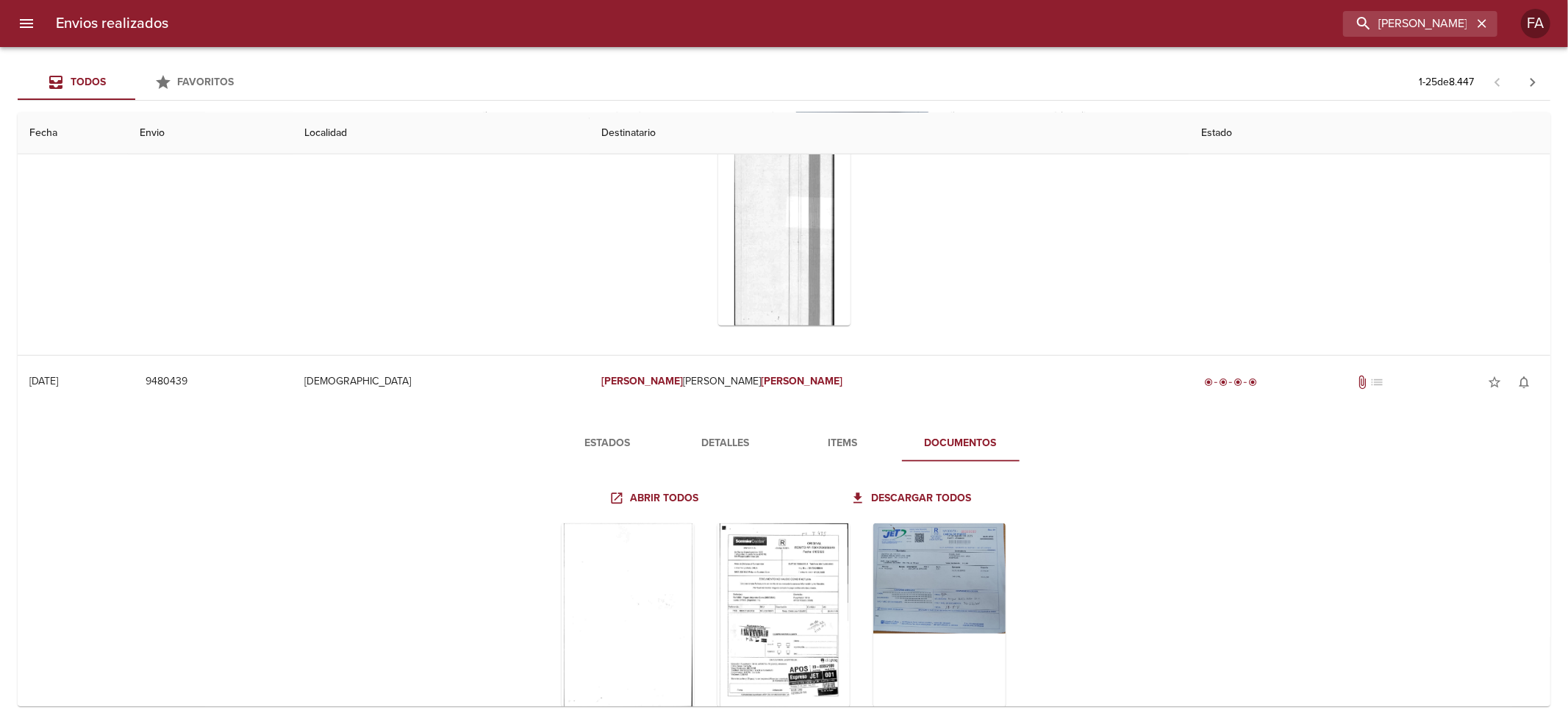
scroll to position [882, 0]
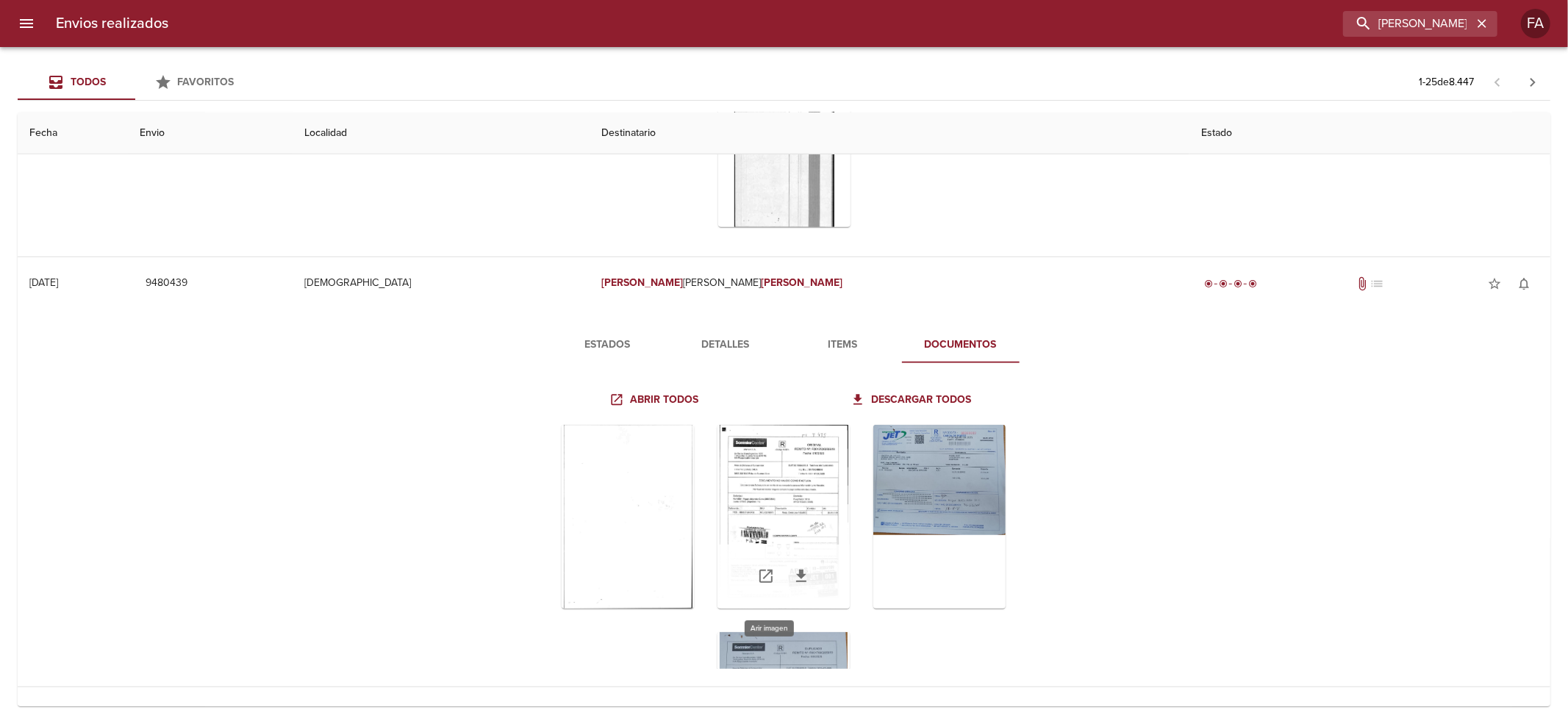
click at [784, 427] on div "Tabla de envíos del cliente" at bounding box center [784, 516] width 133 height 184
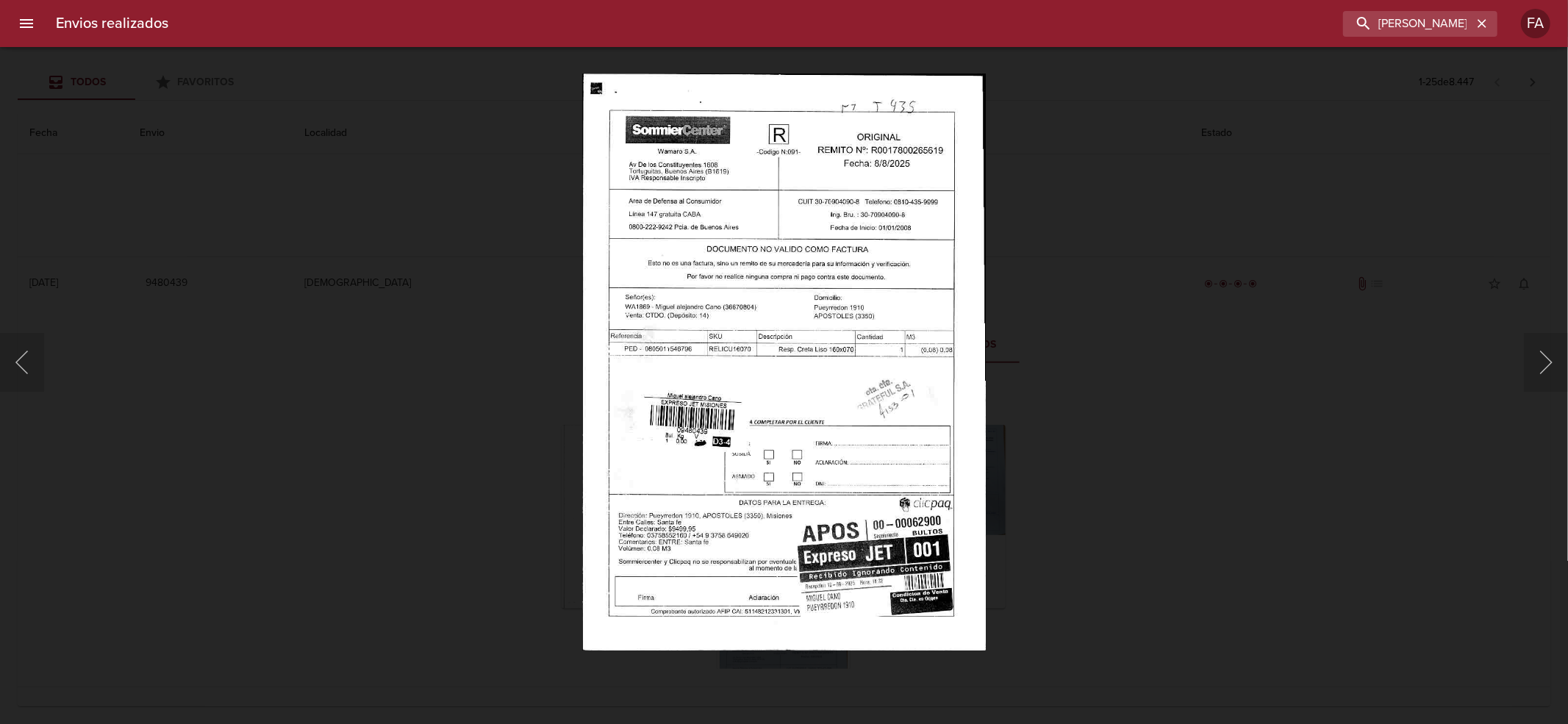
drag, startPoint x: 1494, startPoint y: 519, endPoint x: 1482, endPoint y: 519, distance: 12.0
click at [1490, 519] on div "Lightbox" at bounding box center [784, 362] width 1568 height 724
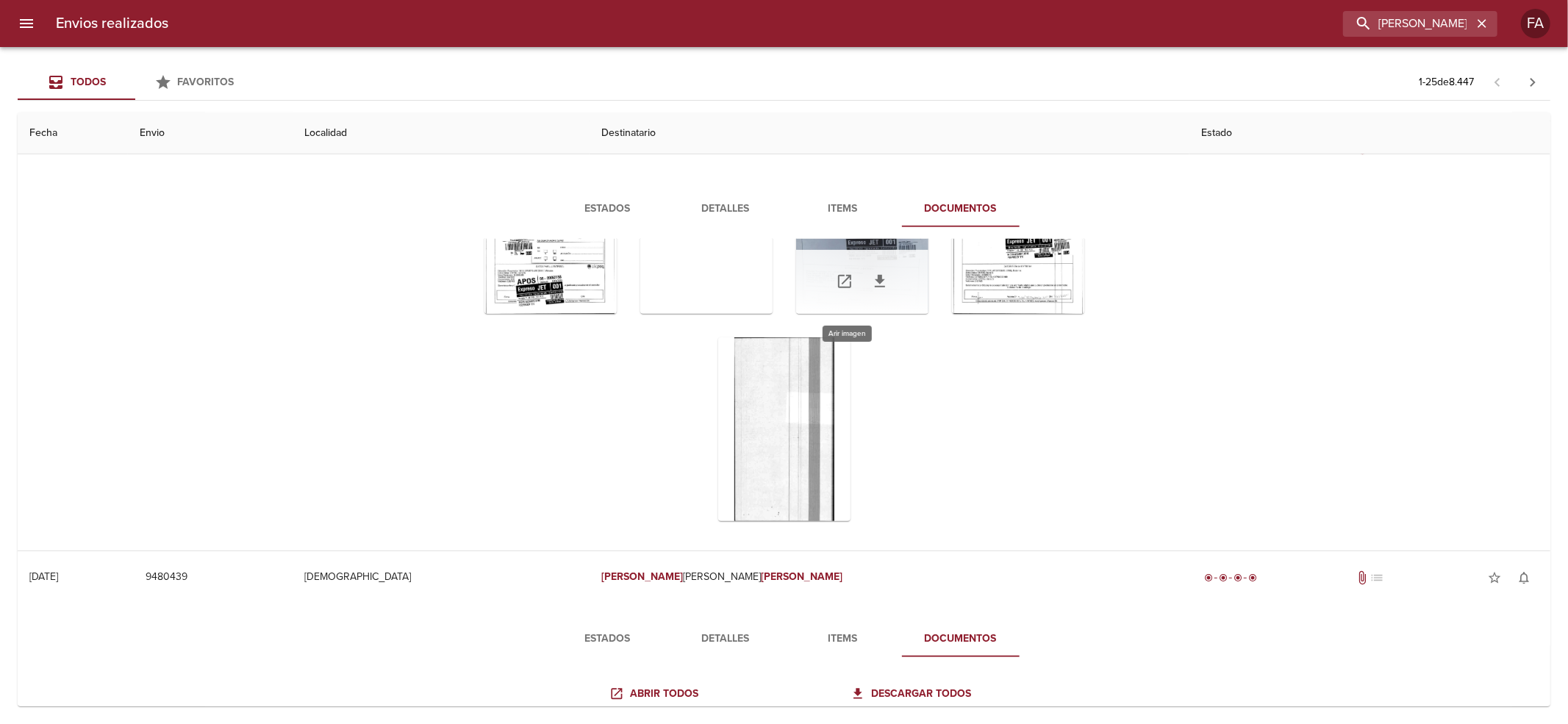
scroll to position [0, 0]
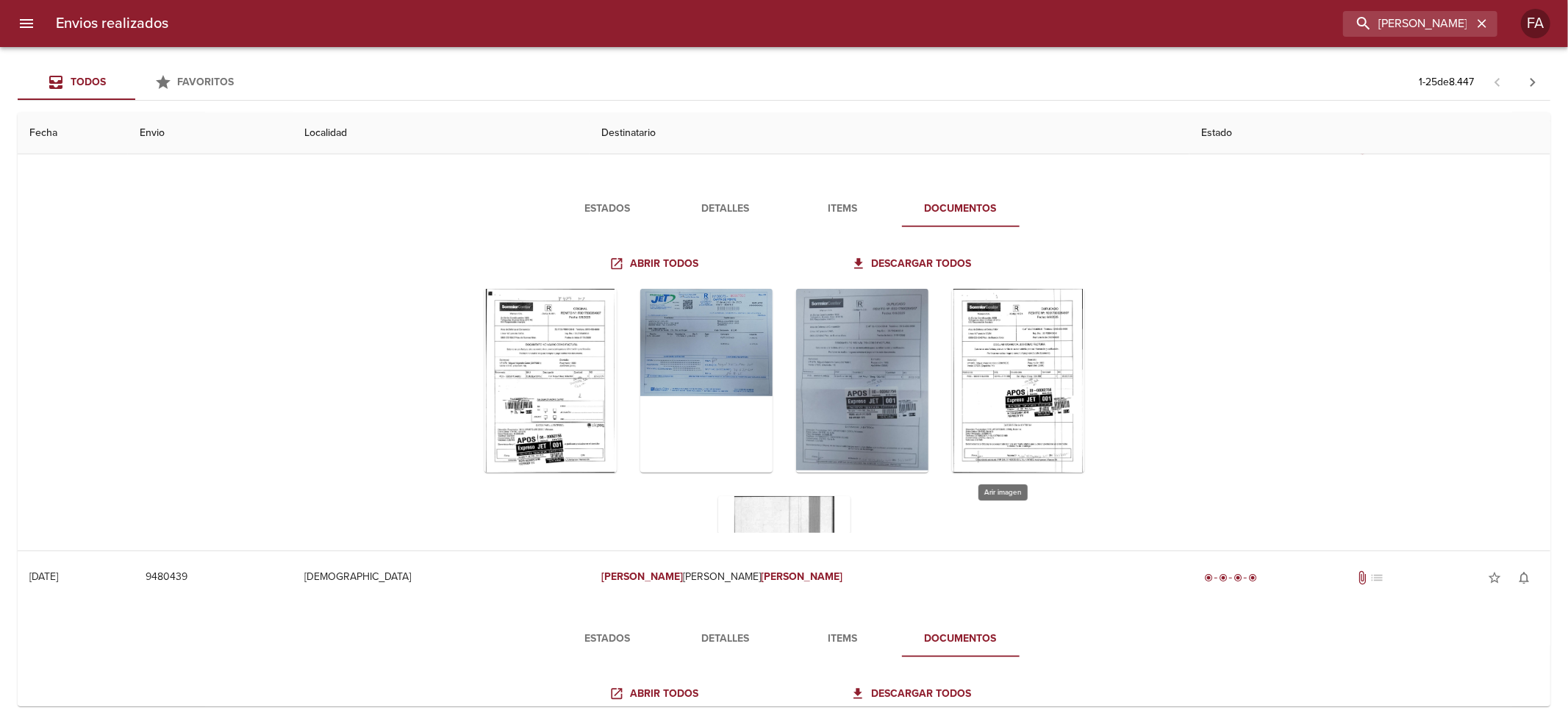
click at [1086, 423] on div "Tabla de envíos del cliente" at bounding box center [784, 484] width 739 height 415
click at [1006, 377] on div "Tabla de envíos del cliente" at bounding box center [1018, 380] width 133 height 184
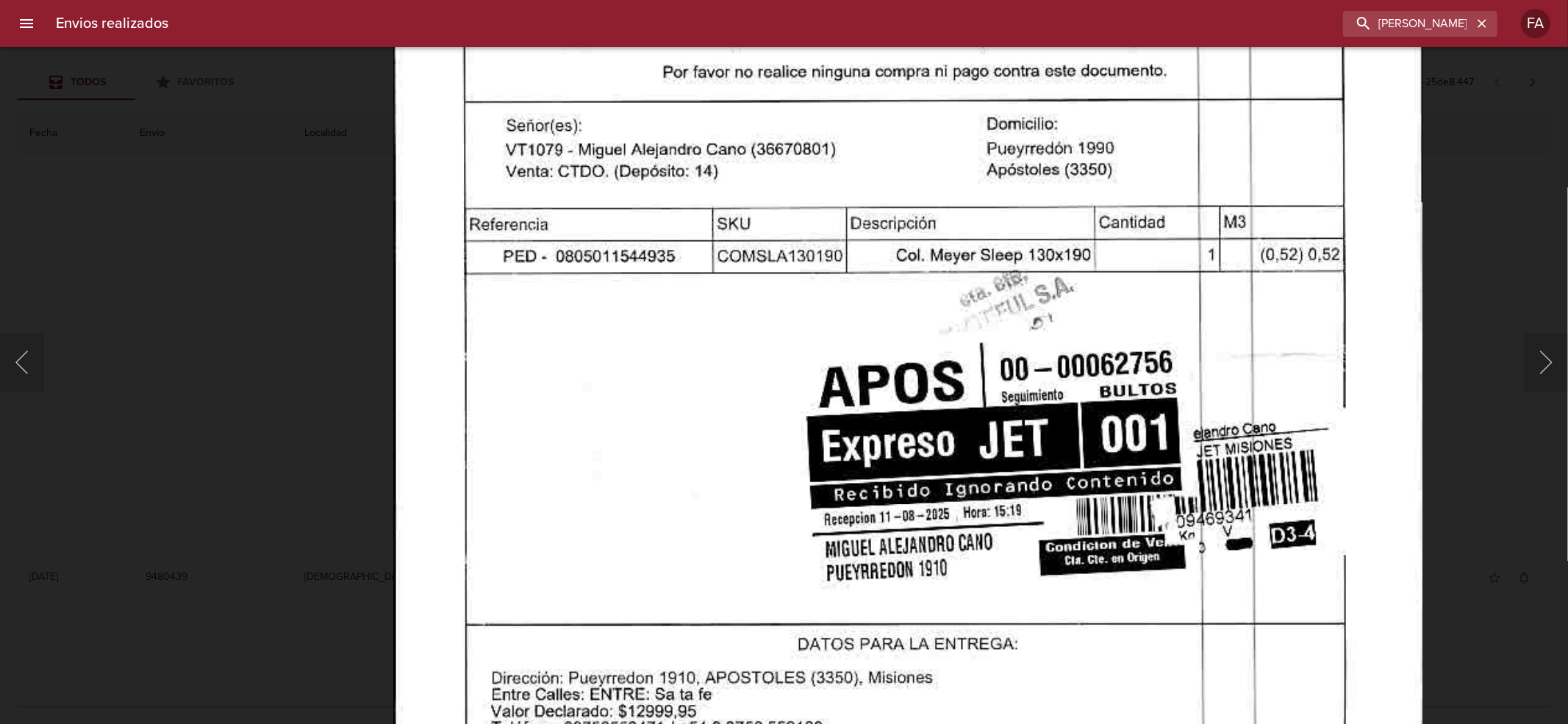
click at [262, 415] on div "Lightbox" at bounding box center [784, 362] width 1568 height 724
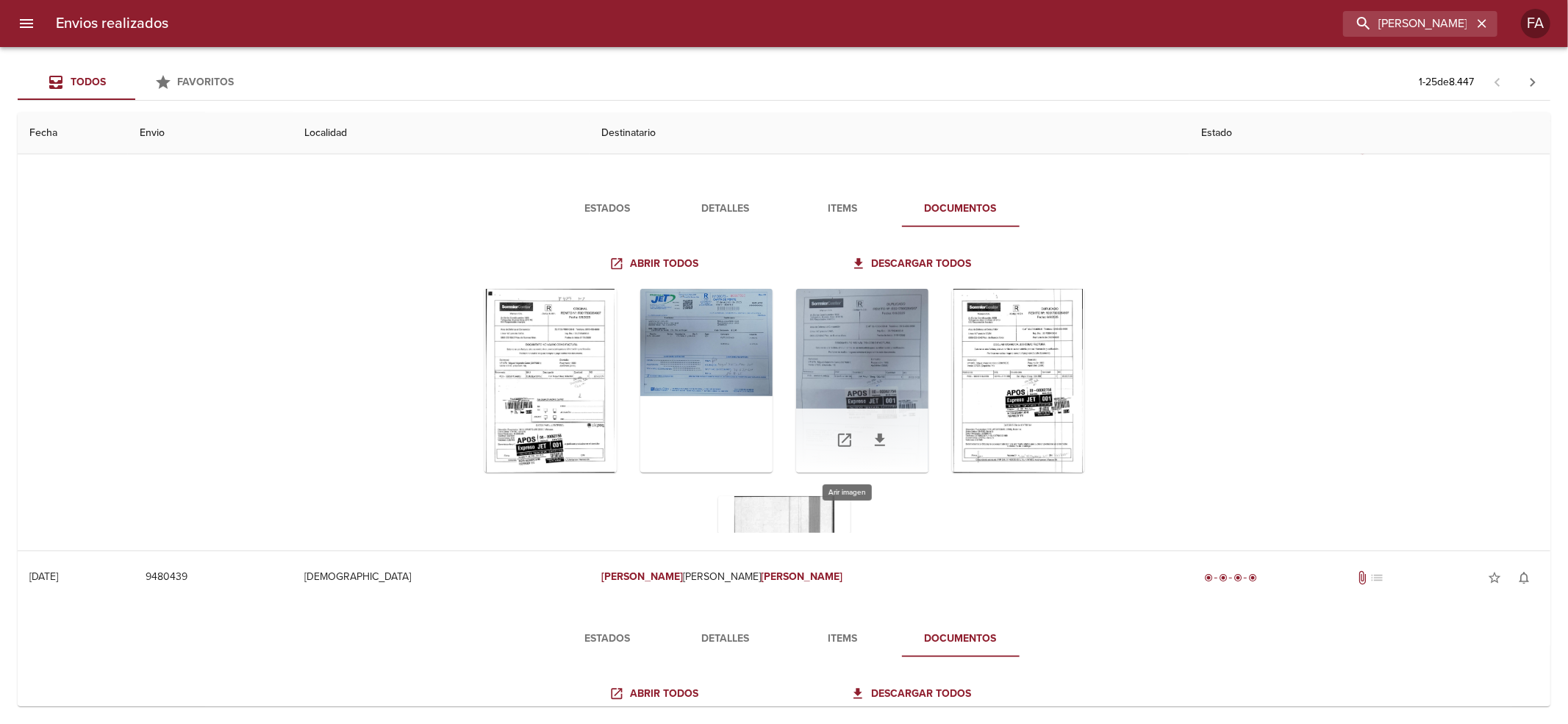
click at [845, 378] on div "Tabla de envíos del cliente" at bounding box center [862, 380] width 133 height 184
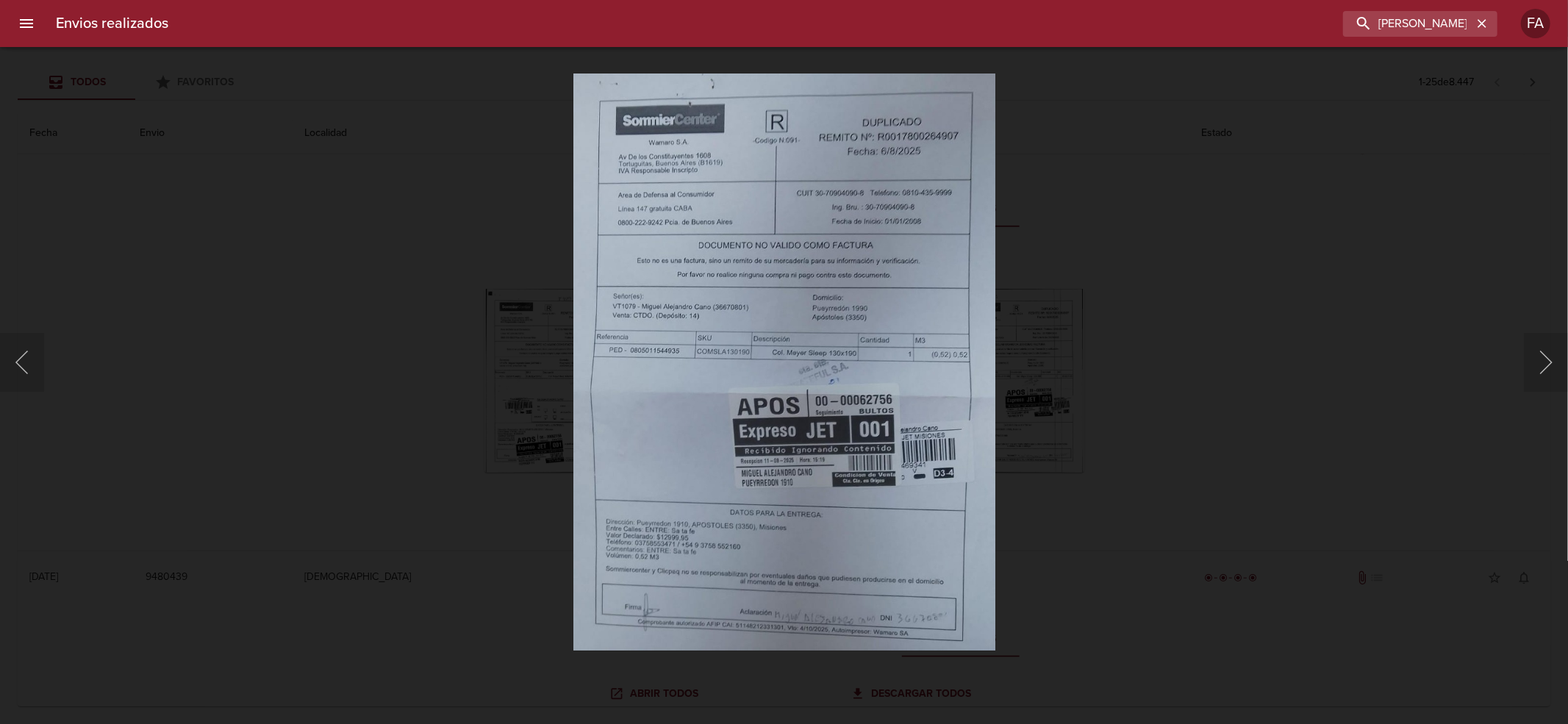
click at [176, 378] on div "Lightbox" at bounding box center [784, 362] width 1568 height 724
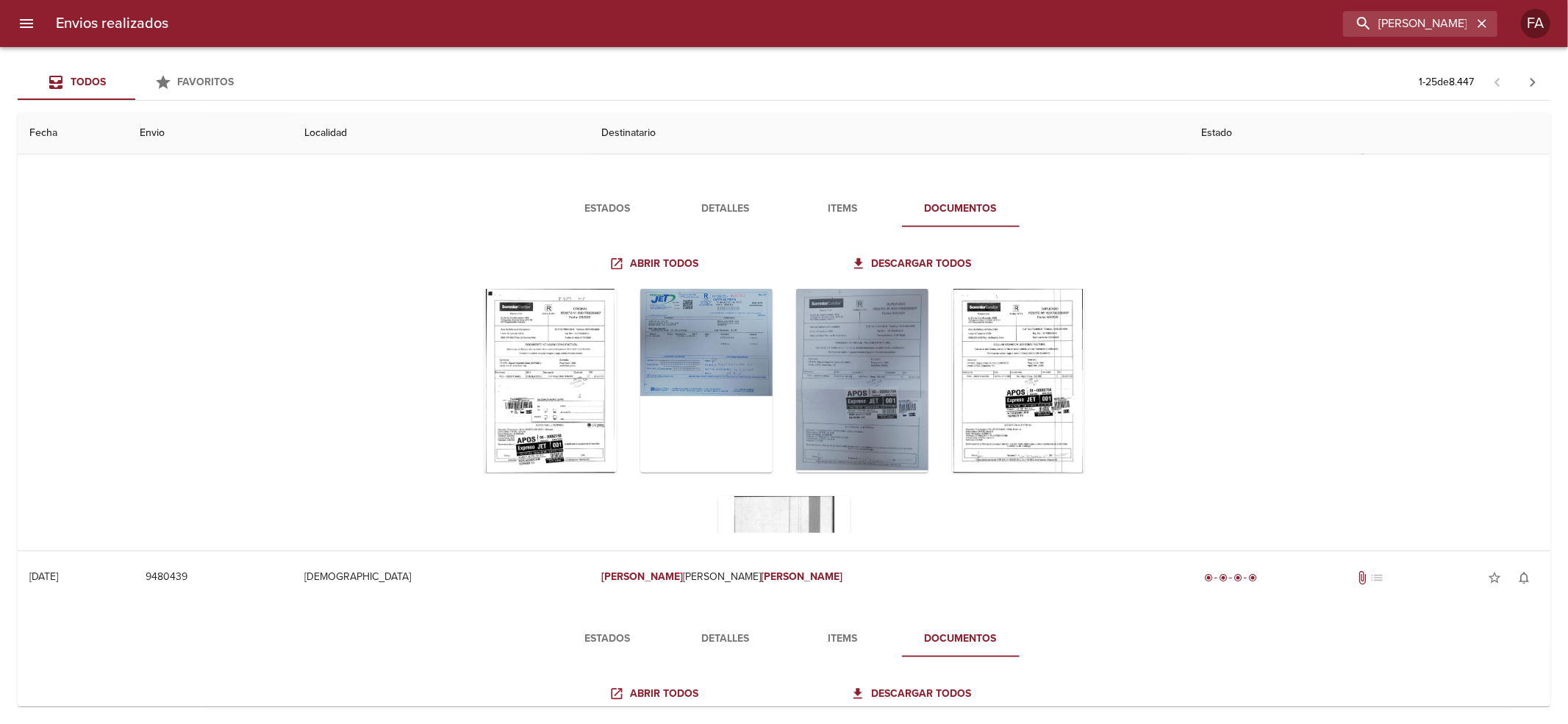
scroll to position [158, 0]
